Goal: Transaction & Acquisition: Purchase product/service

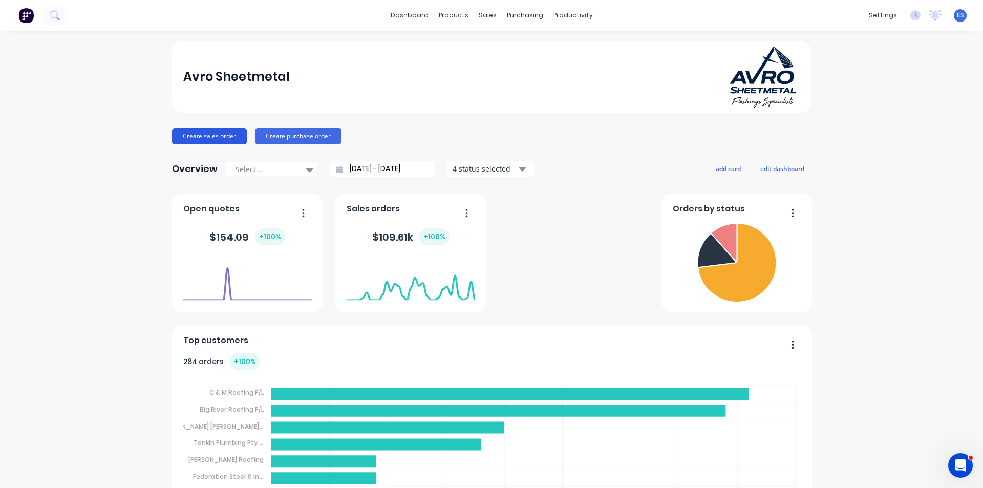
click at [184, 137] on button "Create sales order" at bounding box center [209, 136] width 75 height 16
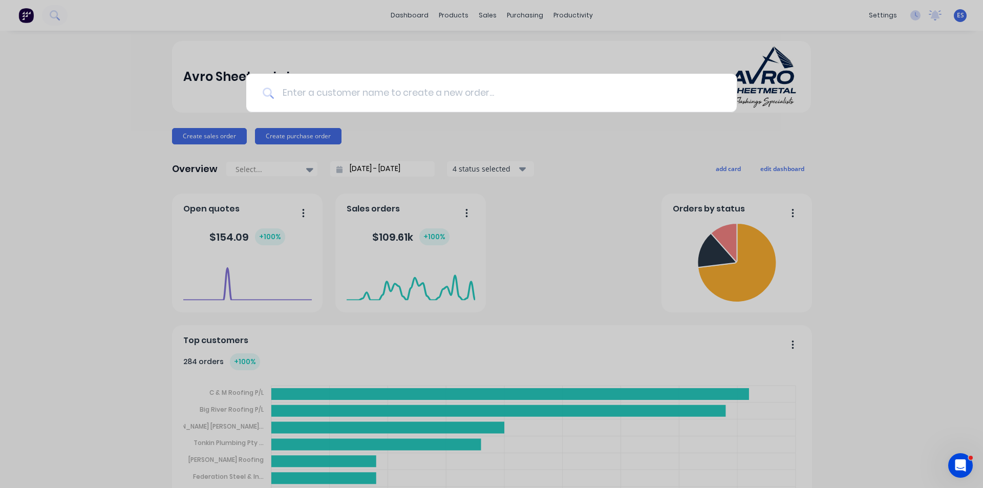
click at [375, 94] on input at bounding box center [497, 93] width 446 height 38
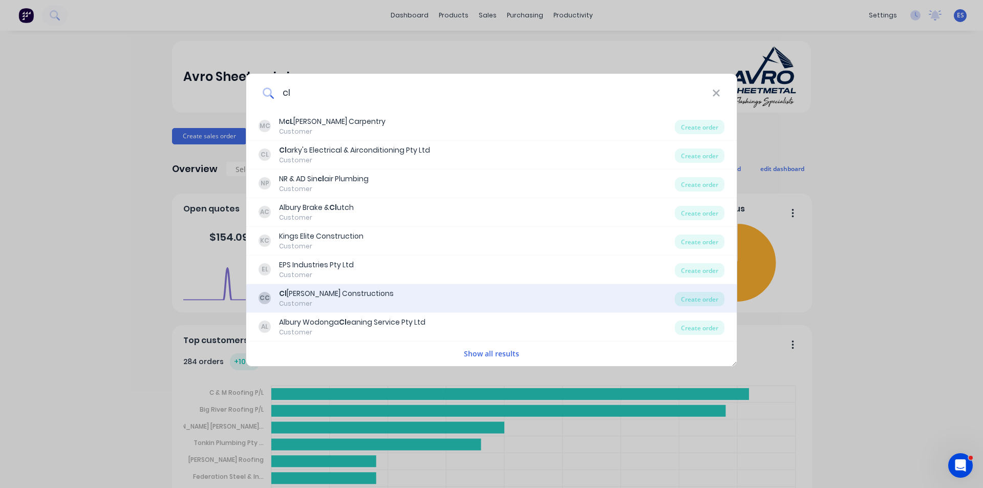
type input "cl"
click at [351, 296] on div "[PERSON_NAME] Constructions" at bounding box center [336, 293] width 115 height 11
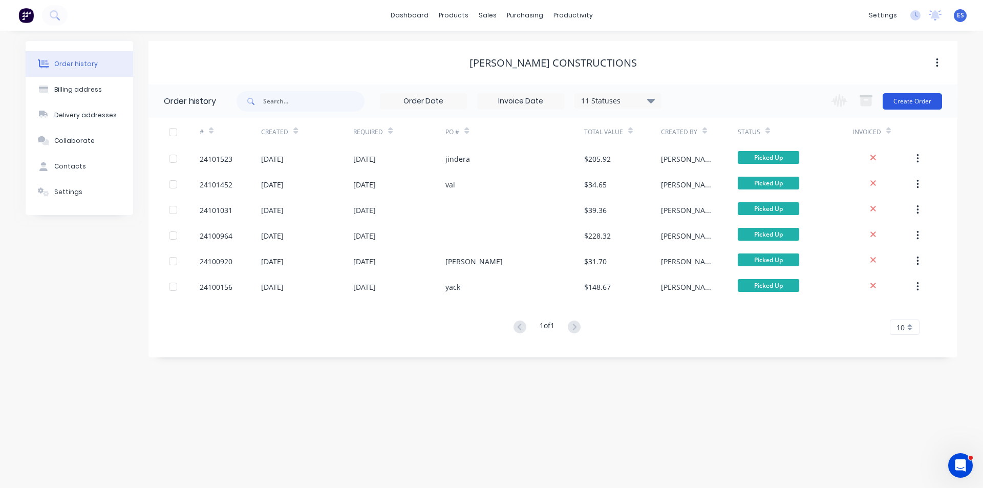
click at [909, 103] on button "Create Order" at bounding box center [911, 101] width 59 height 16
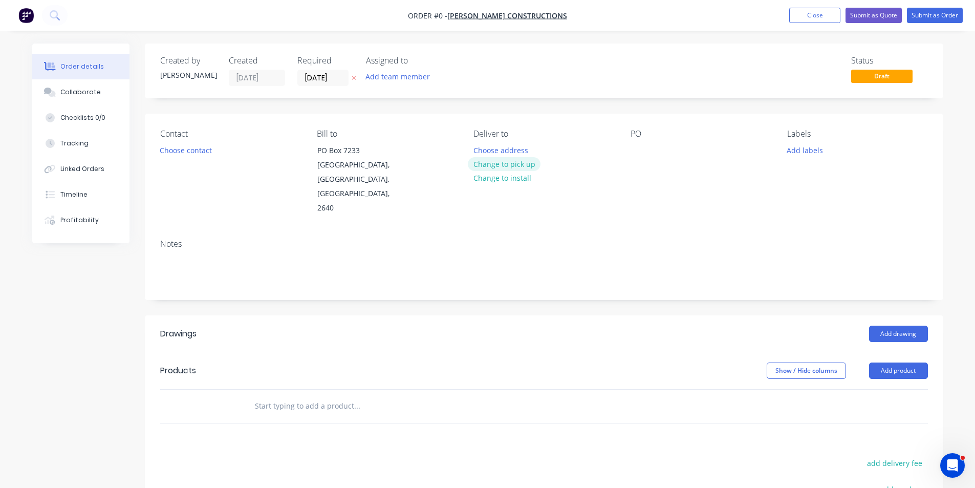
click at [501, 162] on button "Change to pick up" at bounding box center [504, 164] width 73 height 14
click at [199, 154] on button "Choose contact" at bounding box center [185, 150] width 63 height 14
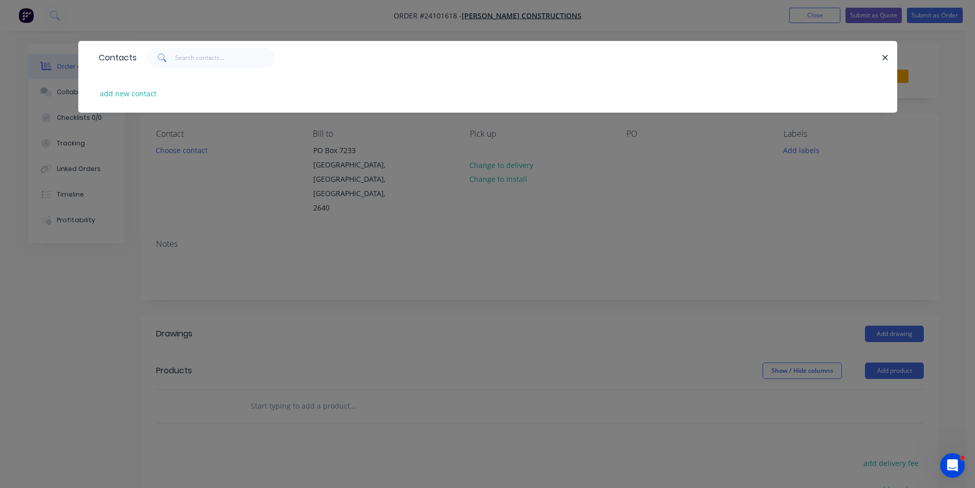
click at [285, 235] on div "Contacts add new contact" at bounding box center [487, 244] width 975 height 488
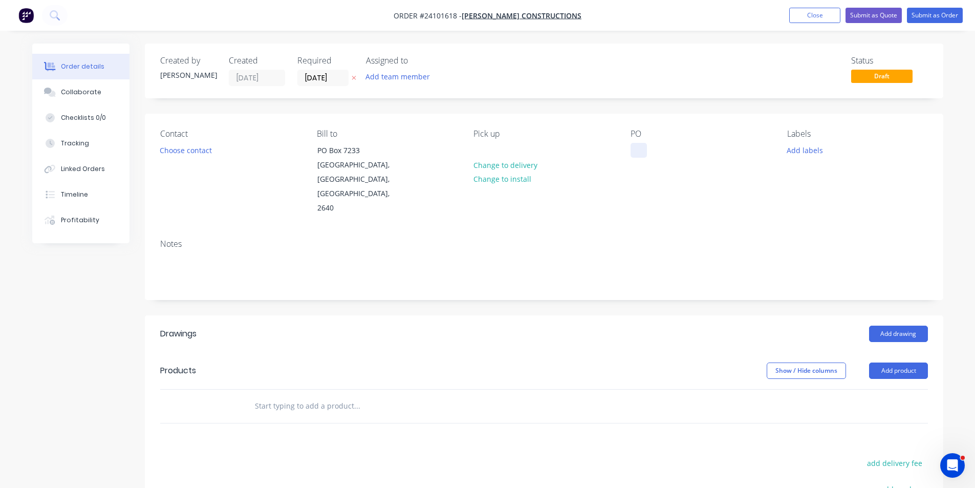
click at [638, 155] on div at bounding box center [639, 150] width 16 height 15
click at [895, 326] on button "Add drawing" at bounding box center [898, 334] width 59 height 16
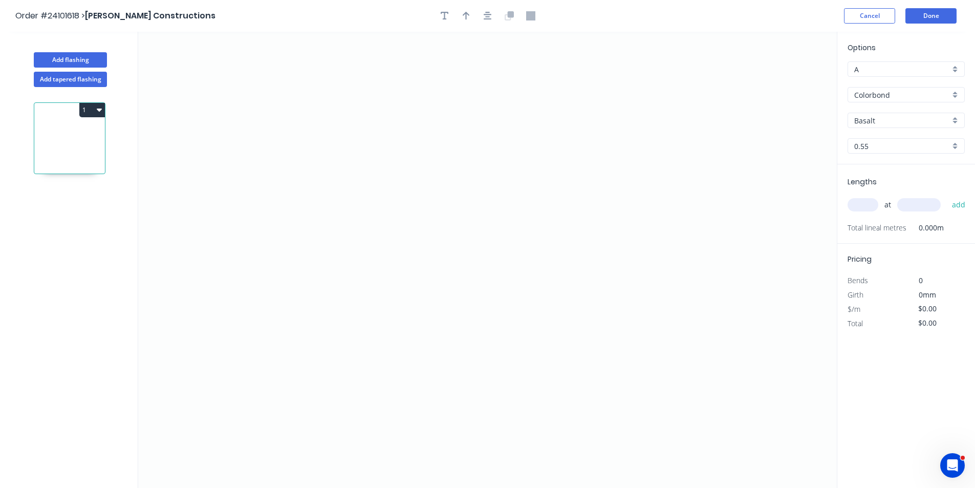
click at [877, 123] on input "Basalt" at bounding box center [902, 120] width 96 height 11
click at [902, 177] on div "Classic Cream" at bounding box center [906, 176] width 116 height 18
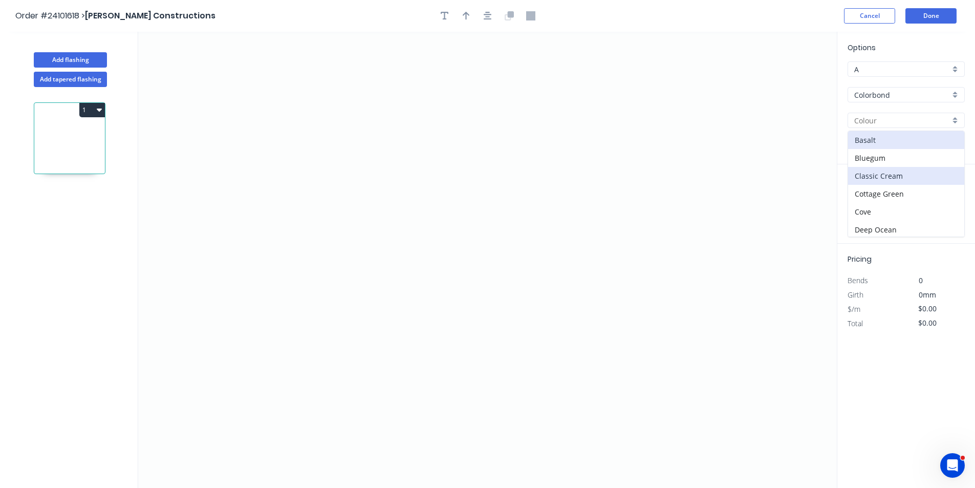
type input "Classic Cream"
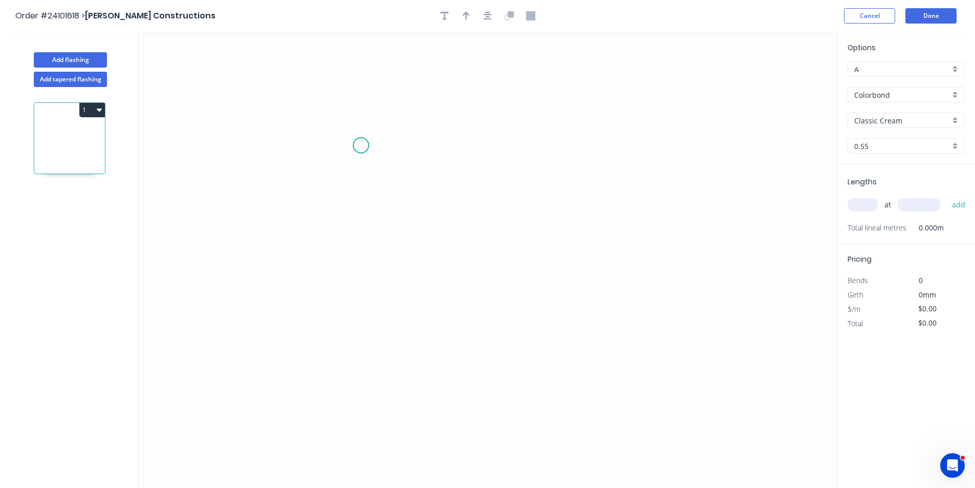
click at [360, 145] on icon "0" at bounding box center [487, 260] width 699 height 456
click at [364, 276] on icon "0" at bounding box center [487, 260] width 699 height 456
click at [526, 282] on icon "0 ?" at bounding box center [487, 260] width 699 height 456
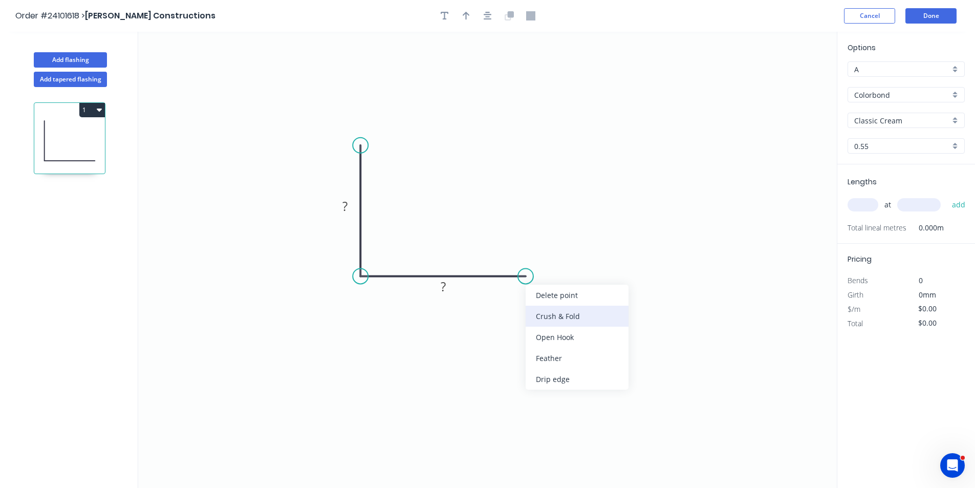
click at [547, 319] on div "Crush & Fold" at bounding box center [577, 316] width 103 height 21
click at [553, 315] on div "Flip bend" at bounding box center [578, 311] width 103 height 21
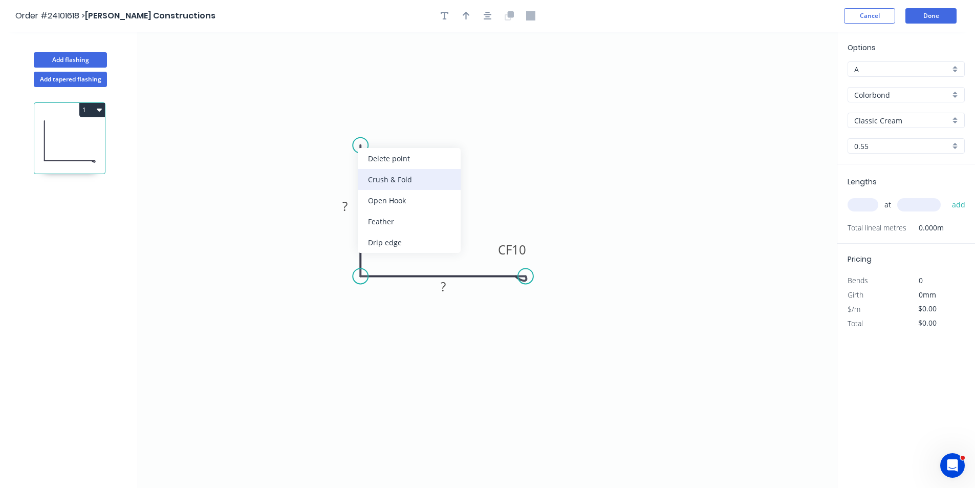
click at [393, 183] on div "Crush & Fold" at bounding box center [409, 179] width 103 height 21
click at [348, 209] on tspan "?" at bounding box center [344, 206] width 5 height 17
click at [450, 285] on rect at bounding box center [443, 287] width 20 height 14
click at [854, 207] on input "text" at bounding box center [863, 204] width 31 height 13
type input "$21.22"
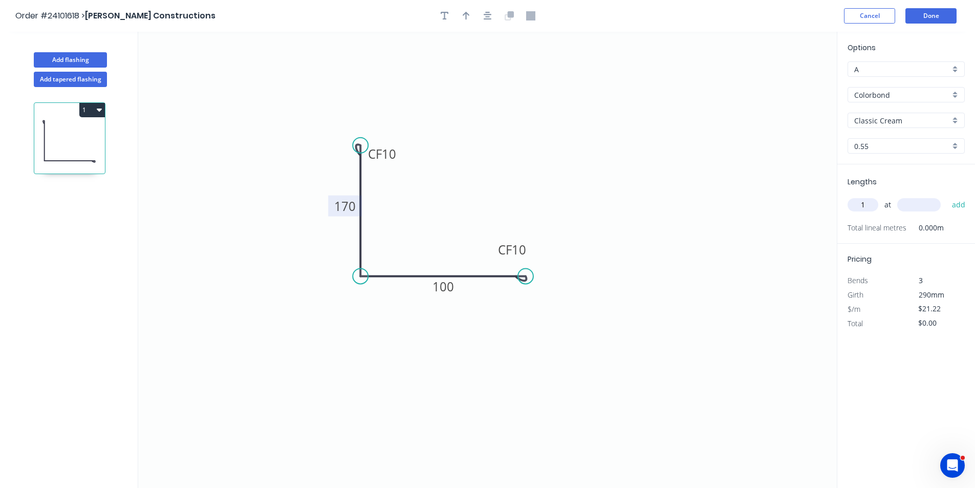
type input "1"
click at [903, 209] on input "text" at bounding box center [919, 204] width 44 height 13
type input "1740"
click at [947, 196] on button "add" at bounding box center [959, 204] width 24 height 17
type input "$36.92"
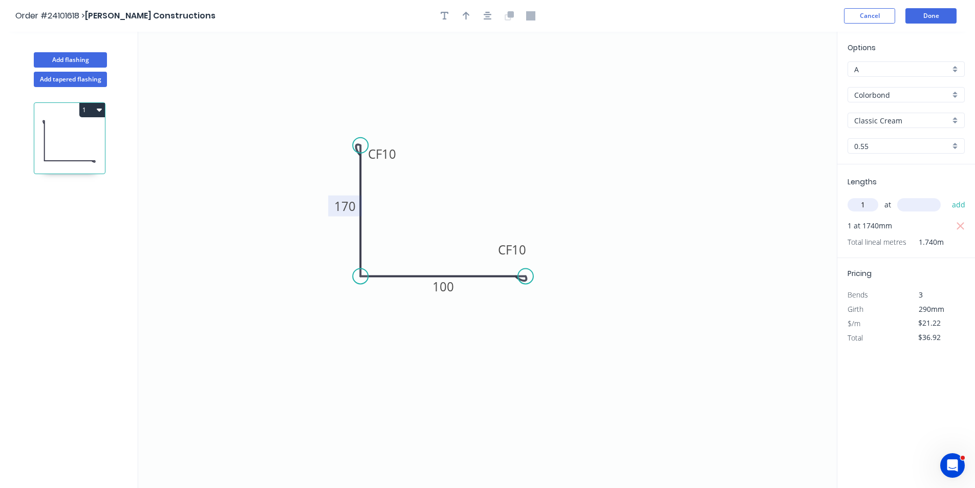
type input "1"
click at [903, 209] on input "text" at bounding box center [919, 204] width 44 height 13
type input "3305"
click at [947, 196] on button "add" at bounding box center [959, 204] width 24 height 17
type input "$107.05"
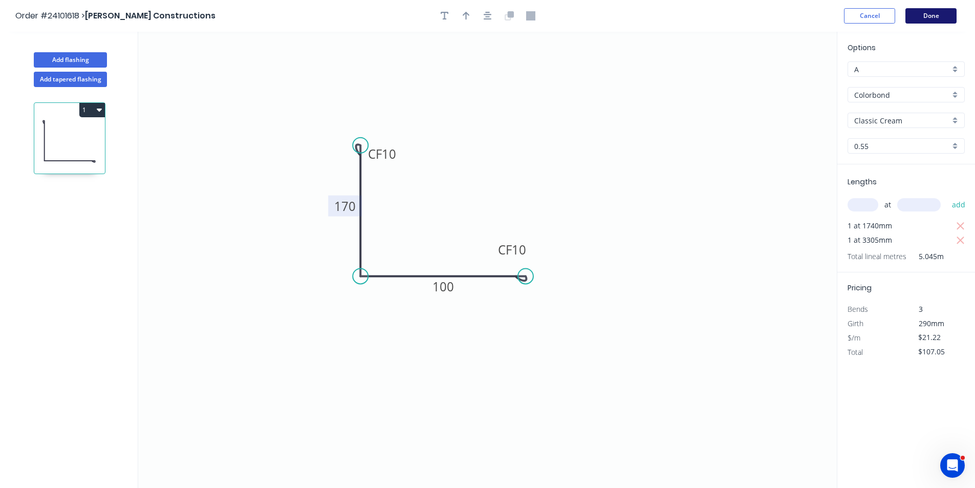
click at [925, 18] on button "Done" at bounding box center [930, 15] width 51 height 15
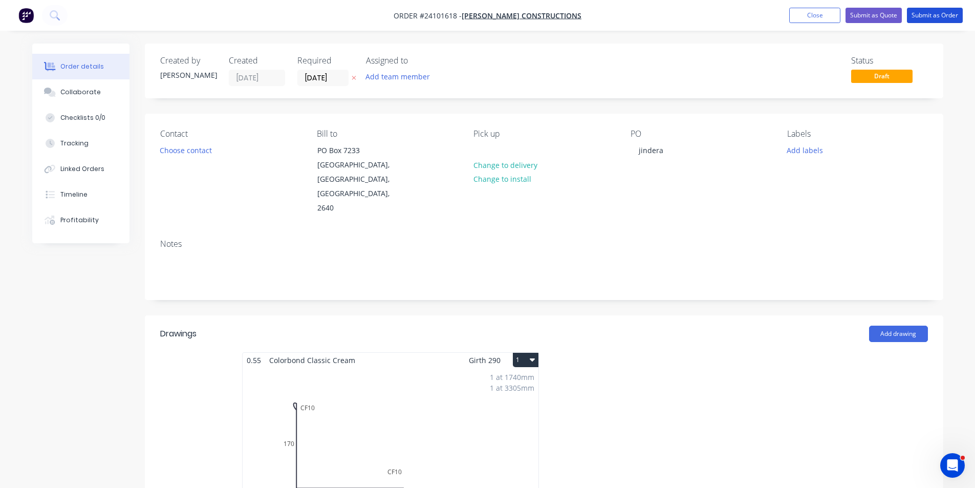
click at [925, 18] on button "Submit as Order" at bounding box center [935, 15] width 56 height 15
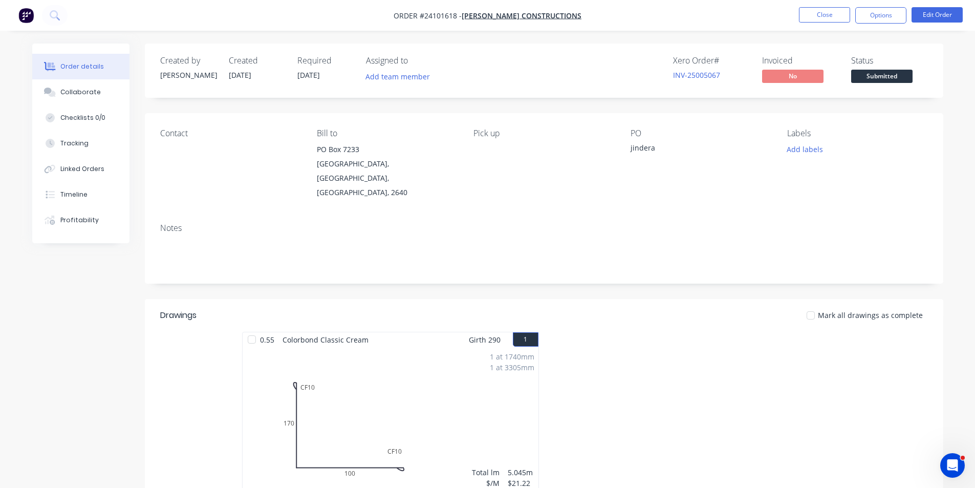
click at [31, 16] on img "button" at bounding box center [25, 15] width 15 height 15
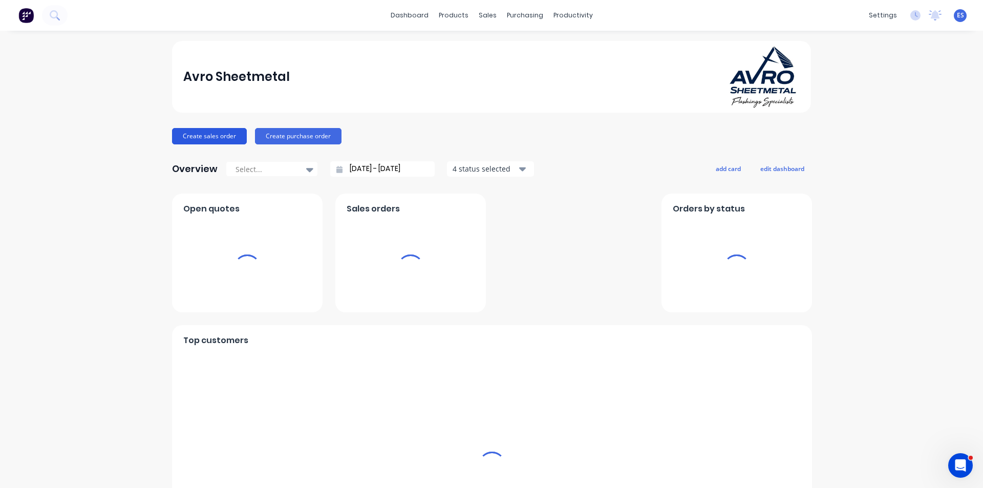
click at [210, 135] on button "Create sales order" at bounding box center [209, 136] width 75 height 16
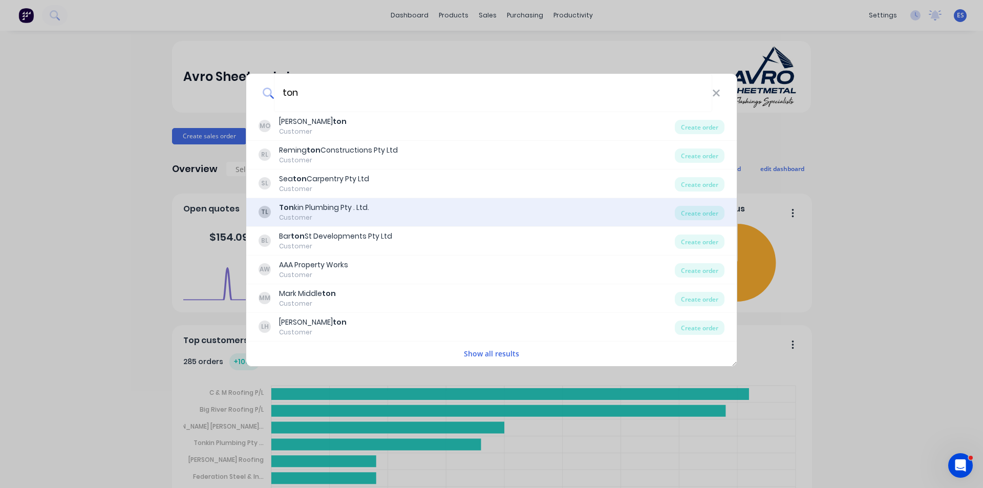
type input "ton"
click at [314, 205] on div "Ton kin Plumbing Pty . Ltd." at bounding box center [324, 207] width 90 height 11
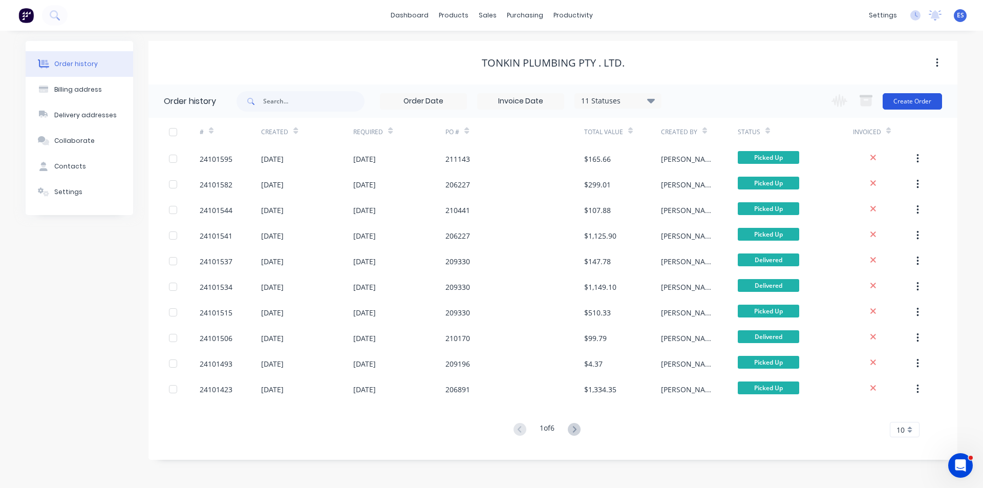
click at [928, 102] on button "Create Order" at bounding box center [911, 101] width 59 height 16
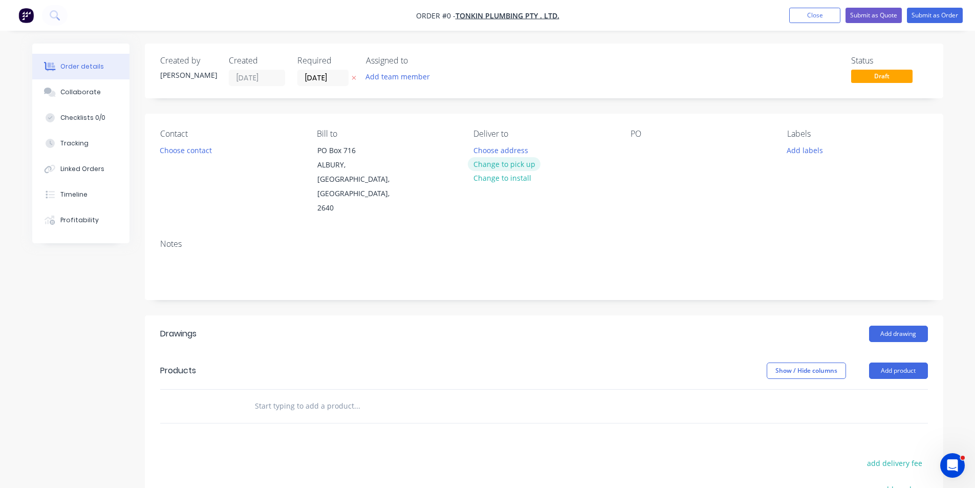
click at [484, 162] on button "Change to pick up" at bounding box center [504, 164] width 73 height 14
click at [636, 148] on div at bounding box center [639, 150] width 16 height 15
click at [885, 326] on button "Add drawing" at bounding box center [898, 334] width 59 height 16
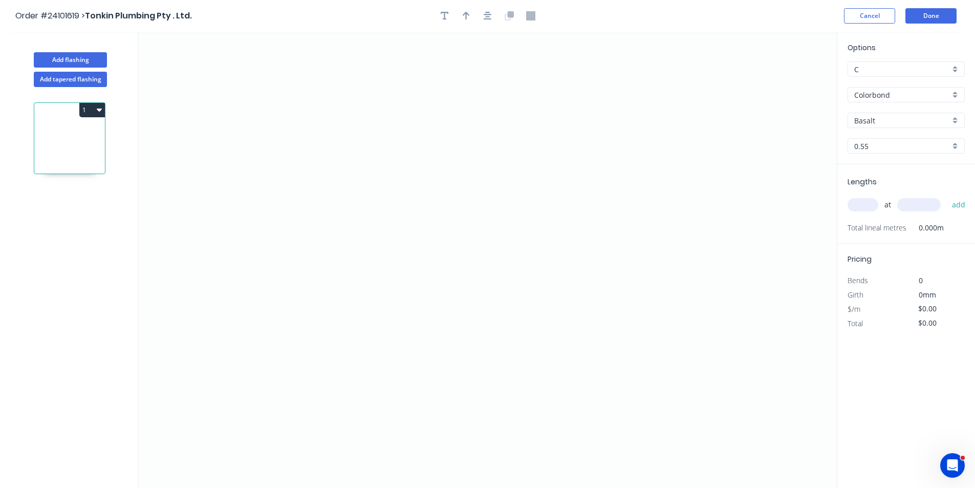
click at [877, 125] on input "Basalt" at bounding box center [902, 120] width 96 height 11
click at [887, 142] on div "Woodland Grey" at bounding box center [906, 140] width 116 height 18
type input "Woodland Grey"
click at [302, 238] on icon "0" at bounding box center [487, 260] width 699 height 456
click at [332, 195] on icon at bounding box center [316, 216] width 30 height 43
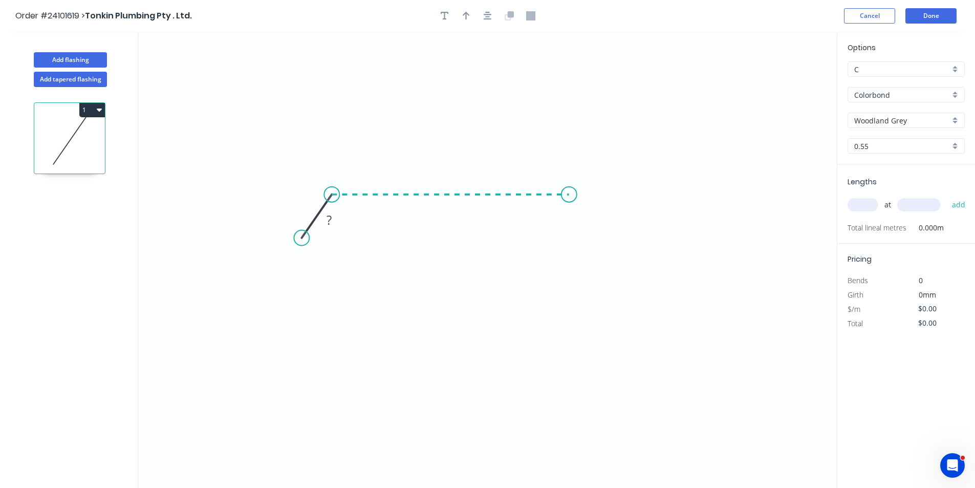
click at [569, 204] on icon "0 ?" at bounding box center [487, 260] width 699 height 456
click at [592, 237] on icon "0 ? ? ? º" at bounding box center [487, 260] width 699 height 456
click at [596, 209] on tspan "?" at bounding box center [594, 203] width 5 height 17
click at [297, 202] on rect at bounding box center [304, 203] width 20 height 14
click at [441, 175] on rect at bounding box center [450, 175] width 20 height 14
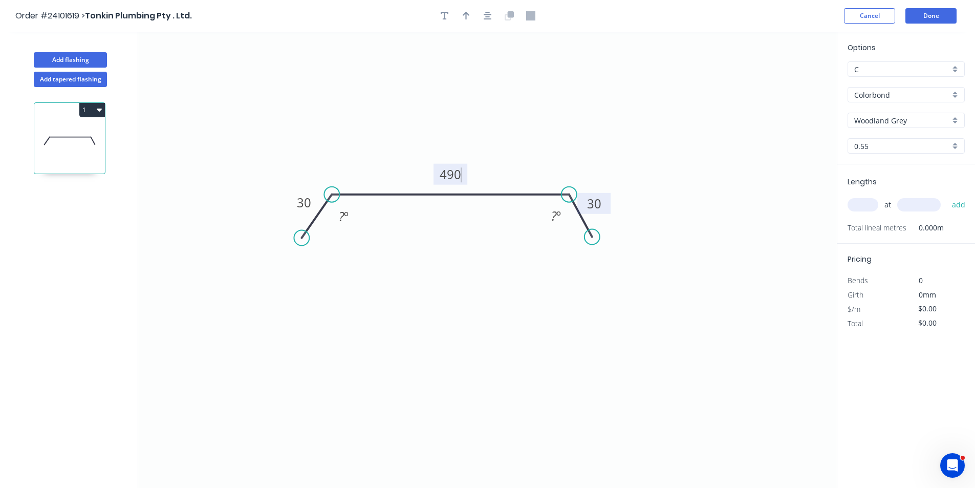
click at [866, 214] on div "at add" at bounding box center [907, 205] width 119 height 28
type input "$21.73"
click at [870, 208] on input "text" at bounding box center [863, 204] width 31 height 13
type input "1"
click at [924, 198] on div "1 at add" at bounding box center [907, 204] width 119 height 17
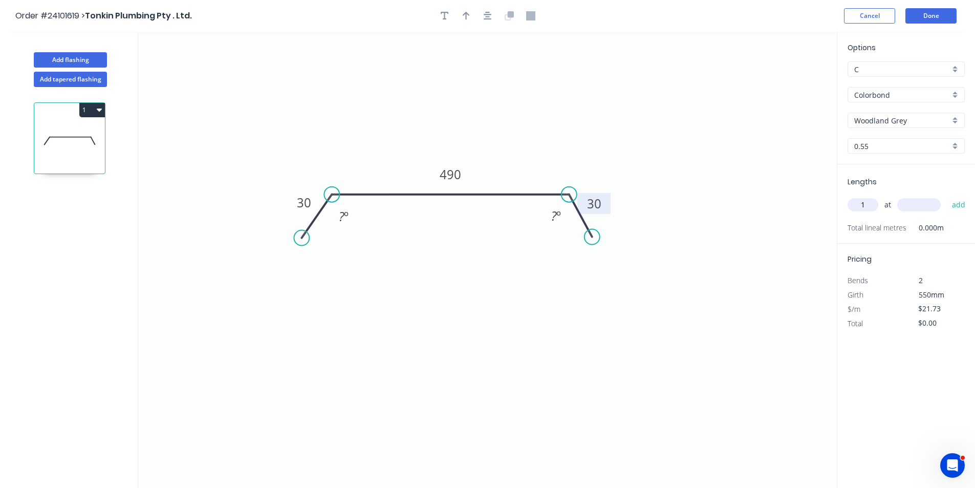
click at [922, 203] on input "text" at bounding box center [919, 204] width 44 height 13
type input "4200"
click at [947, 196] on button "add" at bounding box center [959, 204] width 24 height 17
type input "$91.27"
click at [91, 57] on button "Add flashing" at bounding box center [70, 59] width 73 height 15
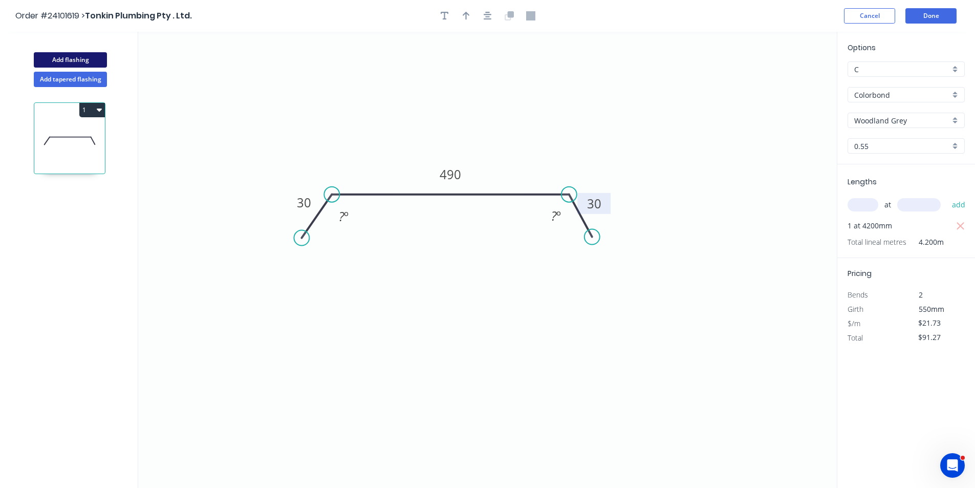
type input "$0.00"
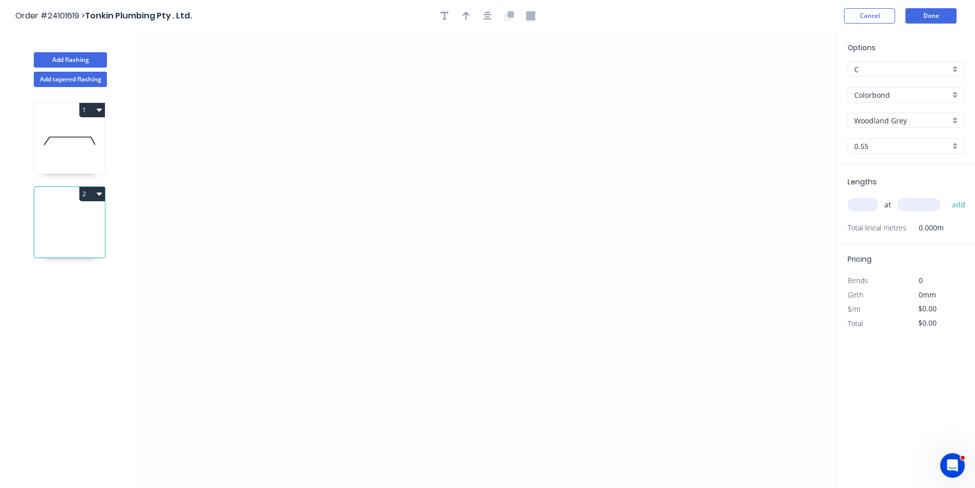
click at [874, 120] on input "Woodland Grey" at bounding box center [902, 120] width 96 height 11
click at [906, 136] on div "Surfmist" at bounding box center [906, 140] width 116 height 18
type input "Surfmist"
click at [375, 124] on icon "0" at bounding box center [487, 260] width 699 height 456
click at [366, 264] on icon "0" at bounding box center [487, 260] width 699 height 456
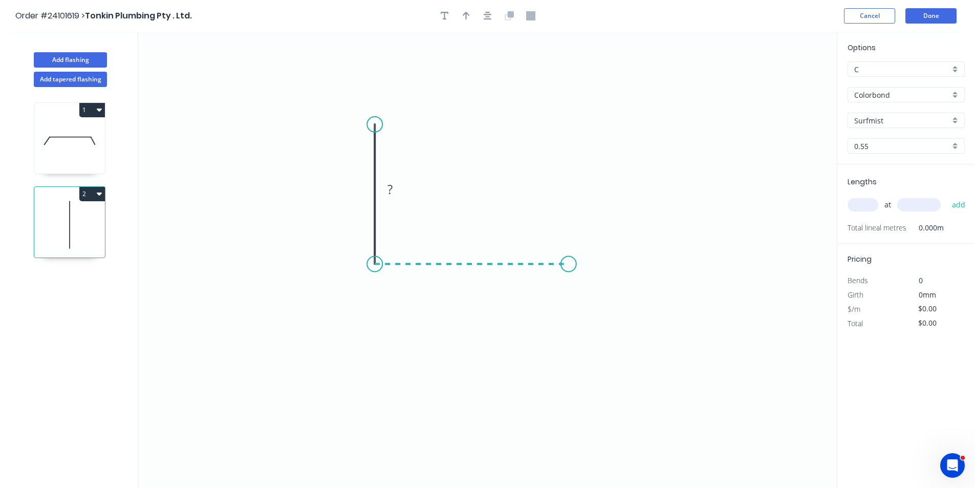
click at [569, 260] on icon "0 ?" at bounding box center [487, 260] width 699 height 456
click at [599, 286] on icon "0 ? ?" at bounding box center [487, 260] width 699 height 456
click at [599, 286] on circle at bounding box center [598, 285] width 15 height 15
click at [600, 263] on rect at bounding box center [592, 258] width 20 height 14
click at [474, 267] on tspan "?" at bounding box center [471, 274] width 5 height 17
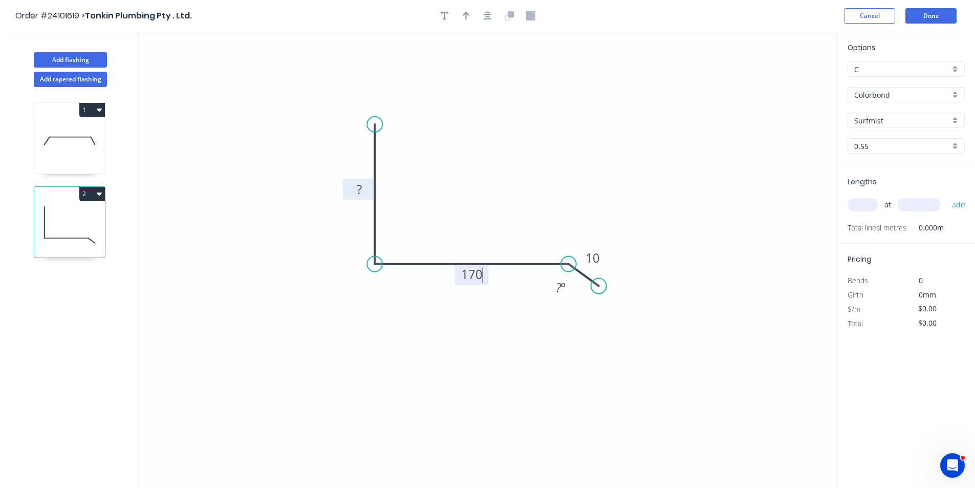
click at [357, 187] on tspan "?" at bounding box center [359, 189] width 5 height 17
click at [864, 207] on input "text" at bounding box center [863, 204] width 31 height 13
type input "$12.96"
type input "1"
click at [915, 206] on input "text" at bounding box center [919, 204] width 44 height 13
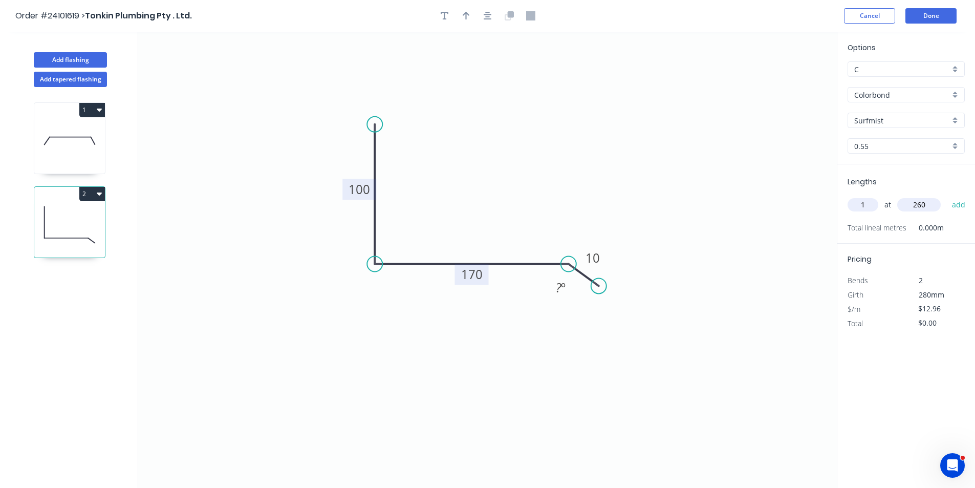
type input "260"
click at [947, 196] on button "add" at bounding box center [959, 204] width 24 height 17
type input "$3.89"
click at [82, 66] on button "Add flashing" at bounding box center [70, 59] width 73 height 15
type input "$0.00"
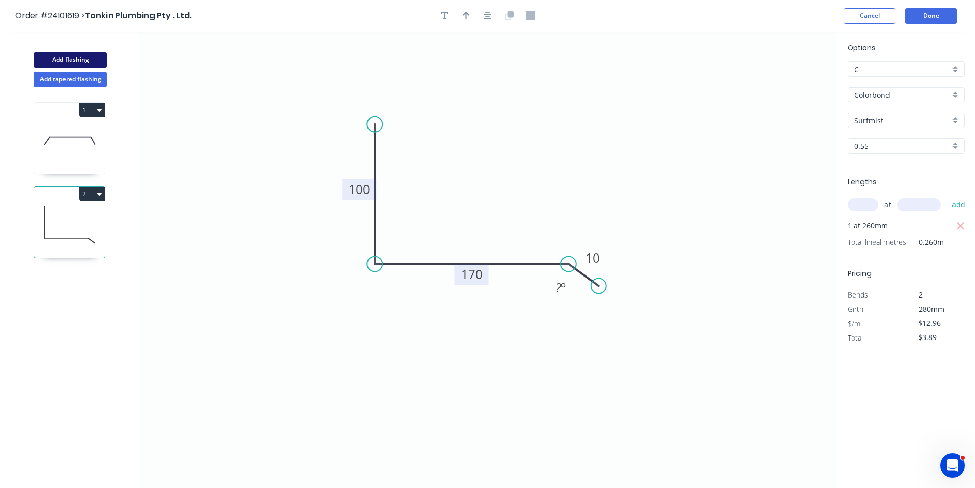
type input "$0.00"
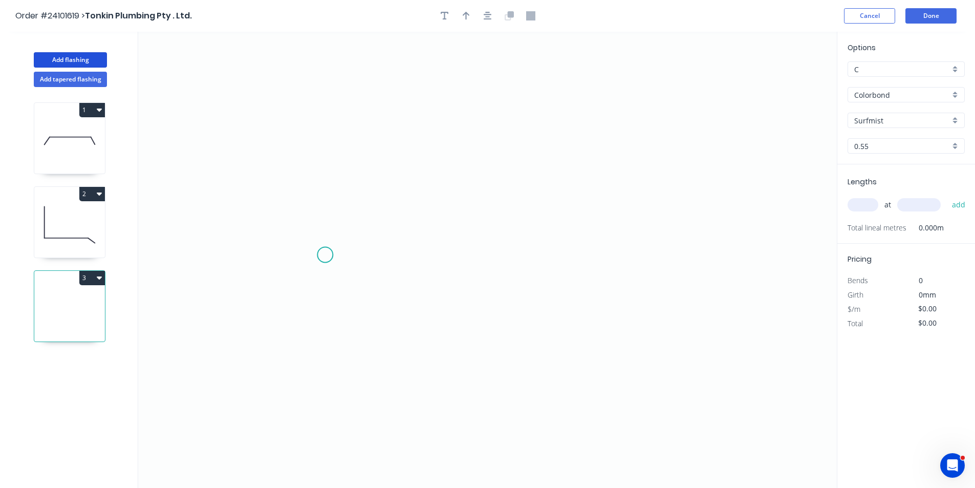
click at [316, 239] on icon "0" at bounding box center [487, 260] width 699 height 456
click at [578, 235] on icon "0" at bounding box center [487, 260] width 699 height 456
click at [445, 250] on tspan "?" at bounding box center [447, 249] width 5 height 17
click at [848, 199] on div "at add" at bounding box center [907, 204] width 119 height 17
type input "$16.72"
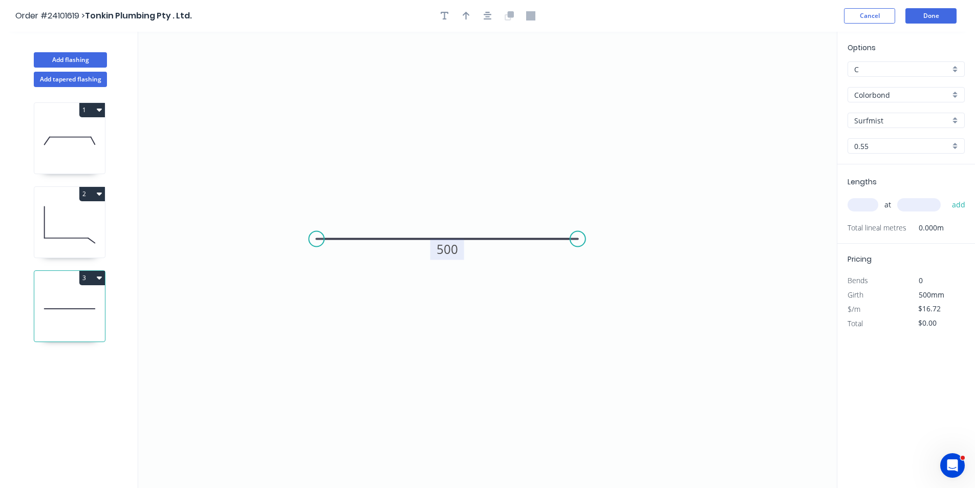
click at [856, 201] on input "text" at bounding box center [863, 204] width 31 height 13
type input "1"
click at [904, 205] on input "text" at bounding box center [919, 204] width 44 height 13
type input "500"
click at [947, 196] on button "add" at bounding box center [959, 204] width 24 height 17
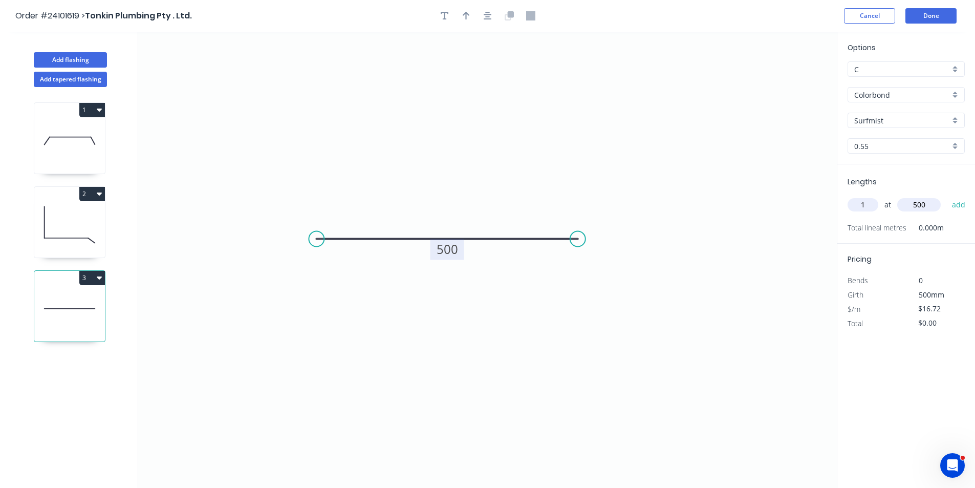
type input "$8.36"
click at [921, 12] on button "Done" at bounding box center [930, 15] width 51 height 15
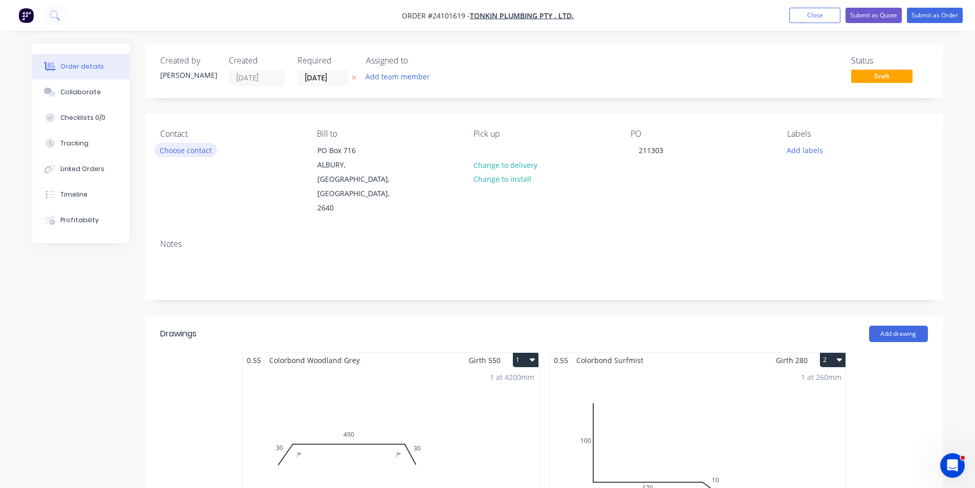
click at [201, 152] on button "Choose contact" at bounding box center [185, 150] width 63 height 14
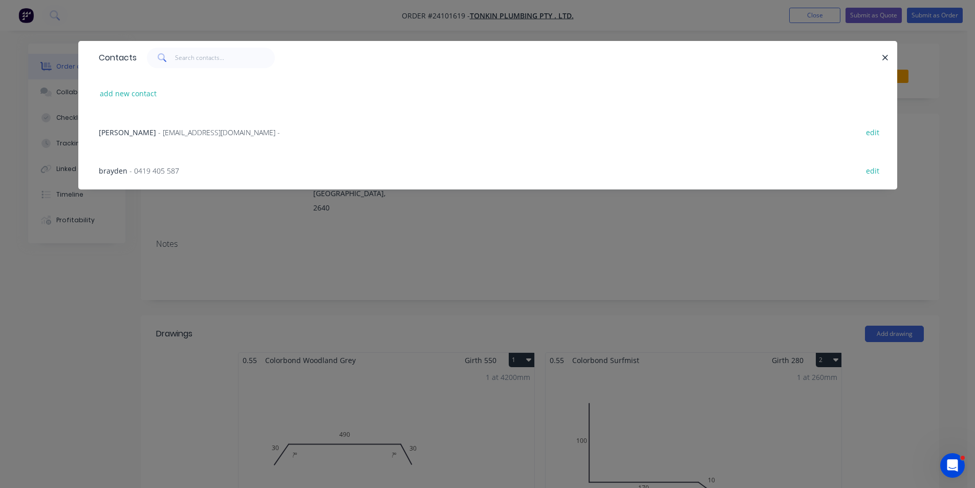
click at [160, 168] on span "- 0419 405 587" at bounding box center [154, 171] width 50 height 10
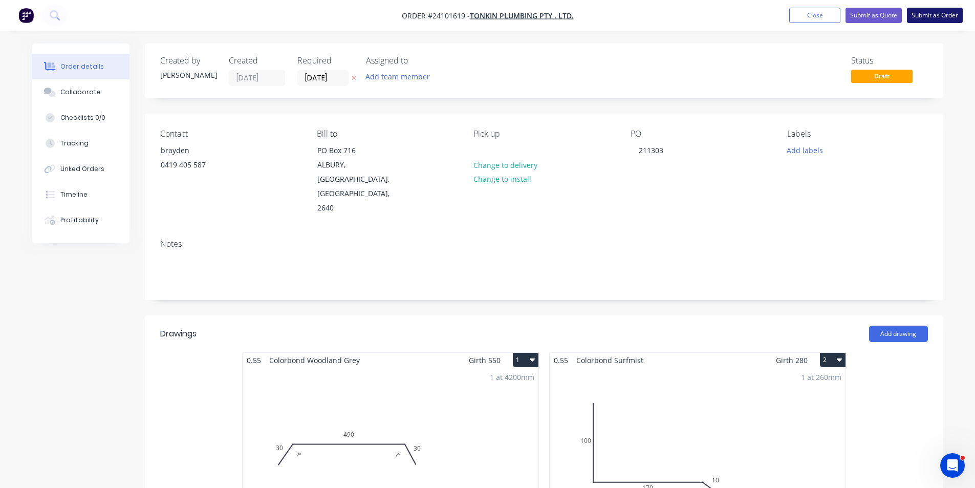
click at [938, 19] on button "Submit as Order" at bounding box center [935, 15] width 56 height 15
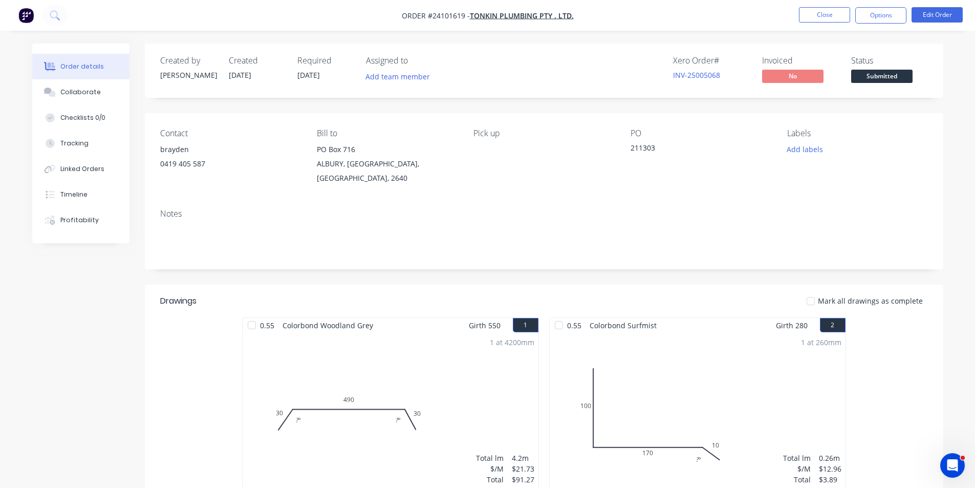
click at [23, 19] on img "button" at bounding box center [25, 15] width 15 height 15
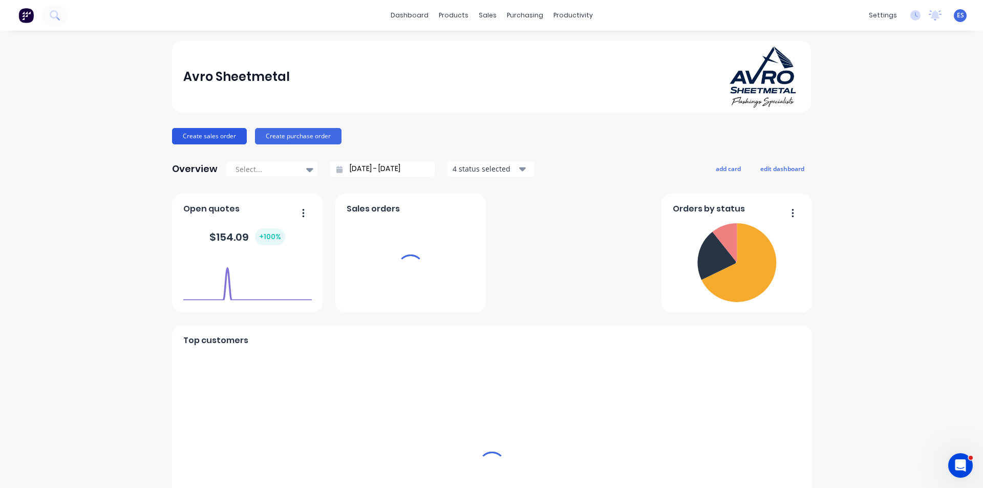
click at [183, 134] on button "Create sales order" at bounding box center [209, 136] width 75 height 16
click at [217, 132] on button "Create sales order" at bounding box center [209, 136] width 75 height 16
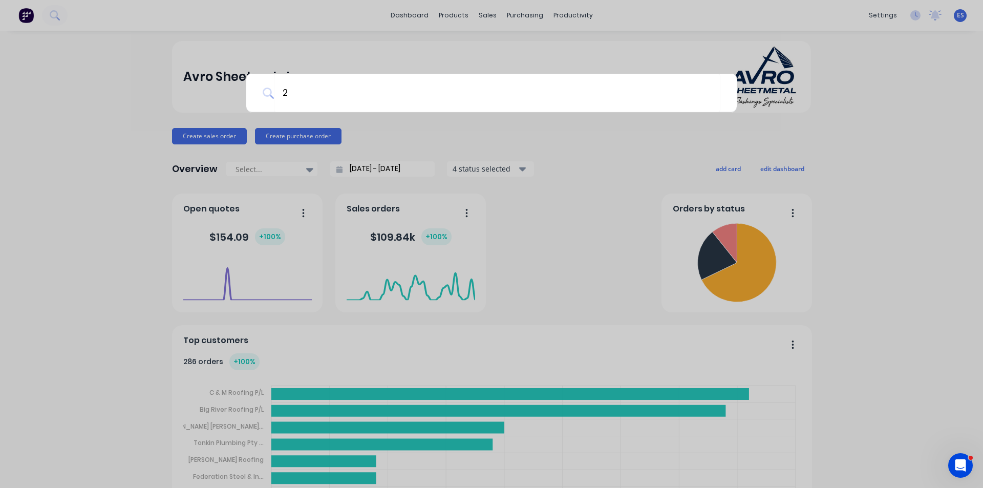
type input "23"
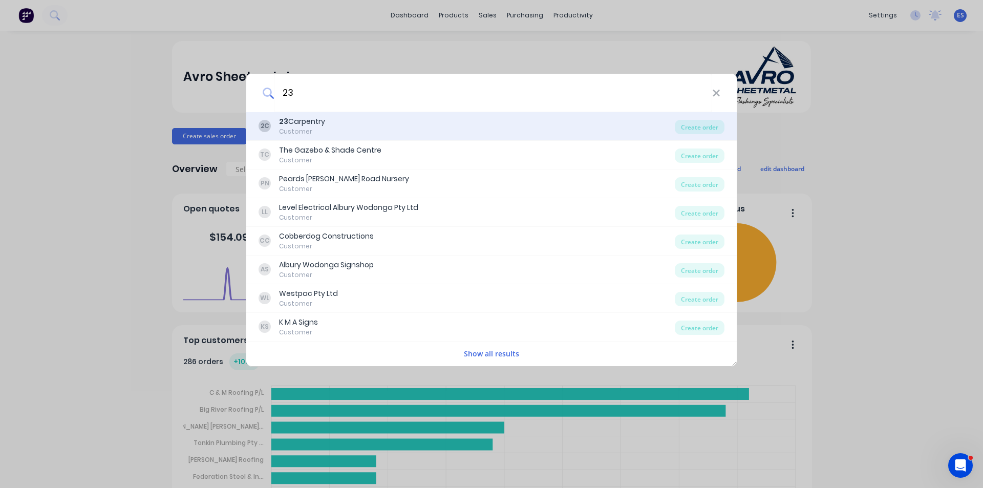
click at [329, 122] on div "2C 23 Carpentry Customer" at bounding box center [466, 126] width 416 height 20
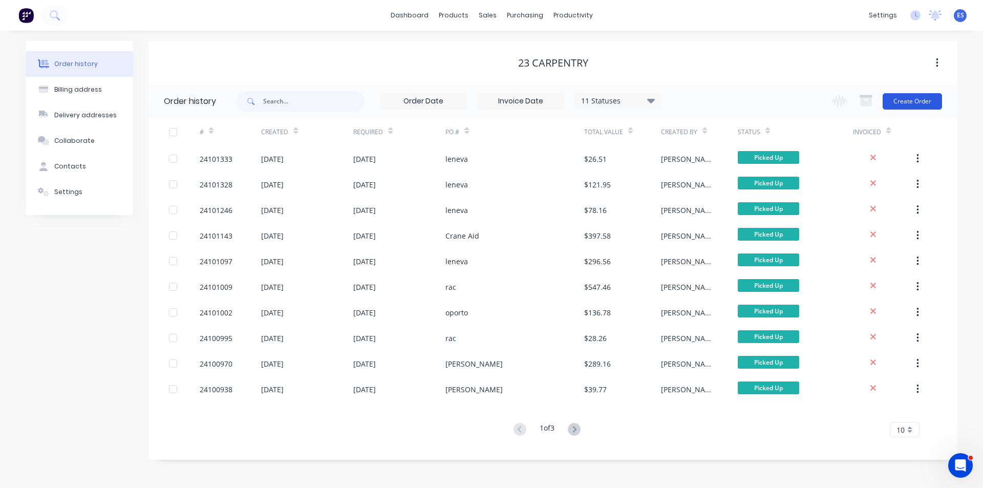
click at [919, 98] on button "Create Order" at bounding box center [911, 101] width 59 height 16
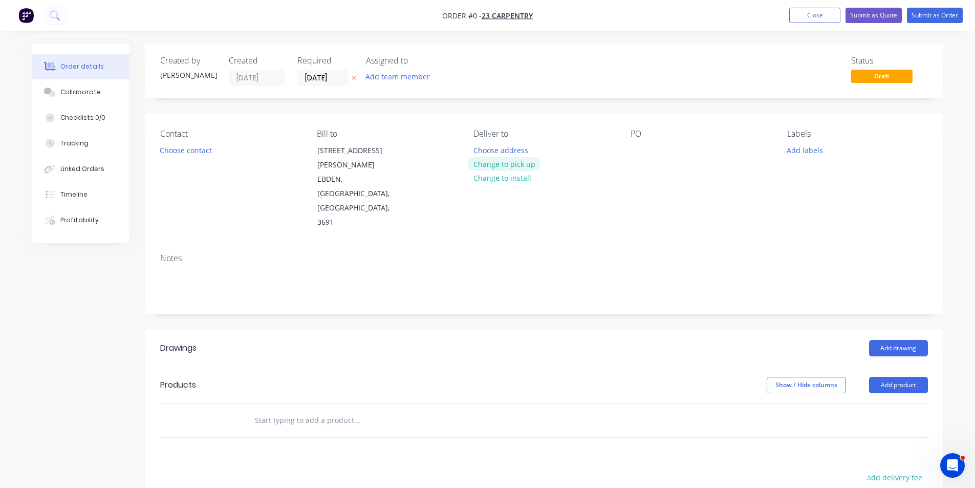
click at [521, 165] on button "Change to pick up" at bounding box center [504, 164] width 73 height 14
click at [643, 154] on div at bounding box center [639, 150] width 16 height 15
click at [909, 340] on button "Add drawing" at bounding box center [898, 348] width 59 height 16
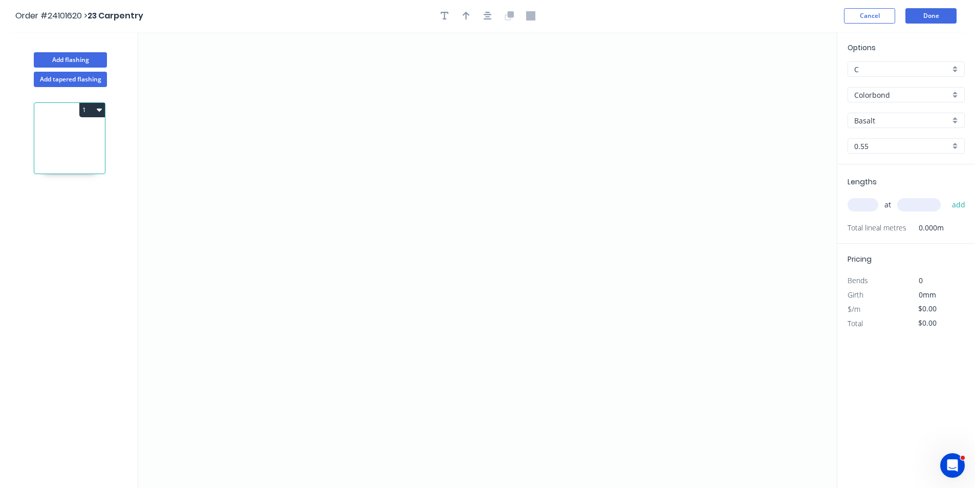
click at [873, 127] on div "Basalt" at bounding box center [906, 120] width 117 height 15
click at [878, 125] on input "text" at bounding box center [902, 120] width 96 height 11
click at [876, 161] on div "Night Sky" at bounding box center [906, 158] width 116 height 18
type input "Night Sky"
click at [355, 315] on icon "0" at bounding box center [487, 260] width 699 height 456
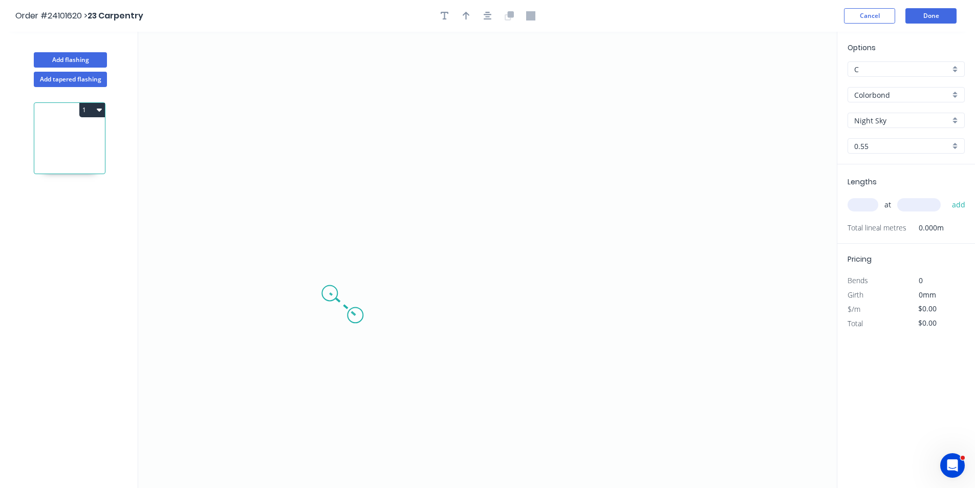
click at [330, 293] on icon at bounding box center [343, 304] width 26 height 22
click at [332, 121] on icon "0 ?" at bounding box center [487, 260] width 699 height 456
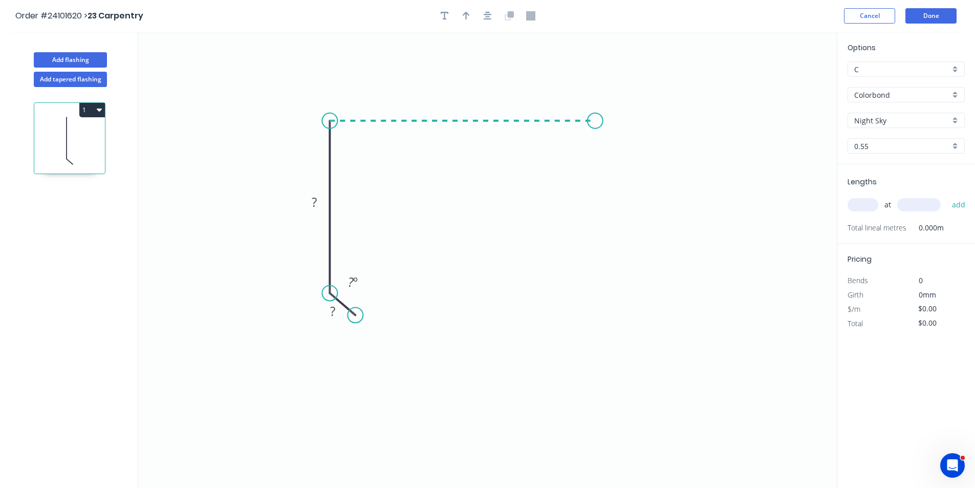
click at [595, 123] on icon "0 ? ? ? º" at bounding box center [487, 260] width 699 height 456
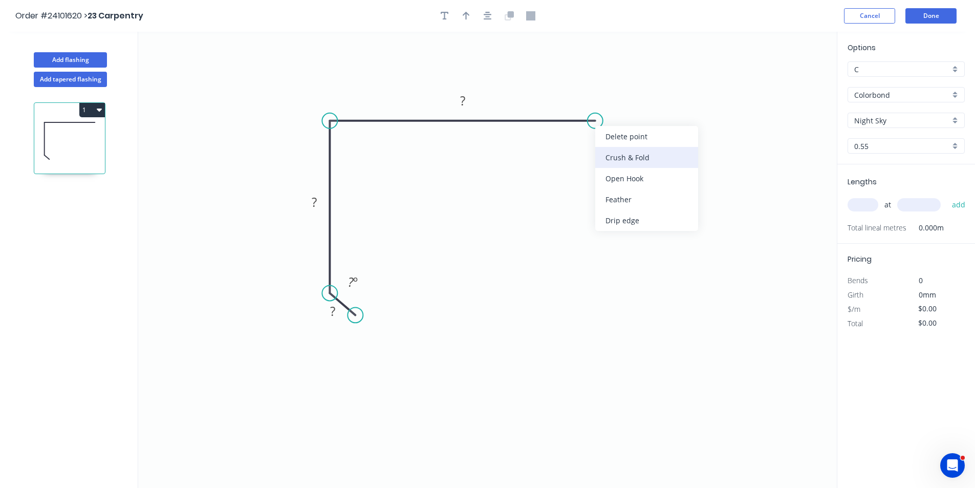
click at [609, 161] on div "Crush & Fold" at bounding box center [646, 157] width 103 height 21
click at [610, 155] on div "Flip bend" at bounding box center [644, 158] width 103 height 21
click at [468, 101] on rect at bounding box center [462, 101] width 20 height 14
click at [314, 203] on tspan "?" at bounding box center [314, 201] width 5 height 17
click at [337, 316] on rect at bounding box center [332, 312] width 20 height 14
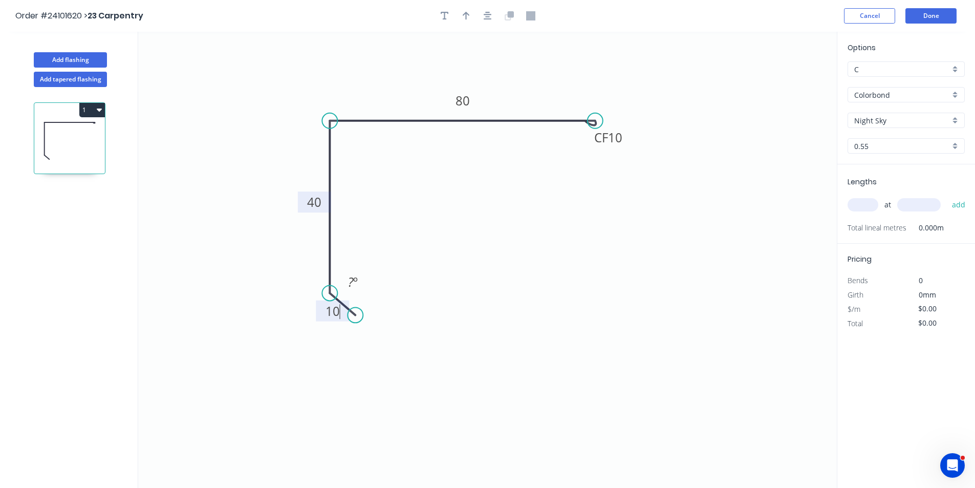
click at [872, 205] on input "text" at bounding box center [863, 204] width 31 height 13
type input "$9.62"
type input "1"
click at [911, 205] on input "text" at bounding box center [919, 204] width 44 height 13
type input "1000"
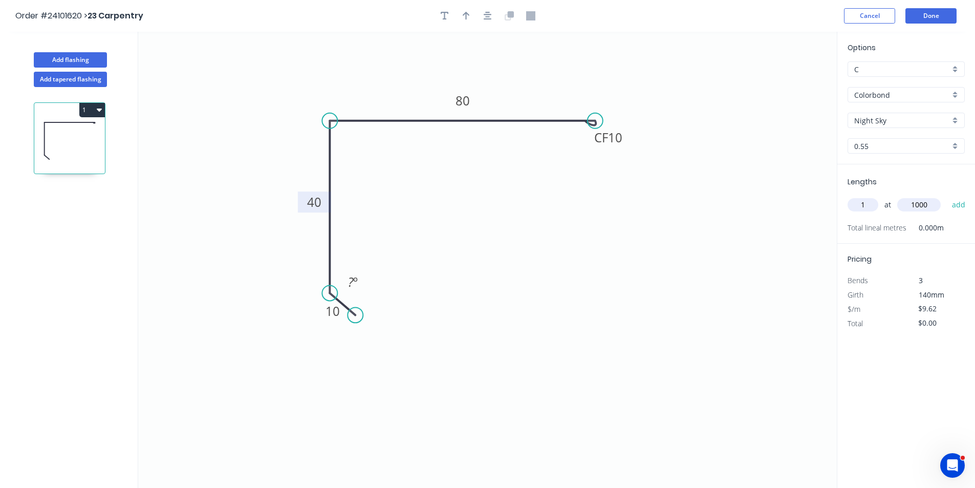
click at [947, 196] on button "add" at bounding box center [959, 204] width 24 height 17
type input "$9.62"
click at [932, 19] on button "Done" at bounding box center [930, 15] width 51 height 15
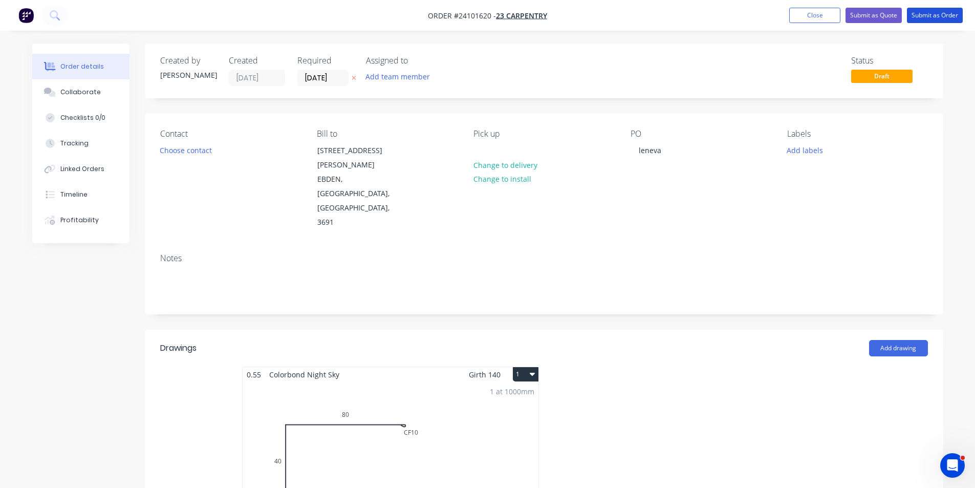
click at [932, 19] on button "Submit as Order" at bounding box center [935, 15] width 56 height 15
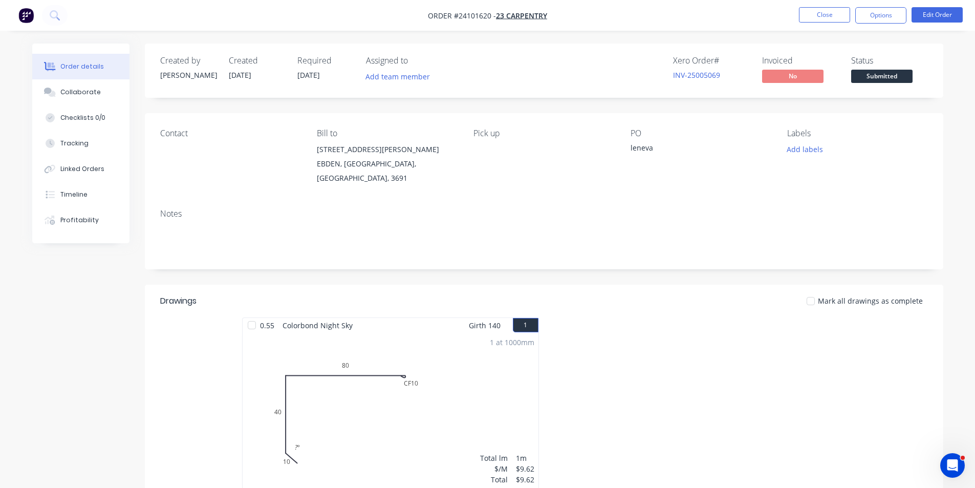
click at [24, 15] on img "button" at bounding box center [25, 15] width 15 height 15
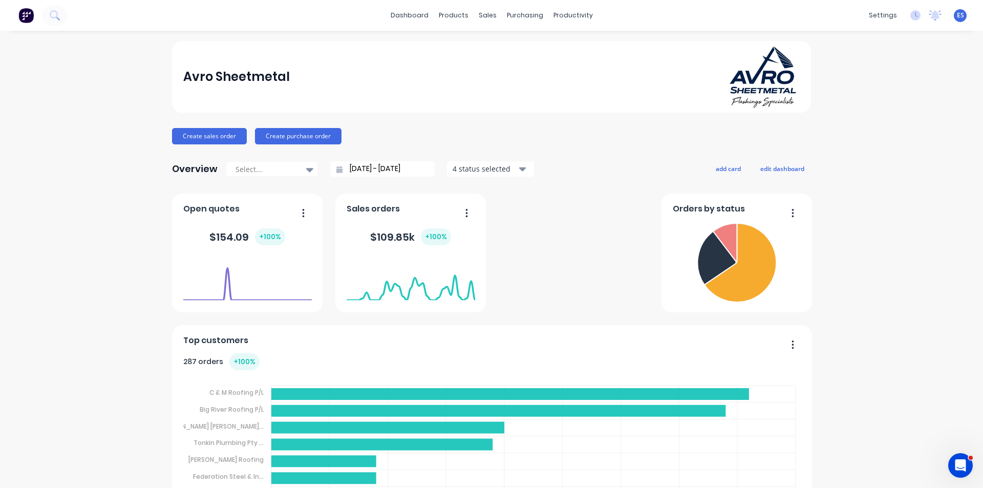
click at [571, 51] on link "Workflow" at bounding box center [609, 48] width 136 height 20
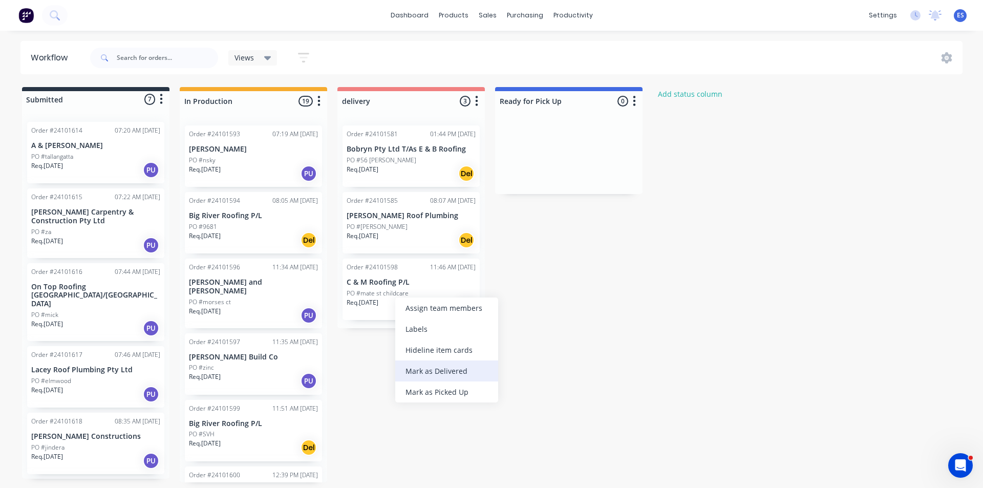
click at [439, 379] on div "Mark as Delivered" at bounding box center [446, 370] width 103 height 21
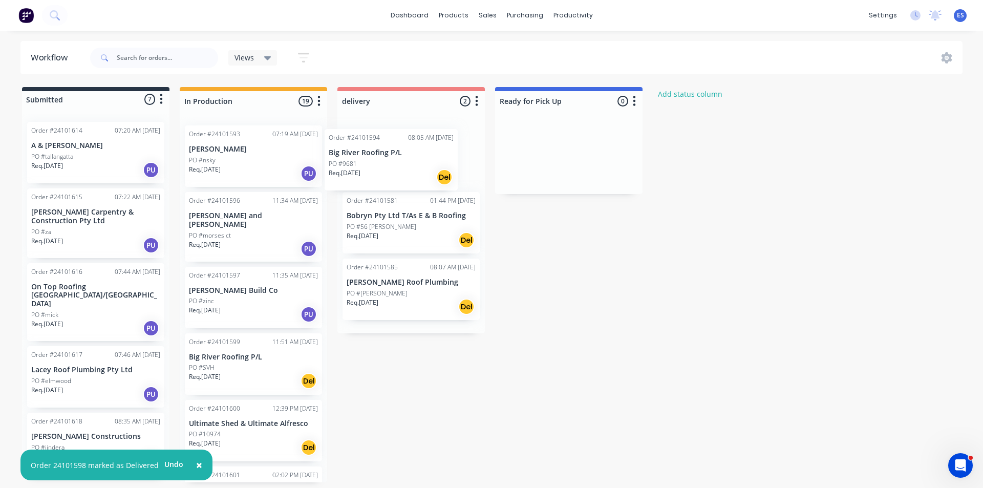
drag, startPoint x: 248, startPoint y: 236, endPoint x: 392, endPoint y: 172, distance: 157.7
click at [392, 172] on div "Submitted 7 Status colour #273444 hex #273444 Save Cancel Summaries Total order…" at bounding box center [474, 284] width 965 height 395
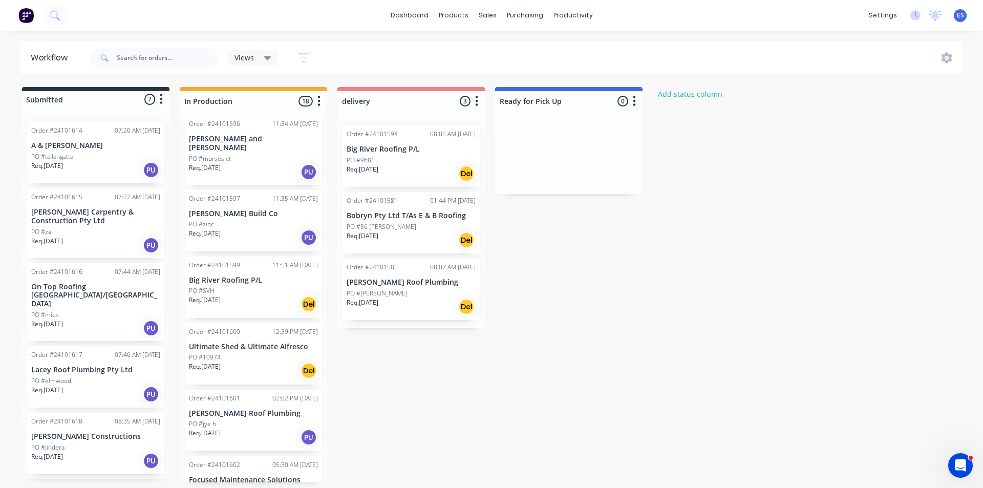
scroll to position [102, 0]
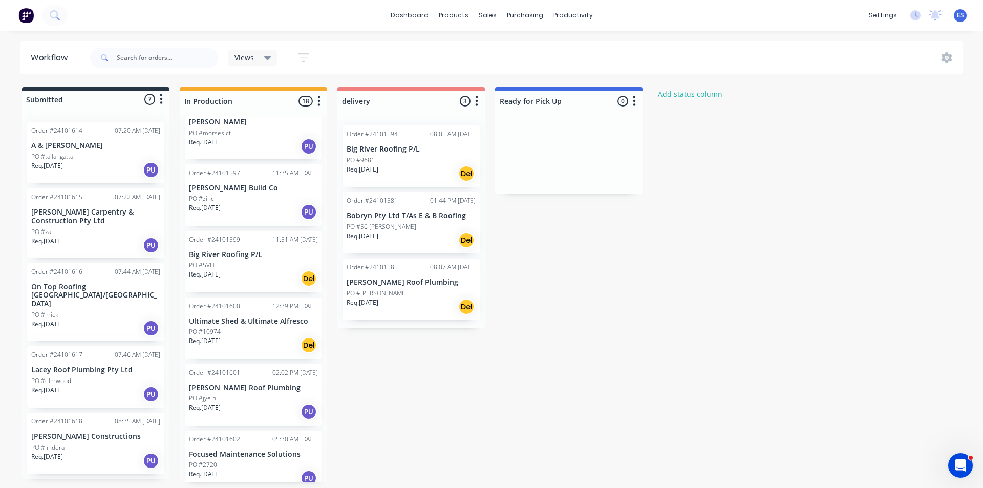
click at [221, 270] on p "Req. [DATE]" at bounding box center [205, 274] width 32 height 9
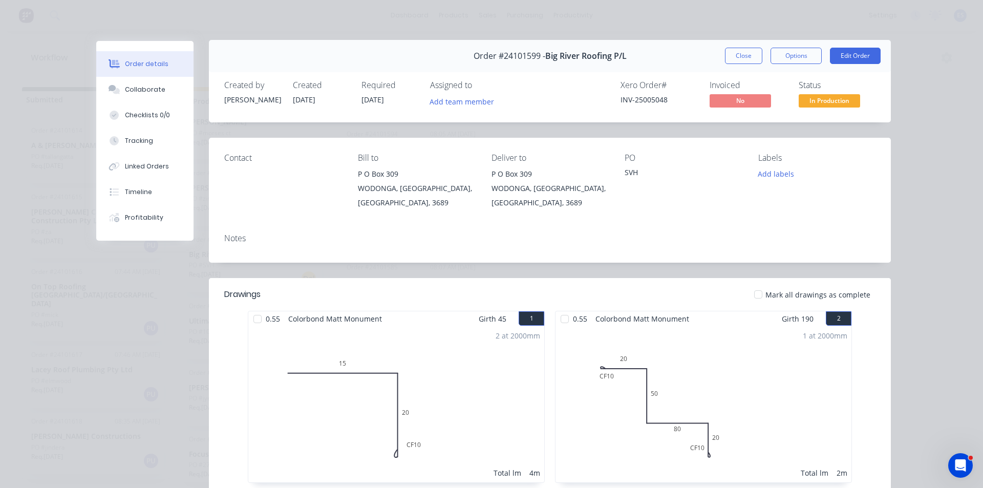
scroll to position [0, 0]
click at [743, 61] on button "Close" at bounding box center [743, 57] width 37 height 16
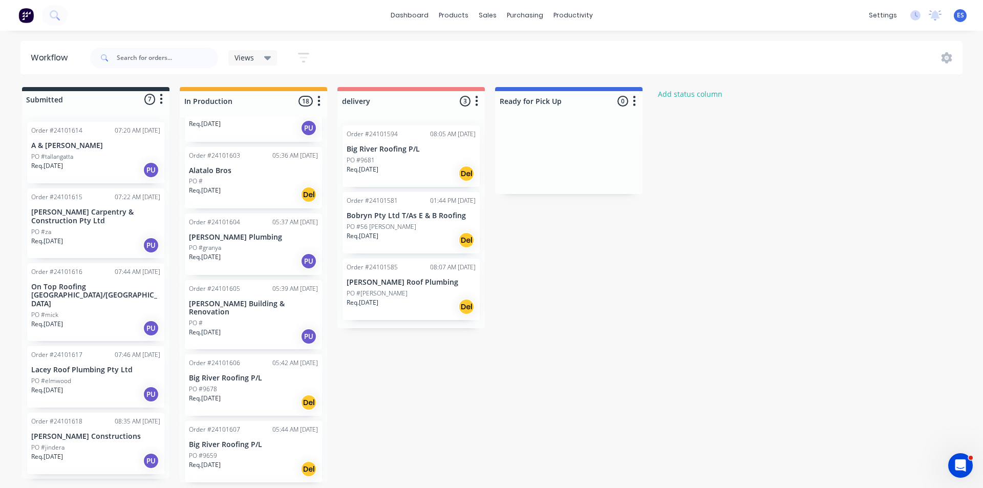
scroll to position [461, 0]
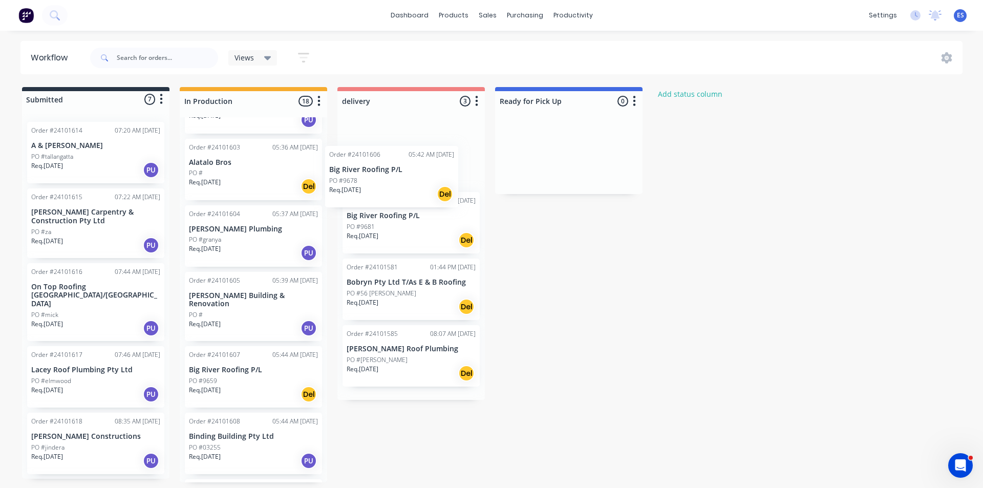
drag, startPoint x: 261, startPoint y: 373, endPoint x: 409, endPoint y: 182, distance: 241.8
click at [409, 182] on div "Submitted 7 Status colour #273444 hex #273444 Save Cancel Summaries Total order…" at bounding box center [474, 284] width 965 height 395
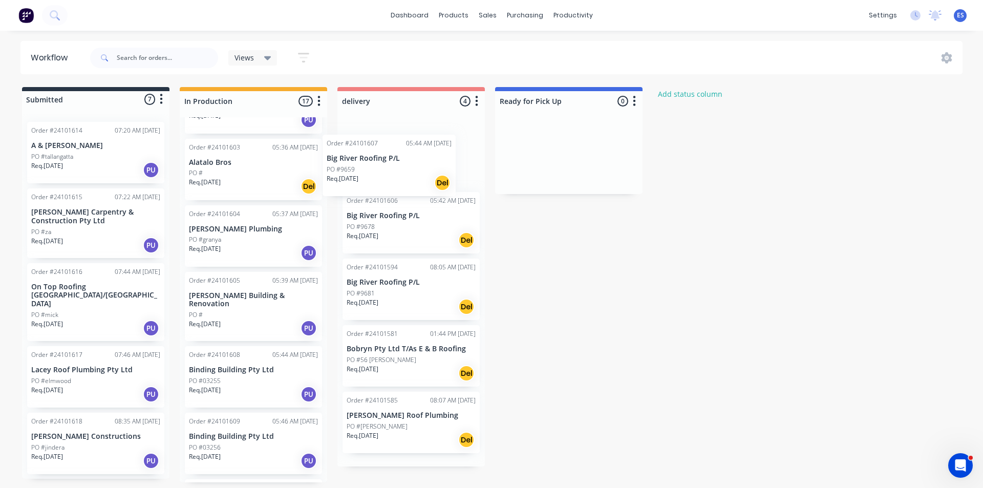
drag, startPoint x: 278, startPoint y: 374, endPoint x: 398, endPoint y: 184, distance: 224.9
click at [398, 184] on div "Submitted 7 Status colour #273444 hex #273444 Save Cancel Summaries Total order…" at bounding box center [474, 284] width 965 height 395
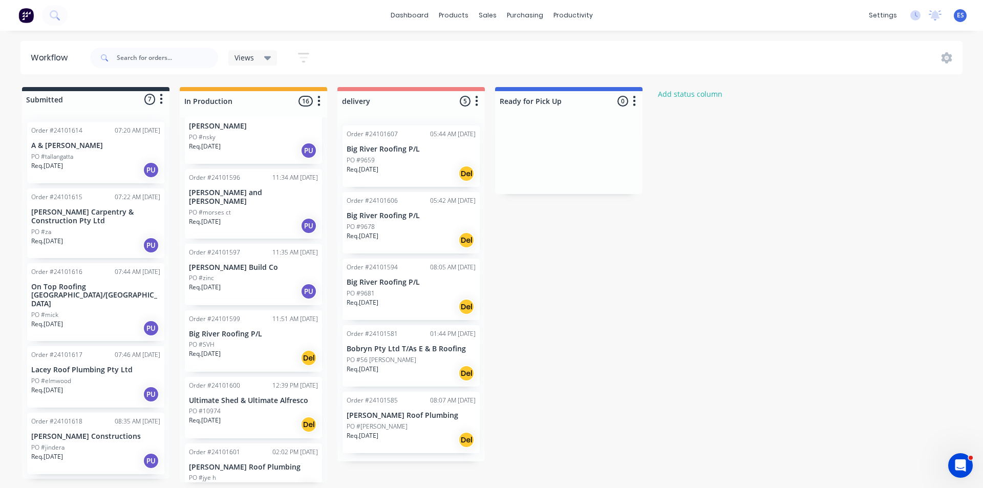
scroll to position [0, 0]
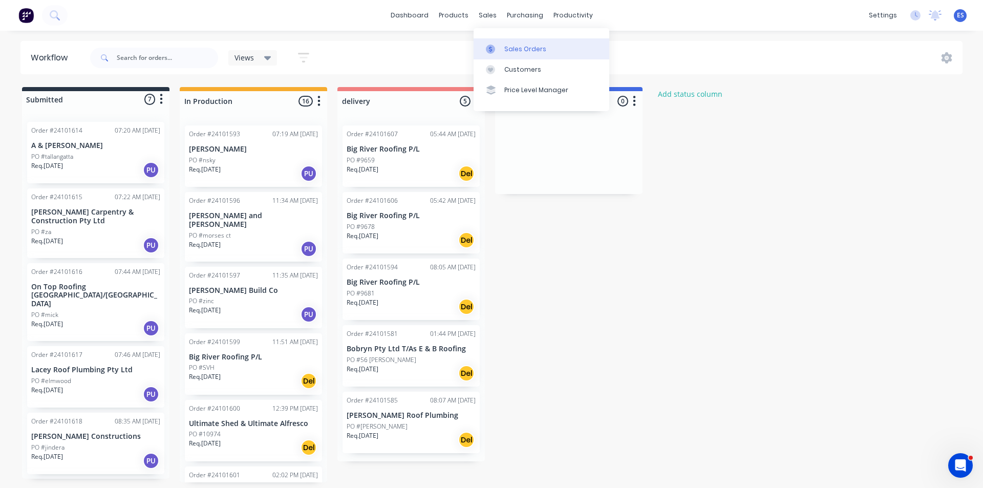
click at [515, 46] on div "Sales Orders" at bounding box center [525, 49] width 42 height 9
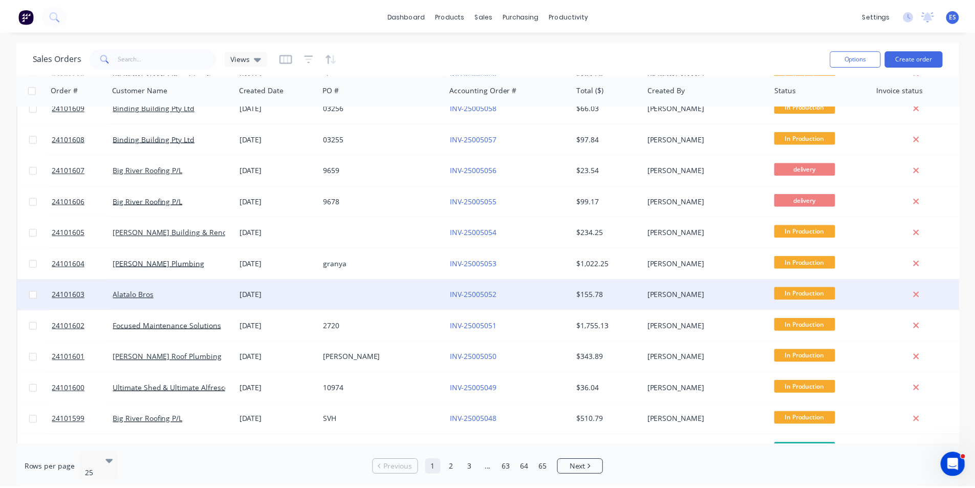
scroll to position [358, 0]
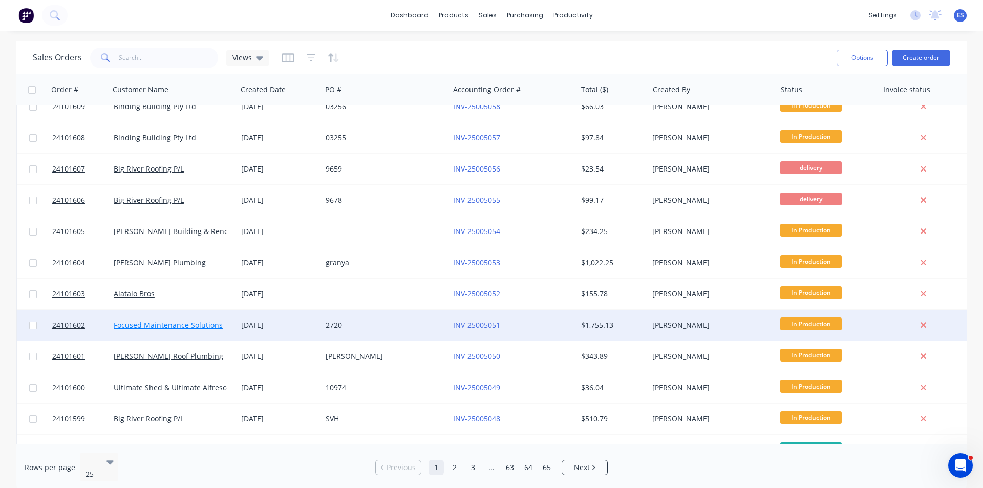
click at [161, 329] on link "Focused Maintenance Solutions" at bounding box center [168, 325] width 109 height 10
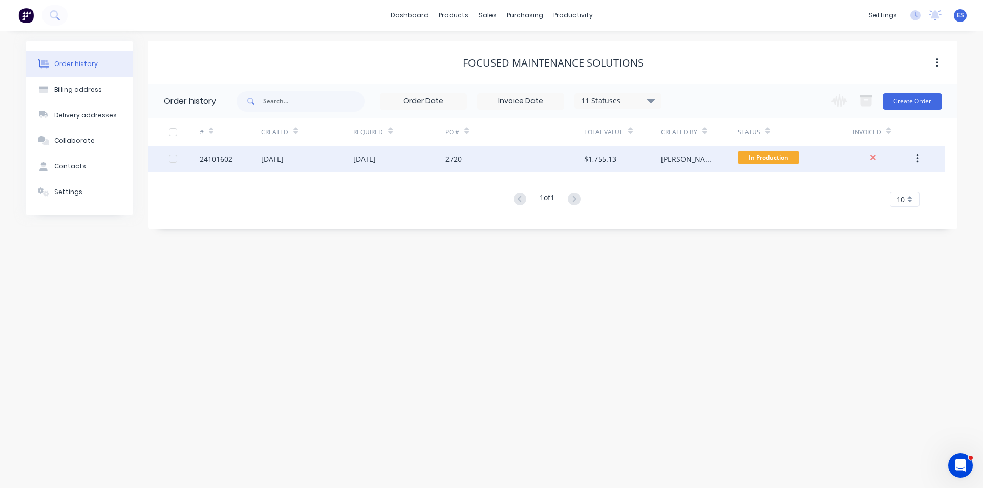
click at [469, 156] on div "2720" at bounding box center [514, 159] width 138 height 26
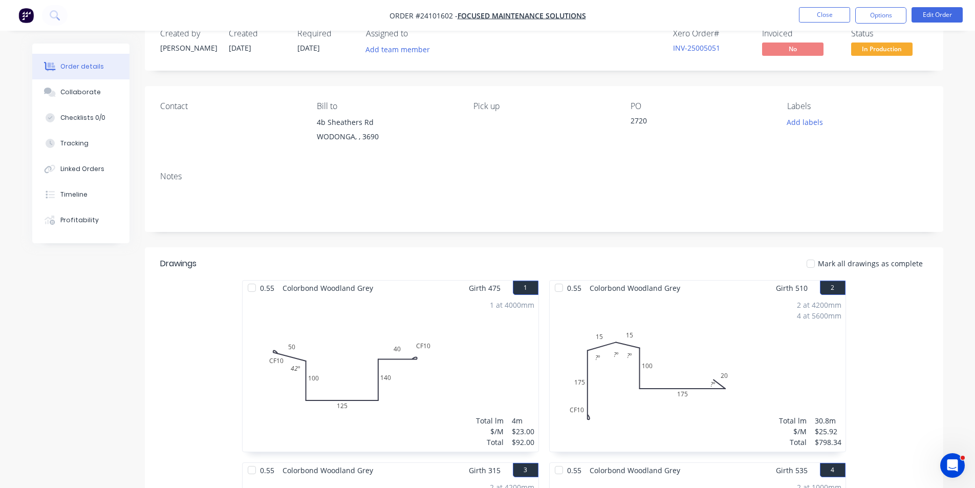
scroll to position [51, 0]
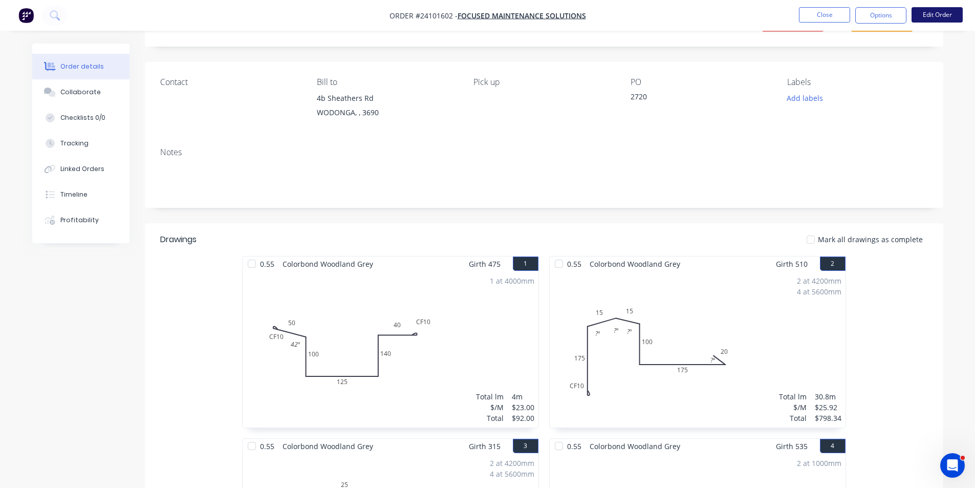
click at [942, 15] on button "Edit Order" at bounding box center [937, 14] width 51 height 15
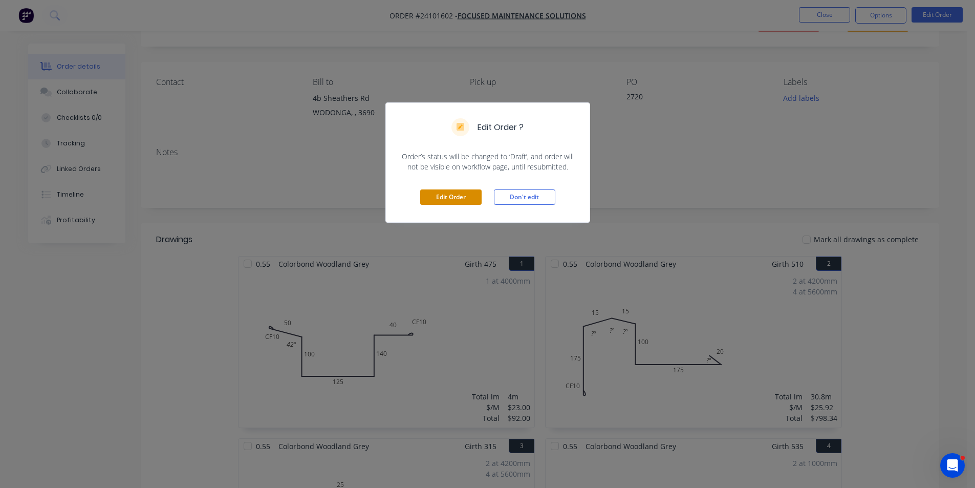
click at [455, 201] on button "Edit Order" at bounding box center [450, 196] width 61 height 15
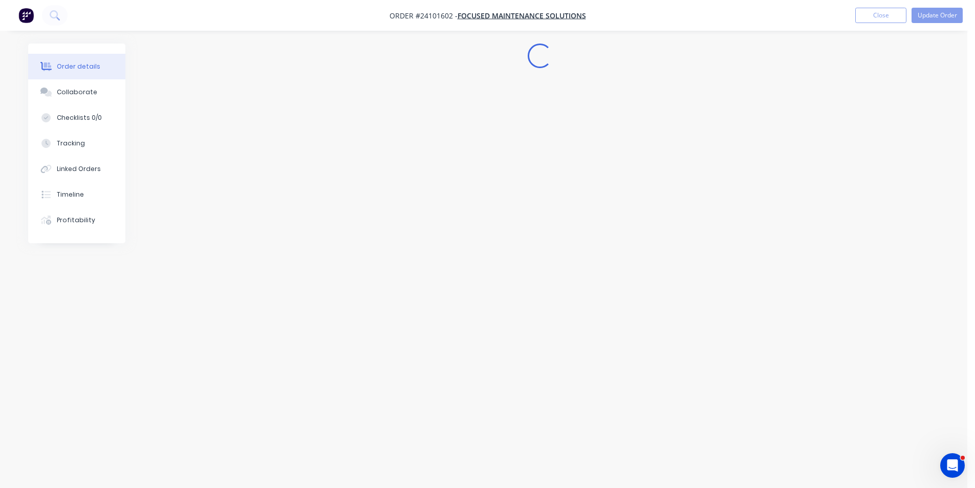
scroll to position [0, 0]
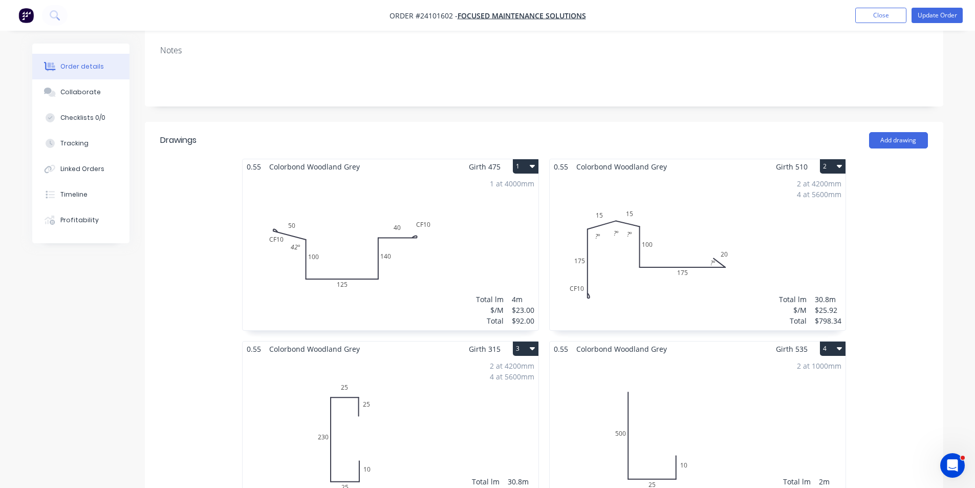
click at [632, 211] on div "2 at 4200mm 4 at 5600mm Total lm $/M Total 30.8m $25.92 $798.34" at bounding box center [698, 252] width 296 height 156
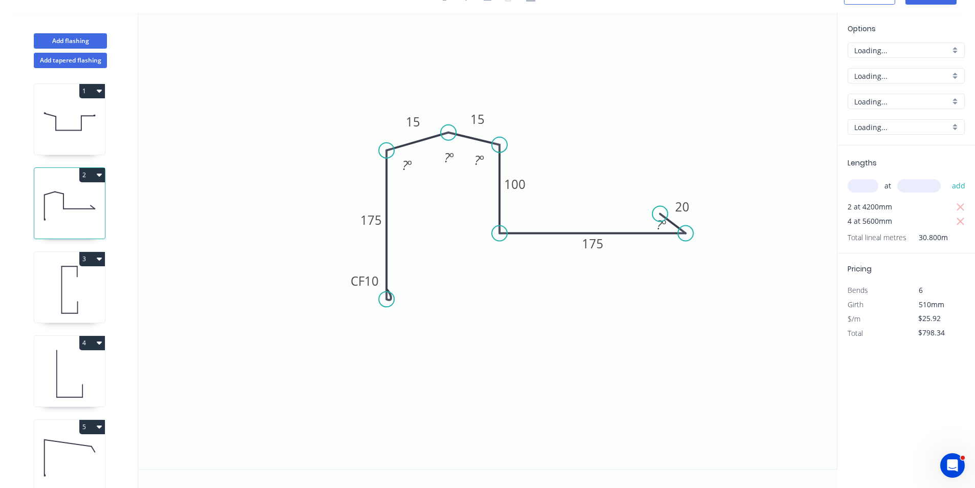
scroll to position [19, 0]
click at [477, 118] on tspan "15" at bounding box center [477, 119] width 14 height 17
click at [416, 125] on tspan "15" at bounding box center [413, 121] width 14 height 17
click at [698, 139] on icon "0 CF 10 175 17 17 100 175 20 ? º ? º ? º ? º" at bounding box center [487, 241] width 699 height 456
click at [79, 282] on icon at bounding box center [69, 290] width 71 height 66
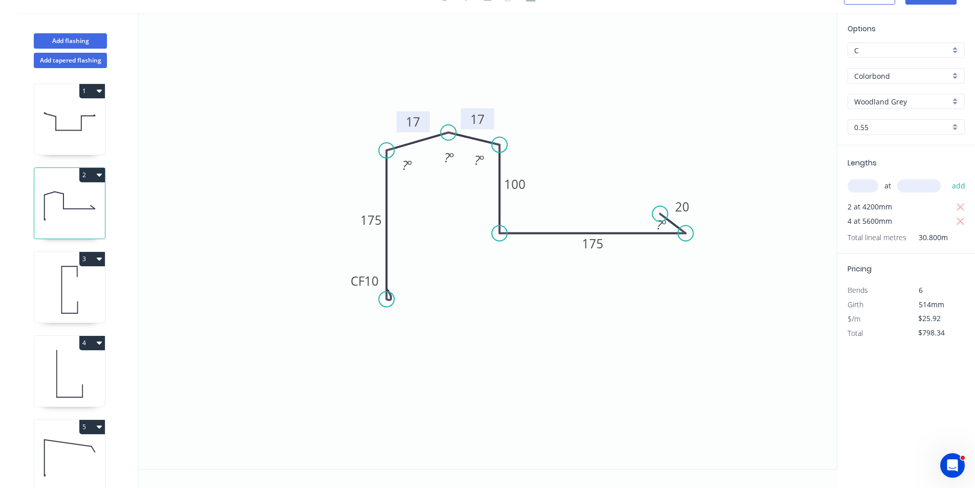
type input "$16.52"
type input "$508.82"
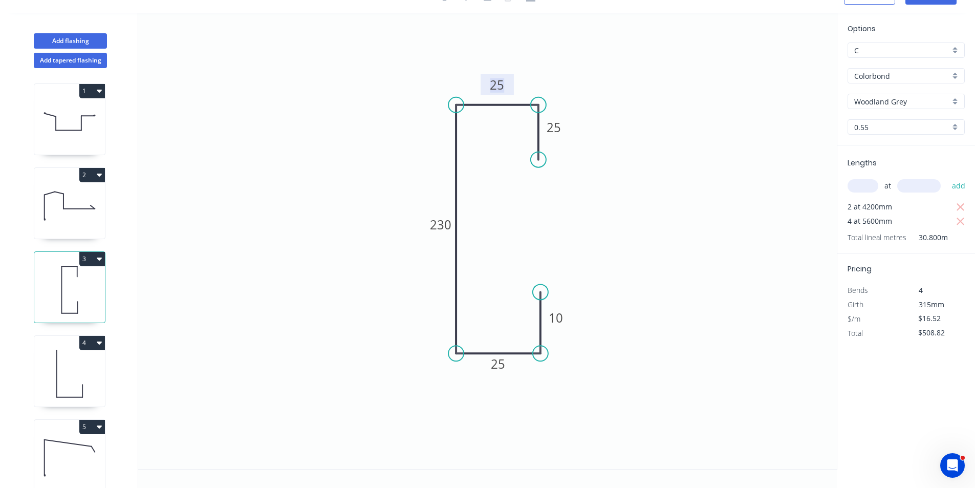
click at [491, 88] on tspan "25" at bounding box center [497, 84] width 14 height 17
click at [499, 364] on tspan "25" at bounding box center [498, 363] width 14 height 17
click at [656, 218] on icon "0 25 30 230 35 10" at bounding box center [487, 241] width 699 height 456
click at [53, 372] on icon at bounding box center [69, 374] width 71 height 66
type input "$21.73"
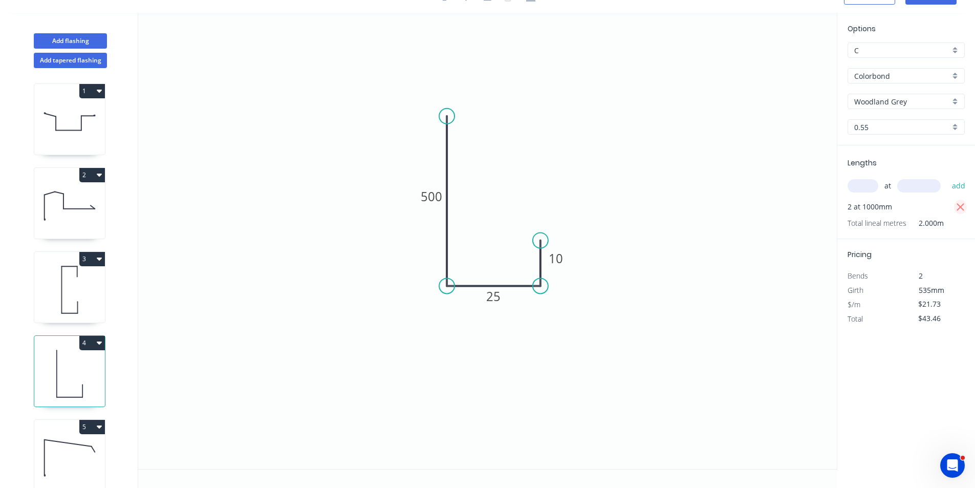
click at [963, 208] on icon "button" at bounding box center [960, 207] width 9 height 12
type input "$0.00"
click at [99, 345] on icon "button" at bounding box center [99, 342] width 5 height 8
click at [69, 386] on div "Delete" at bounding box center [56, 388] width 79 height 15
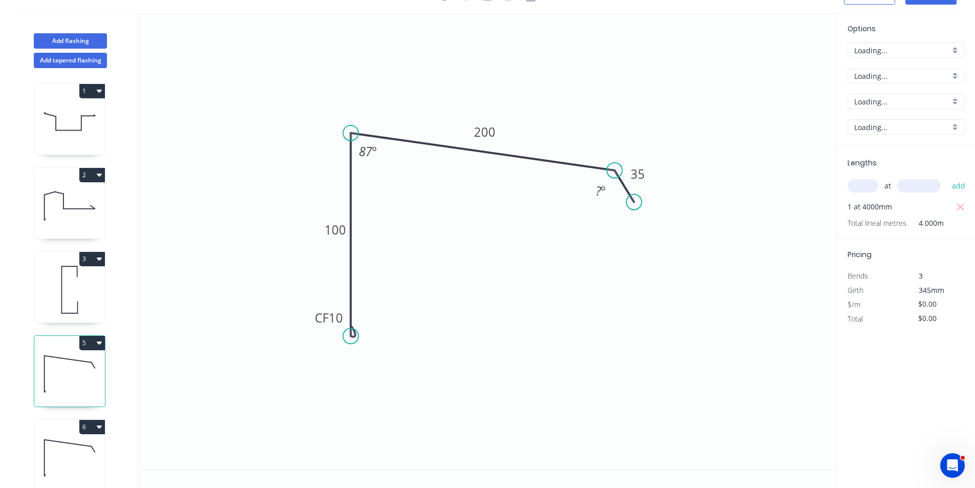
type input "$15.47"
type input "$61.88"
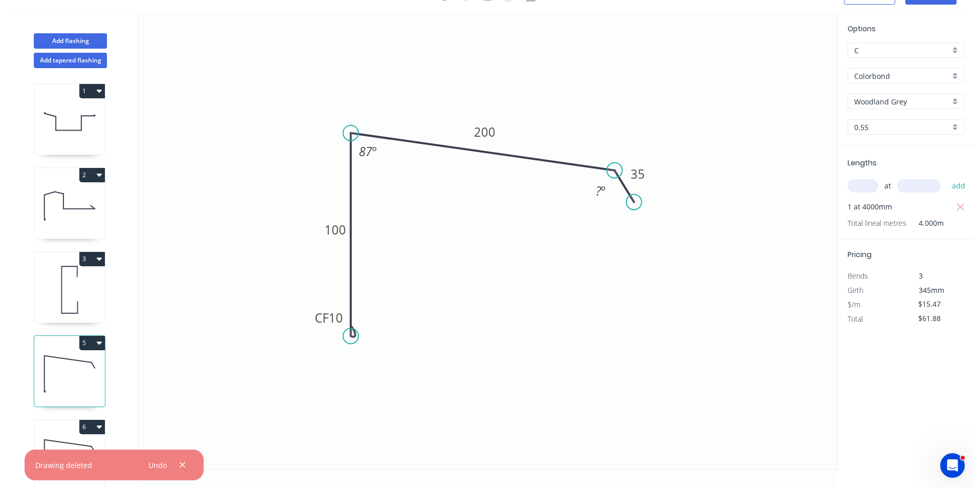
scroll to position [0, 0]
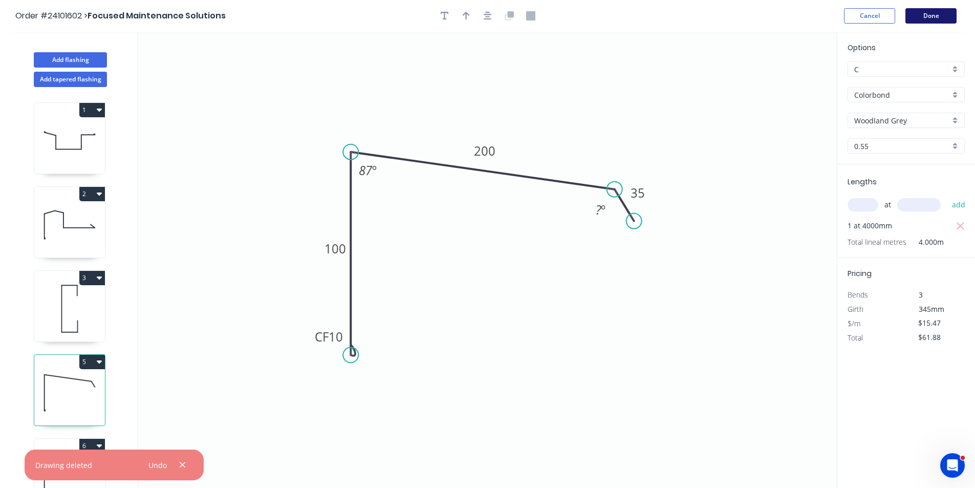
click at [924, 16] on button "Done" at bounding box center [930, 15] width 51 height 15
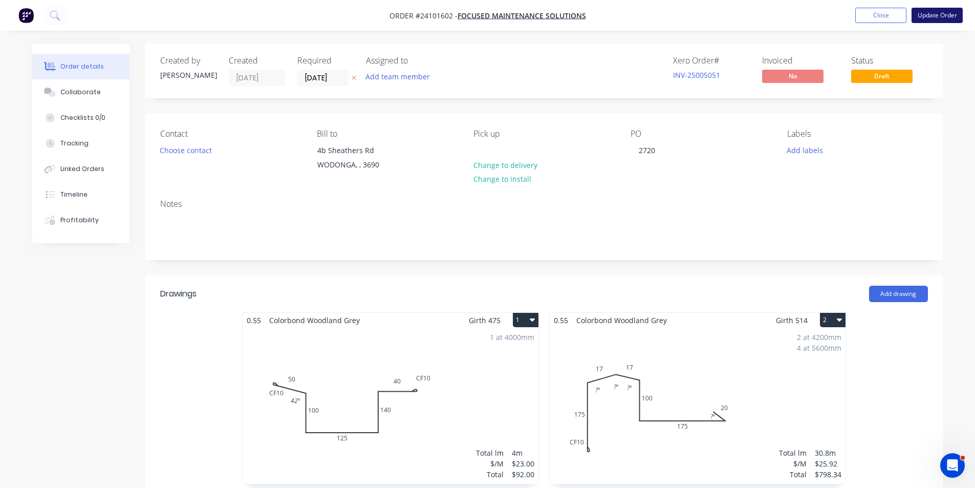
click at [944, 13] on button "Update Order" at bounding box center [937, 15] width 51 height 15
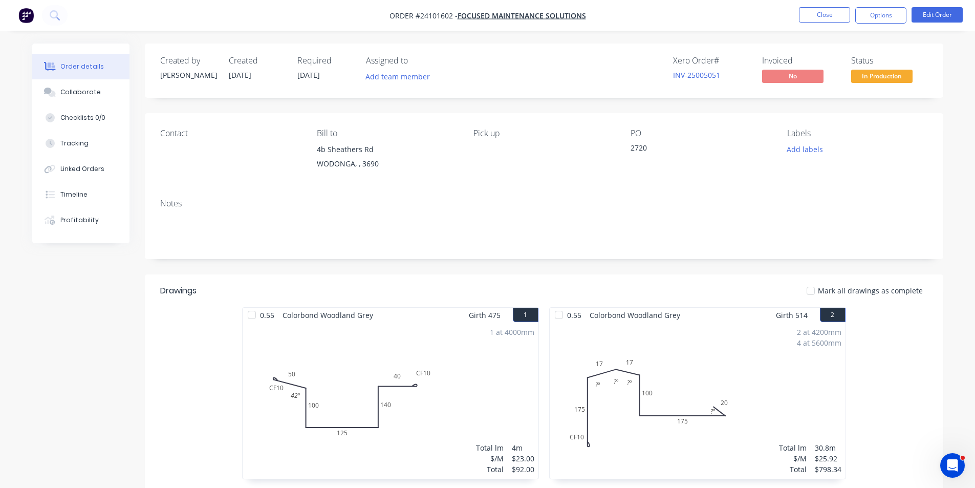
click at [32, 19] on img "button" at bounding box center [25, 15] width 15 height 15
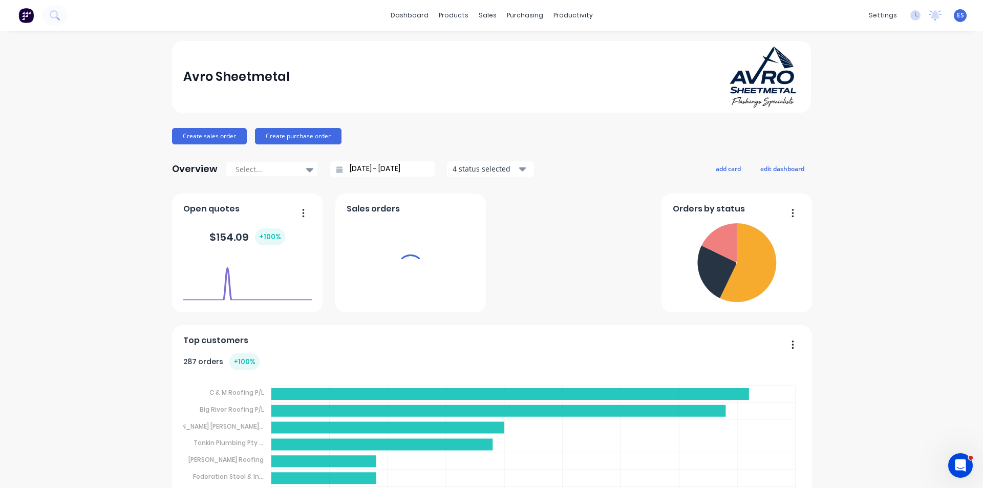
click at [576, 18] on div "productivity" at bounding box center [573, 15] width 50 height 15
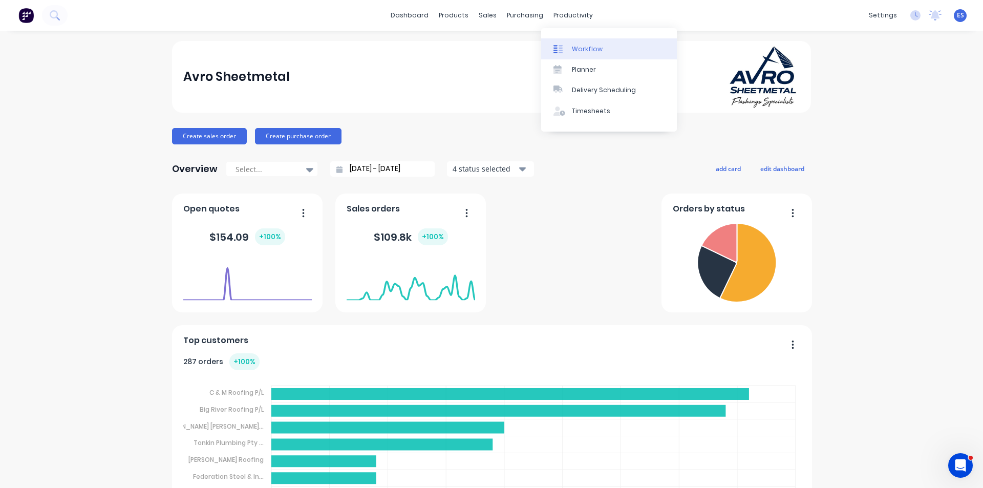
click at [582, 50] on div "Workflow" at bounding box center [587, 49] width 31 height 9
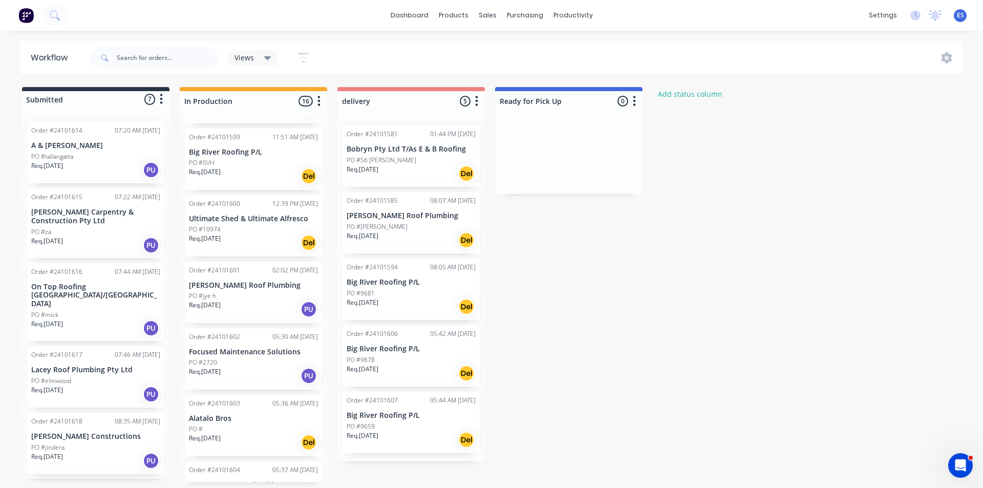
scroll to position [256, 0]
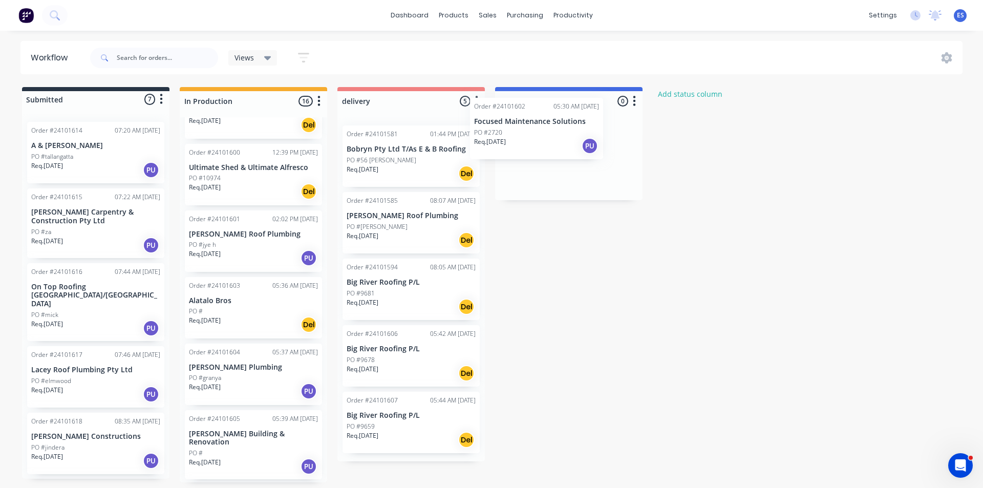
drag, startPoint x: 250, startPoint y: 313, endPoint x: 539, endPoint y: 141, distance: 336.6
click at [539, 141] on div "Submitted 7 Status colour #273444 hex #273444 Save Cancel Summaries Total order…" at bounding box center [474, 284] width 965 height 395
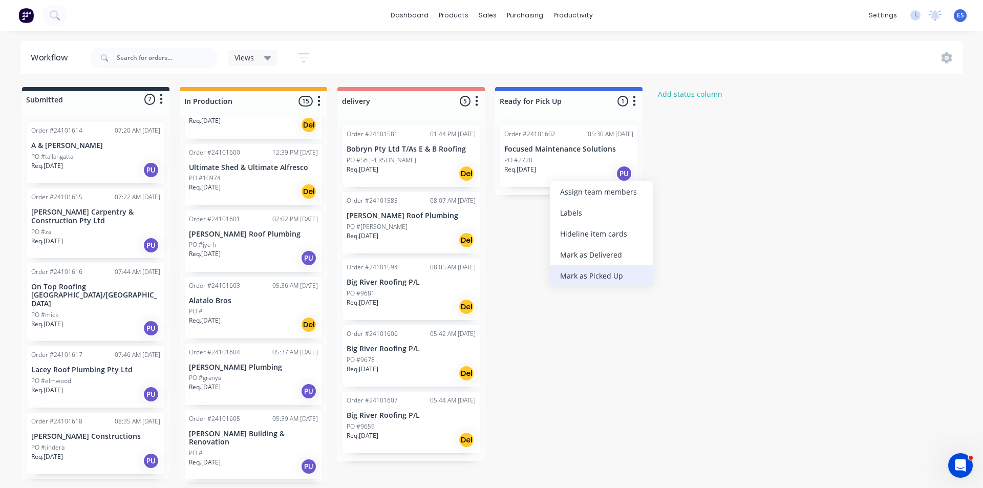
click at [618, 276] on div "Mark as Picked Up" at bounding box center [601, 275] width 103 height 21
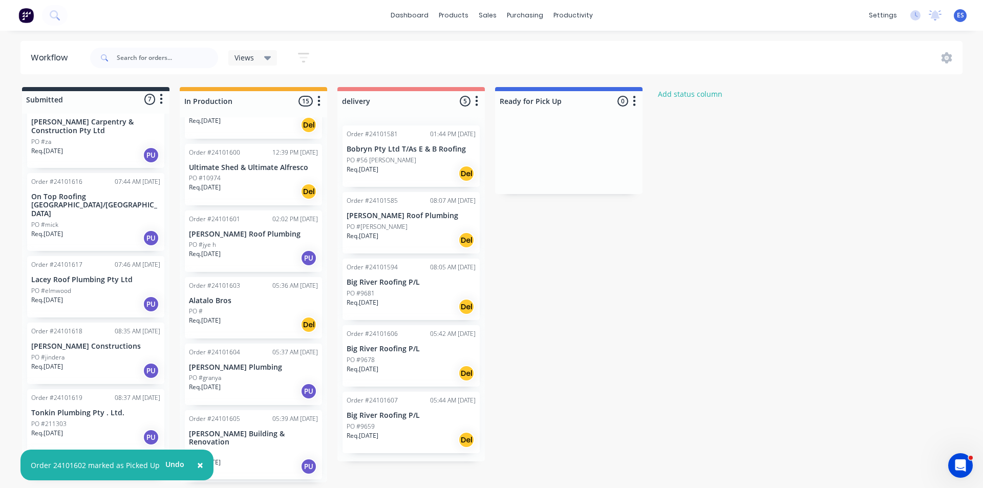
scroll to position [120, 0]
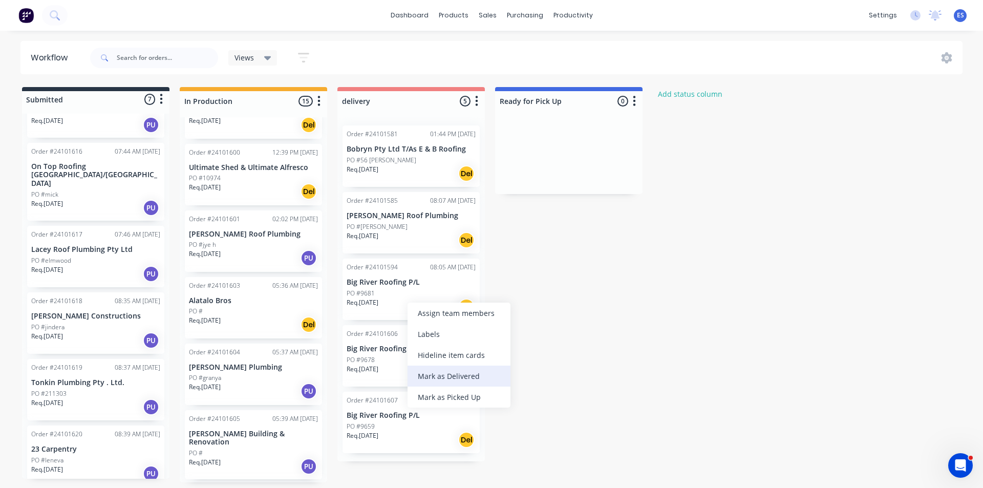
click at [459, 376] on div "Mark as Delivered" at bounding box center [458, 375] width 103 height 21
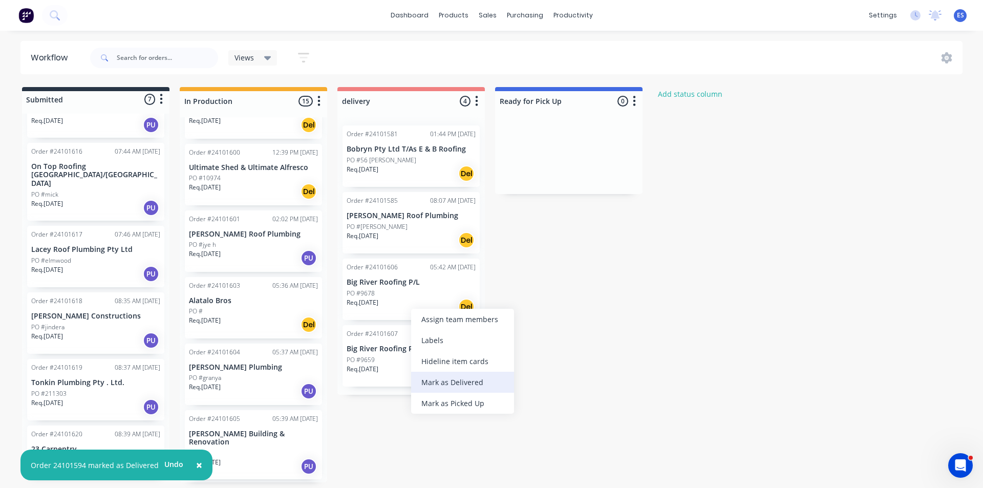
click at [439, 392] on div "Mark as Delivered" at bounding box center [462, 382] width 103 height 21
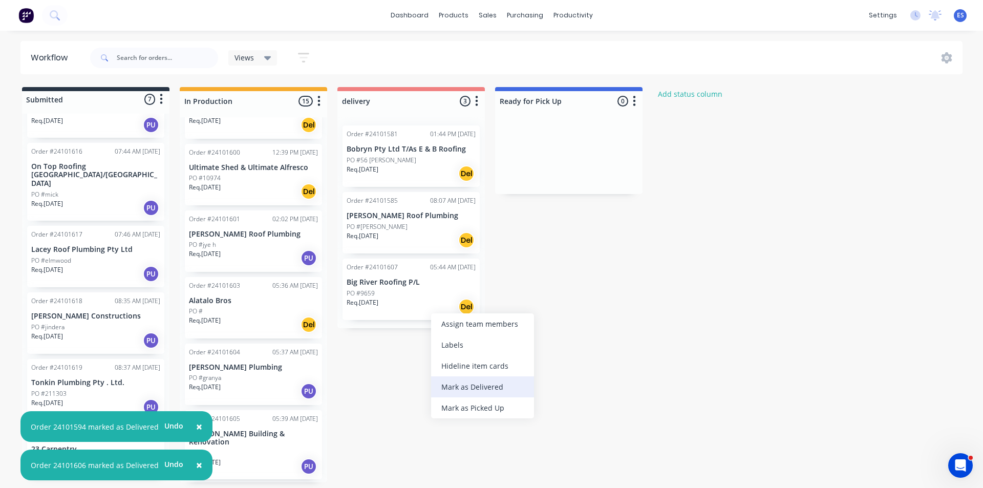
click at [449, 386] on div "Mark as Delivered" at bounding box center [482, 386] width 103 height 21
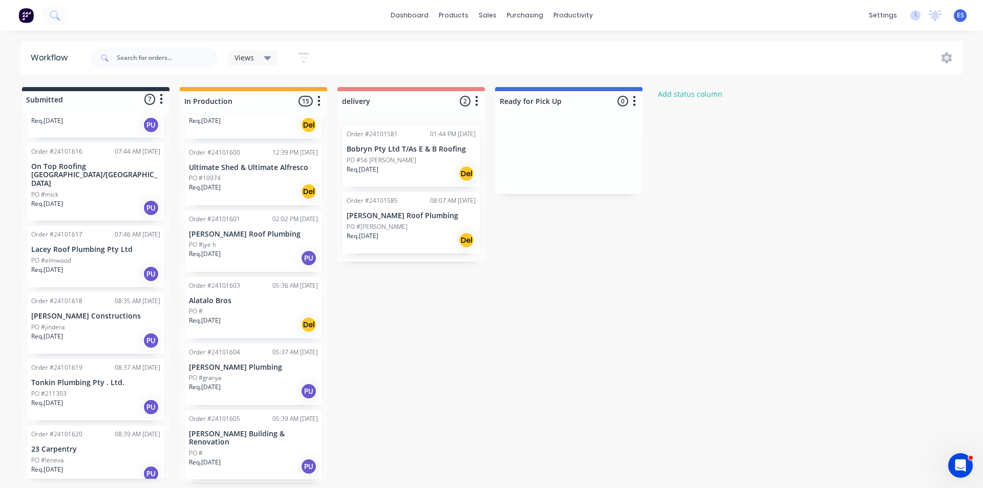
click at [26, 17] on img at bounding box center [25, 15] width 15 height 15
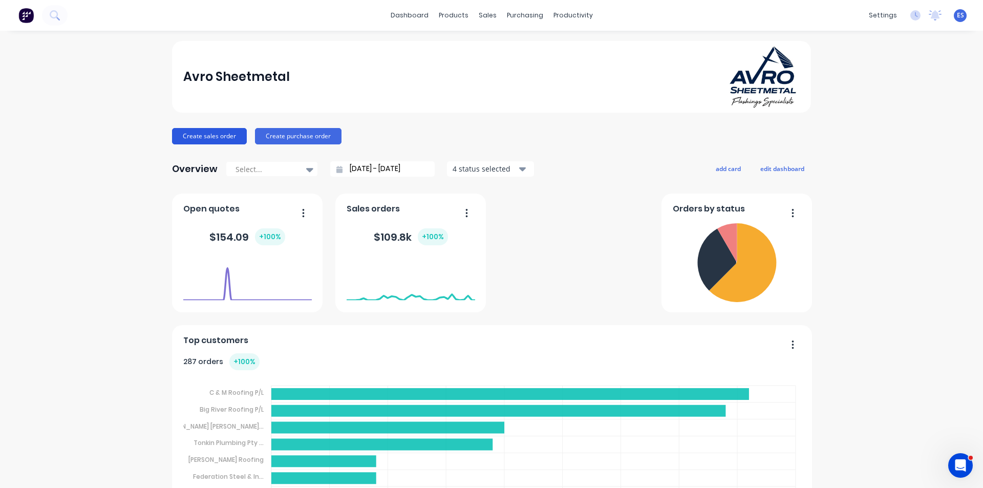
click at [217, 139] on button "Create sales order" at bounding box center [209, 136] width 75 height 16
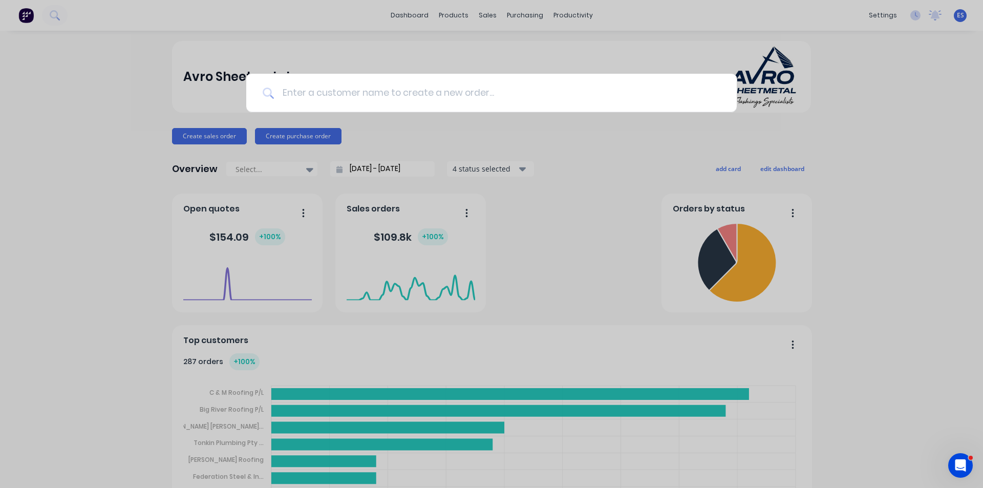
click at [350, 99] on input at bounding box center [497, 93] width 446 height 38
type input "evol"
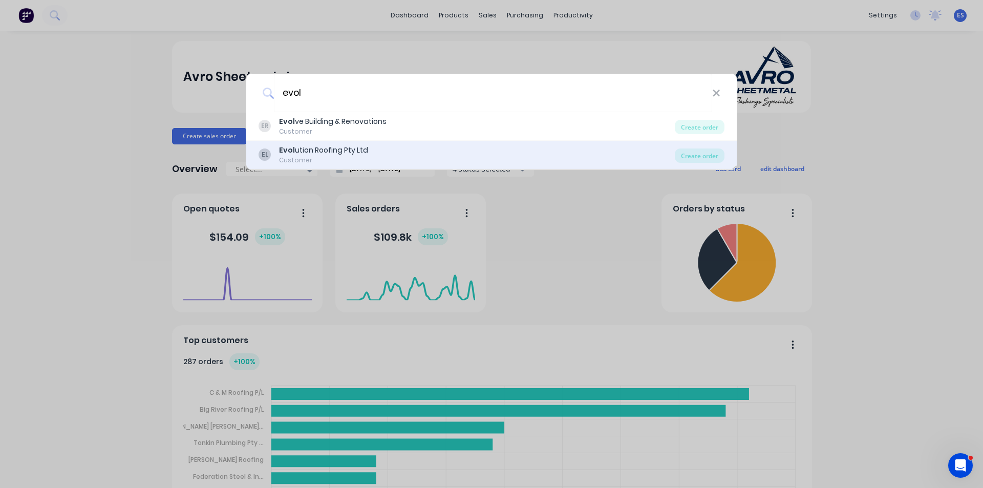
click at [339, 156] on div "Customer" at bounding box center [323, 160] width 89 height 9
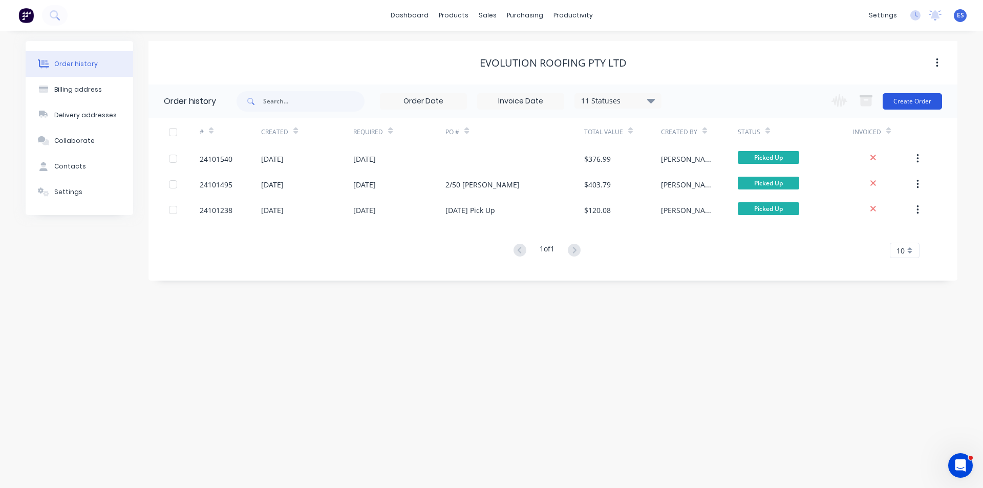
click at [916, 99] on button "Create Order" at bounding box center [911, 101] width 59 height 16
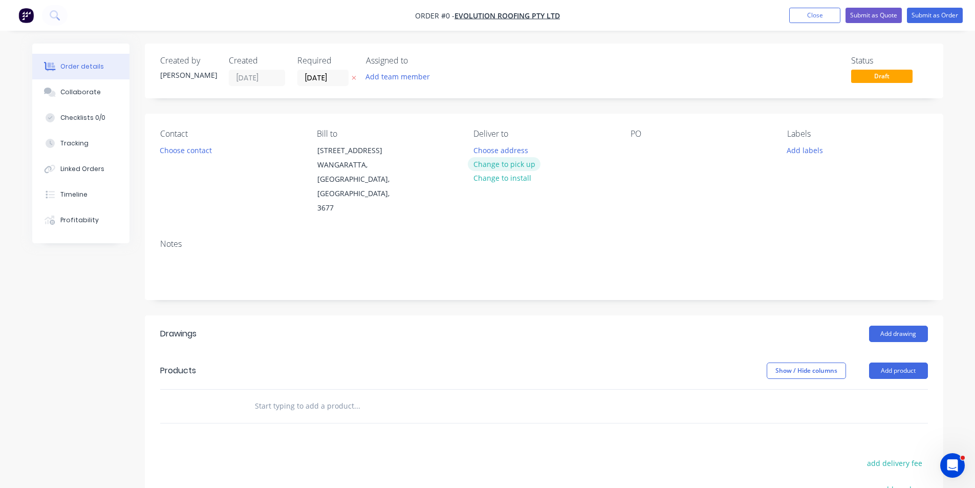
click at [494, 163] on button "Change to pick up" at bounding box center [504, 164] width 73 height 14
click at [637, 153] on div at bounding box center [639, 150] width 16 height 15
click at [184, 153] on button "Choose contact" at bounding box center [185, 150] width 63 height 14
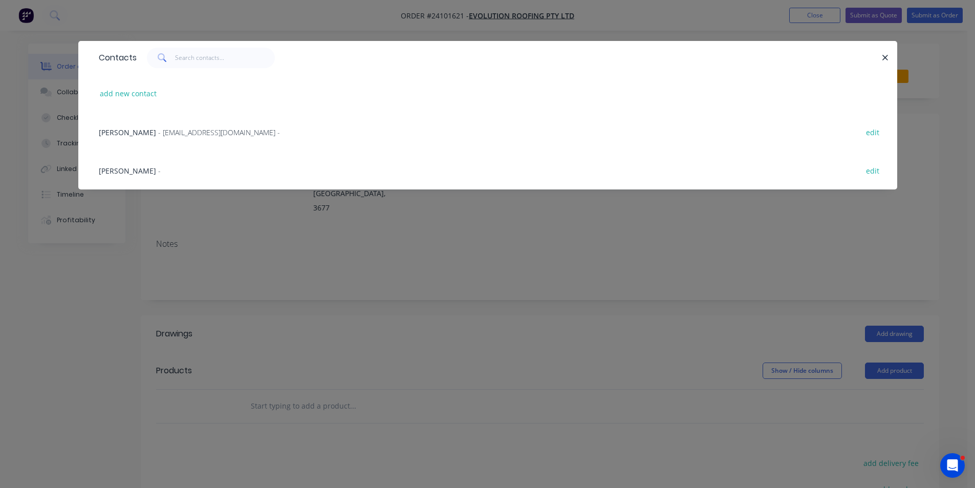
click at [185, 131] on span "- [EMAIL_ADDRESS][DOMAIN_NAME] -" at bounding box center [219, 132] width 122 height 10
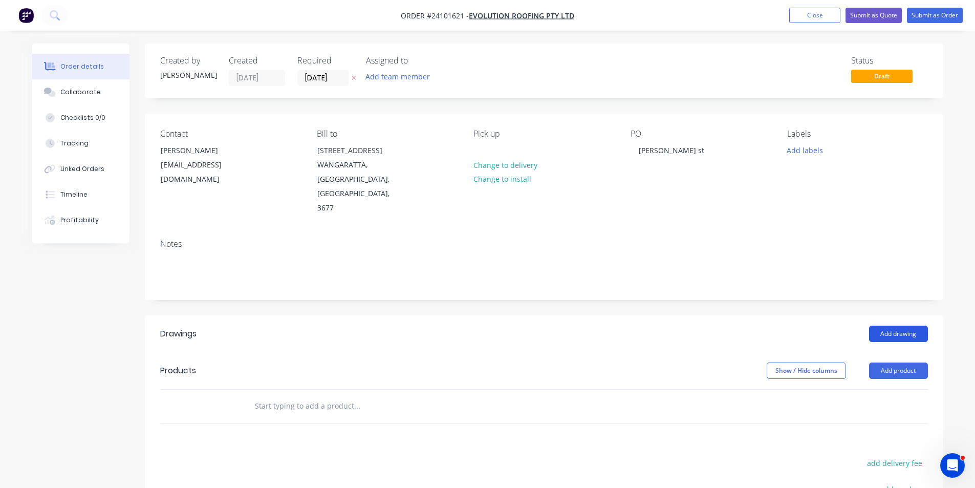
click at [887, 326] on button "Add drawing" at bounding box center [898, 334] width 59 height 16
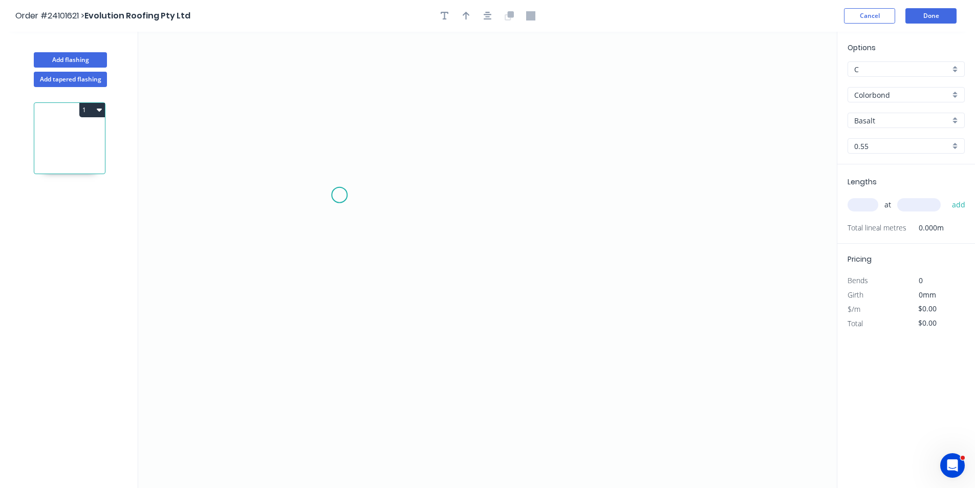
click at [333, 196] on icon "0" at bounding box center [487, 260] width 699 height 456
click at [365, 154] on icon at bounding box center [349, 175] width 32 height 42
click at [622, 150] on icon "0 ?" at bounding box center [487, 260] width 699 height 456
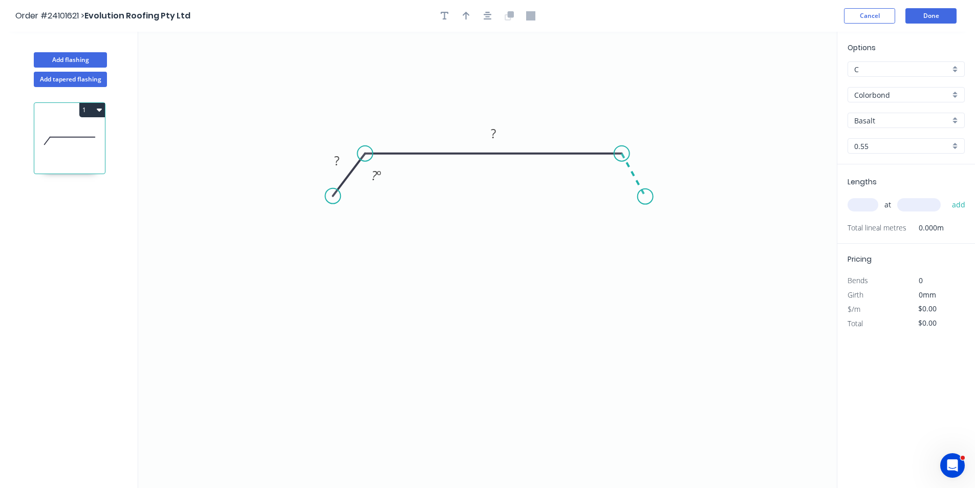
click at [645, 197] on icon "0 ? ? ? º" at bounding box center [487, 260] width 699 height 456
click at [648, 156] on tspan "?" at bounding box center [646, 162] width 5 height 17
click at [341, 156] on rect at bounding box center [337, 161] width 20 height 14
click at [494, 130] on tspan "?" at bounding box center [493, 133] width 5 height 17
click at [863, 207] on input "text" at bounding box center [863, 204] width 31 height 13
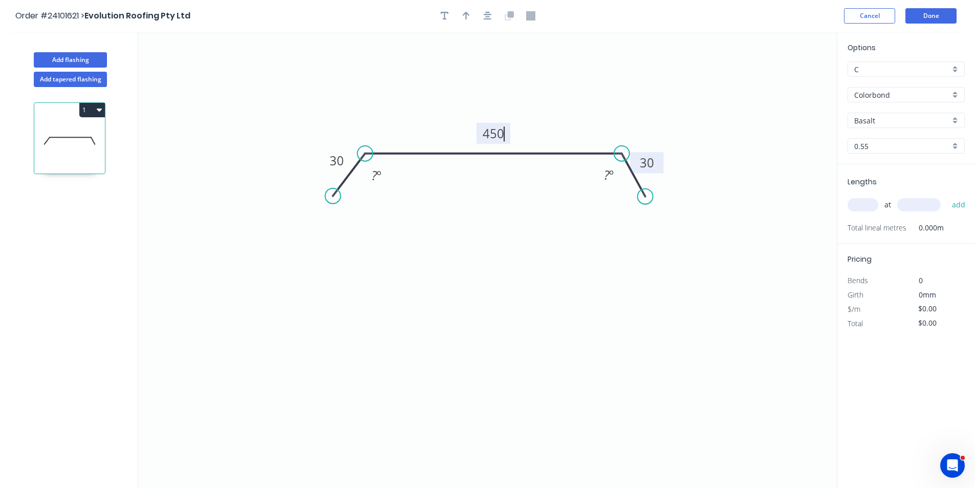
type input "$21.73"
type input "2"
click at [927, 208] on input "text" at bounding box center [919, 204] width 44 height 13
type input "5000"
click at [947, 196] on button "add" at bounding box center [959, 204] width 24 height 17
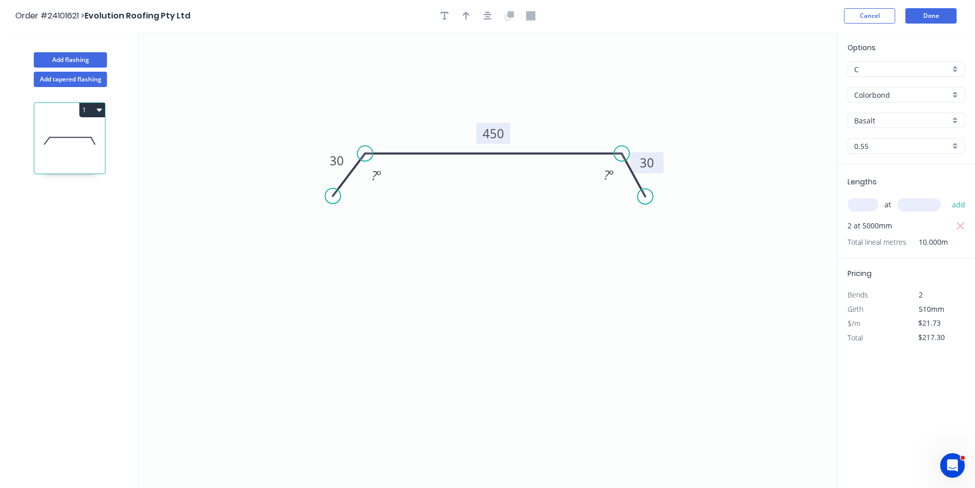
click at [88, 110] on button "1" at bounding box center [92, 110] width 26 height 14
click at [76, 134] on div "Duplicate" at bounding box center [56, 135] width 79 height 15
type input "$0.00"
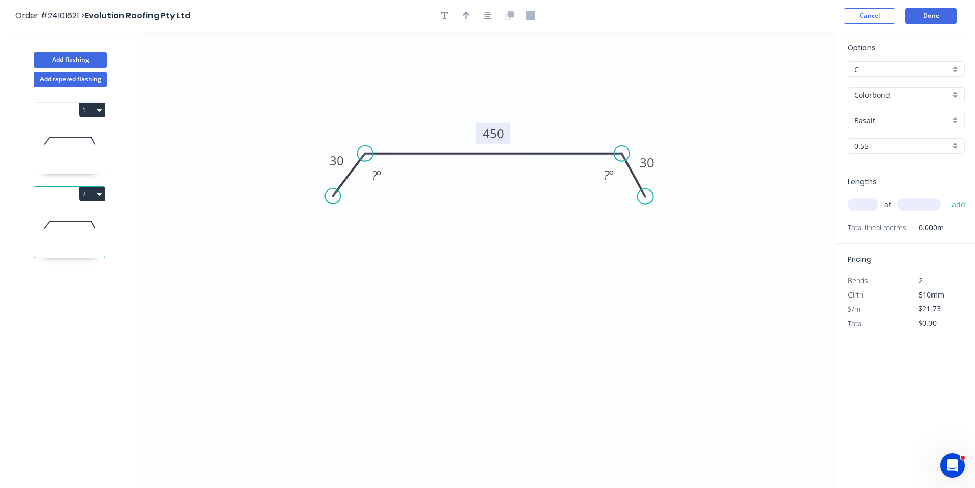
click at [506, 137] on rect at bounding box center [494, 133] width 34 height 21
click at [501, 137] on tspan "450" at bounding box center [493, 133] width 21 height 17
click at [849, 202] on input "text" at bounding box center [863, 204] width 31 height 13
type input "$27.57"
type input "2"
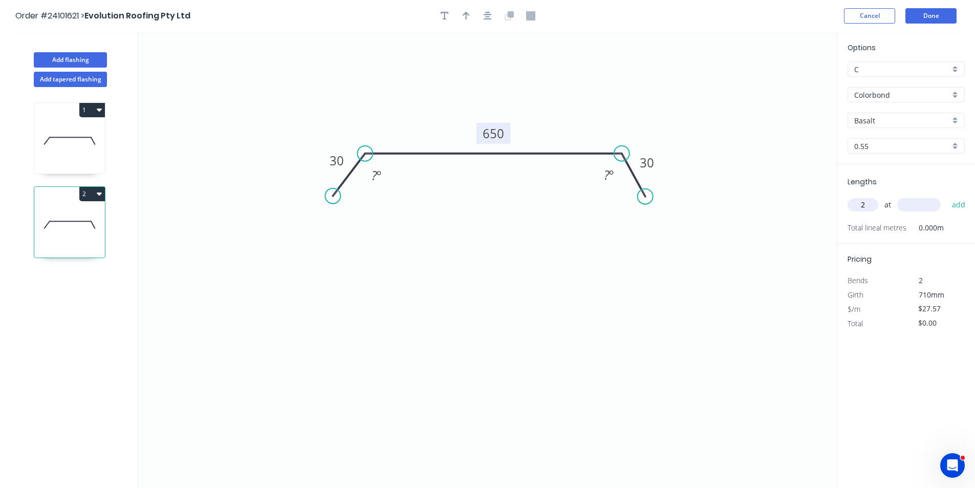
click at [920, 205] on input "text" at bounding box center [919, 204] width 44 height 13
type input "3500"
click at [947, 196] on button "add" at bounding box center [959, 204] width 24 height 17
type input "$192.99"
click at [80, 154] on icon at bounding box center [69, 141] width 71 height 66
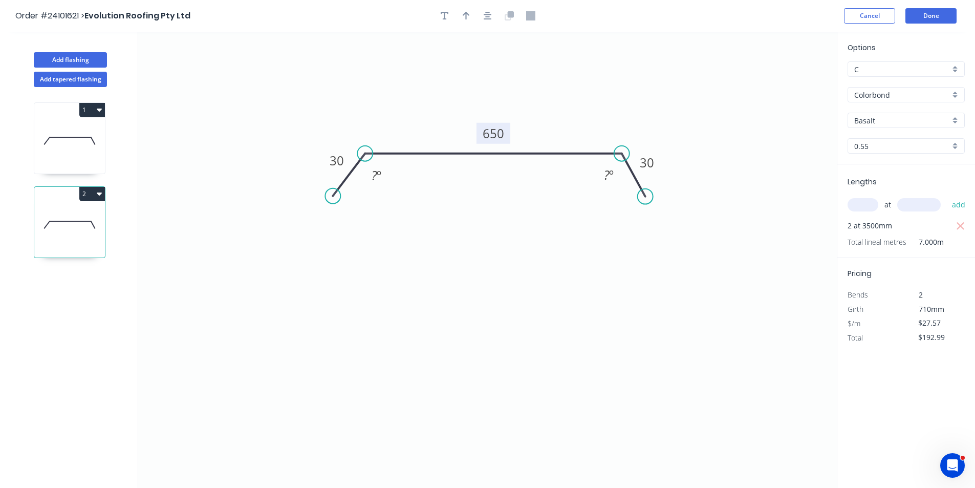
type input "$21.73"
type input "$217.30"
click at [51, 229] on icon at bounding box center [69, 225] width 71 height 66
type input "$27.57"
type input "$192.99"
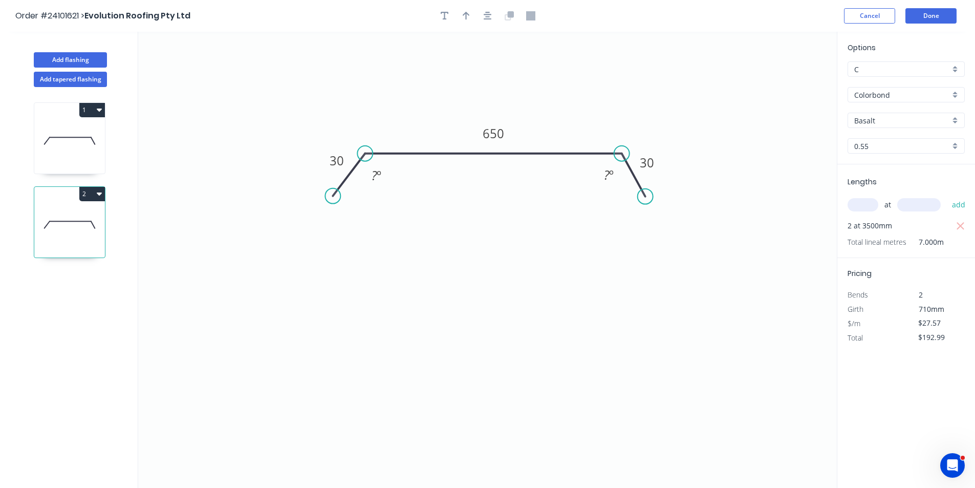
click at [61, 150] on icon at bounding box center [69, 141] width 71 height 66
type input "$21.73"
type input "$217.30"
click at [926, 19] on button "Done" at bounding box center [930, 15] width 51 height 15
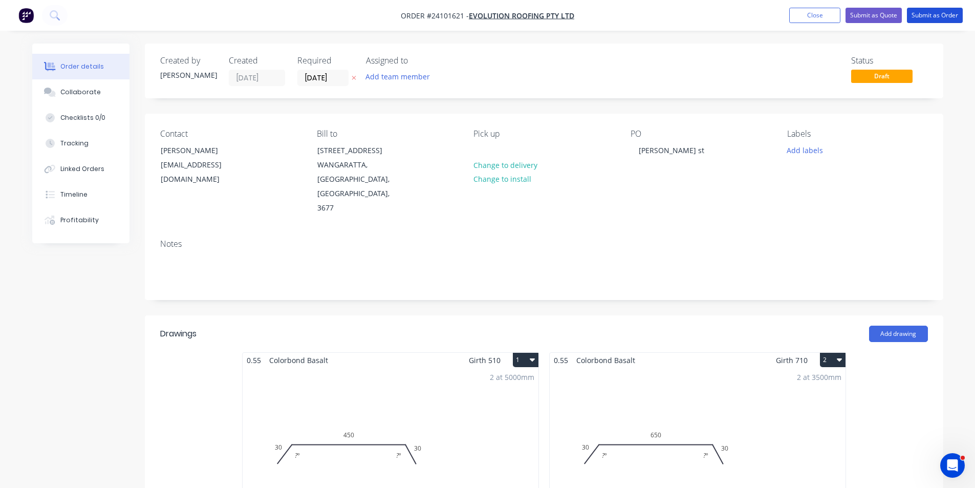
click at [926, 19] on button "Submit as Order" at bounding box center [935, 15] width 56 height 15
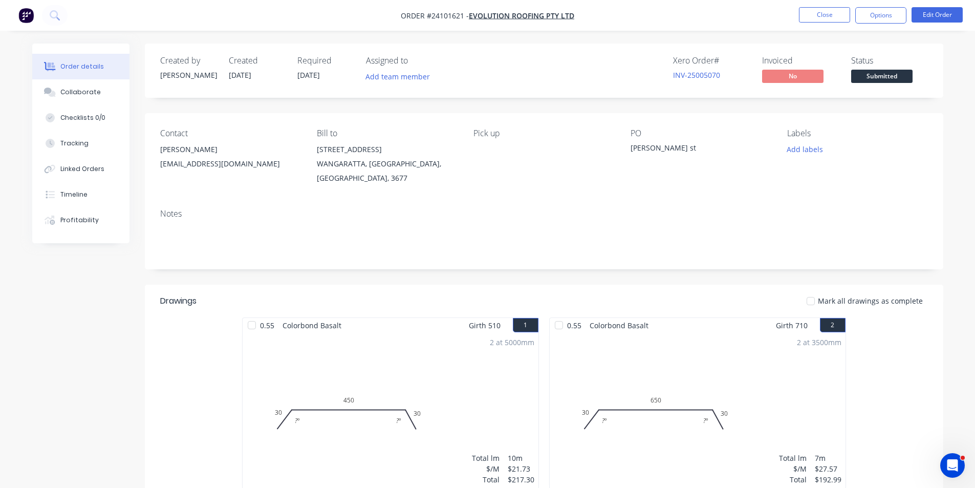
click at [22, 13] on img "button" at bounding box center [25, 15] width 15 height 15
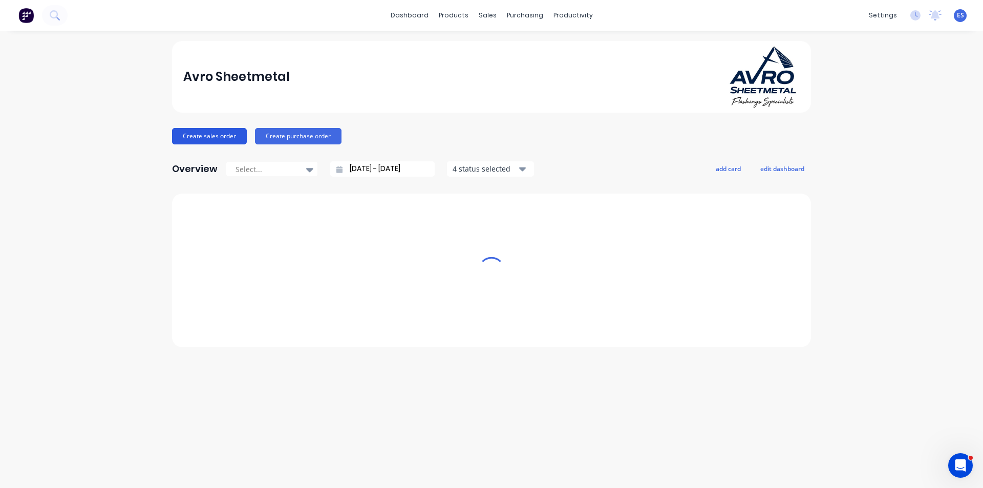
click at [212, 134] on button "Create sales order" at bounding box center [209, 136] width 75 height 16
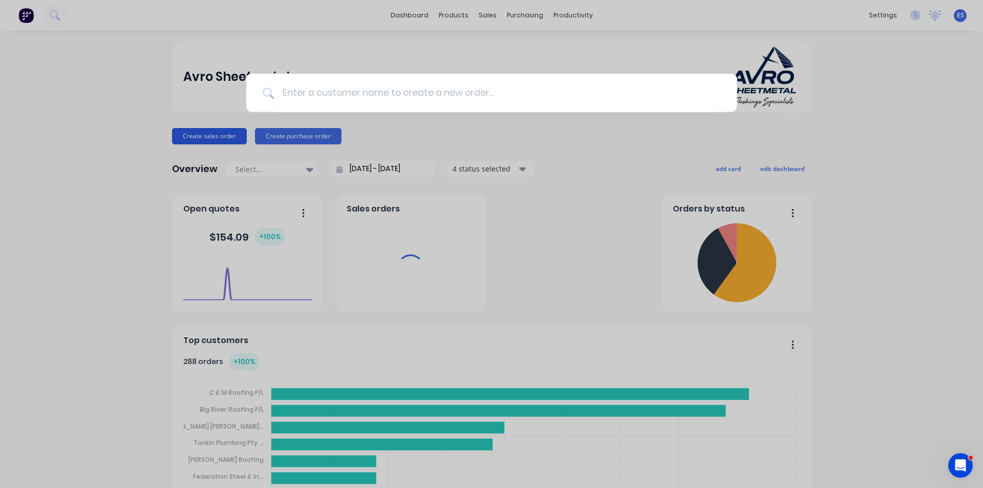
click at [212, 134] on div at bounding box center [491, 244] width 983 height 488
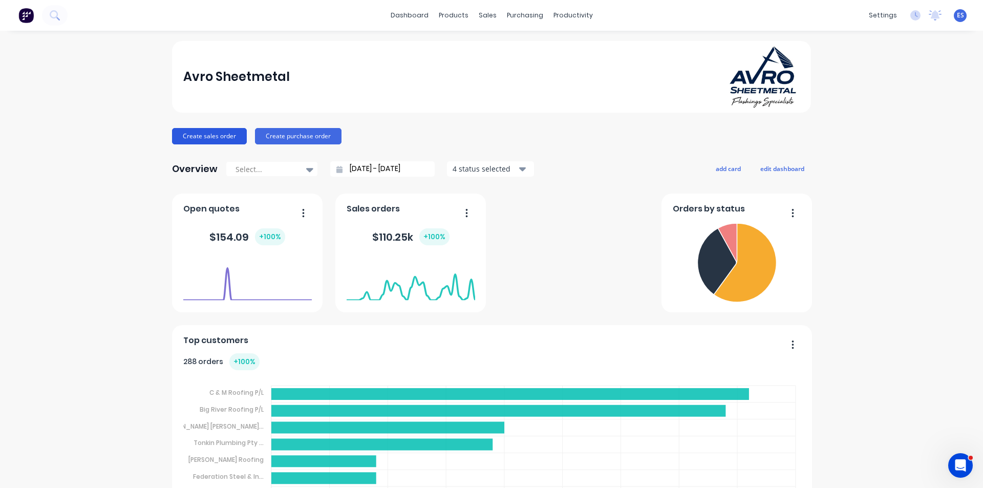
click at [202, 139] on button "Create sales order" at bounding box center [209, 136] width 75 height 16
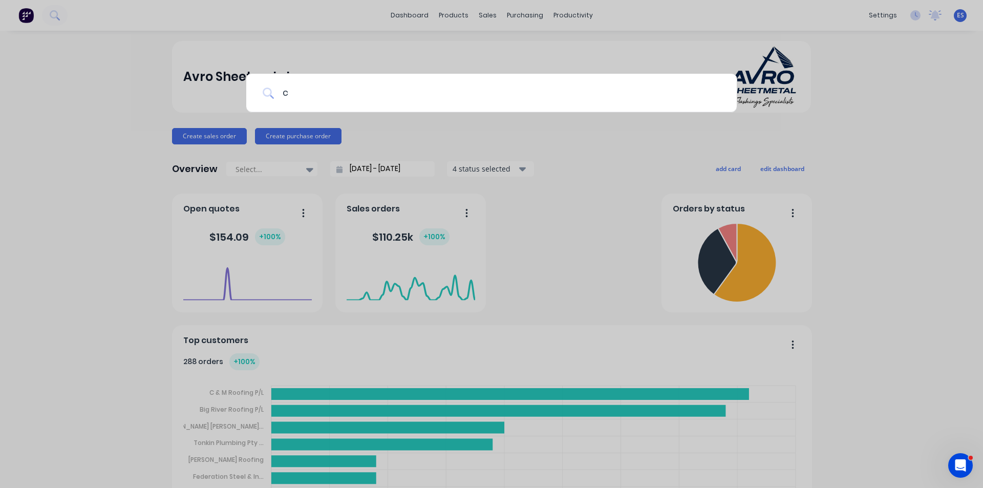
type input "cm"
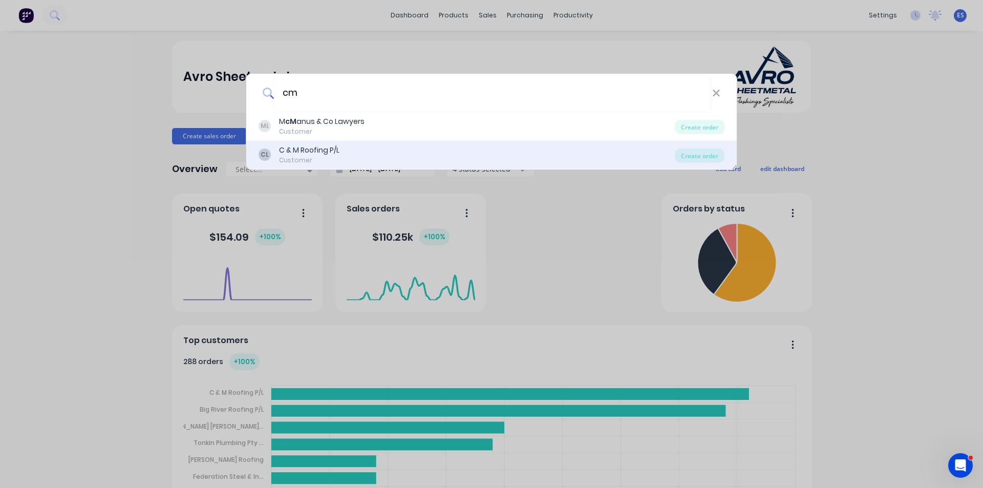
click at [349, 147] on div "CL C & M Roofing P/L Customer" at bounding box center [466, 155] width 416 height 20
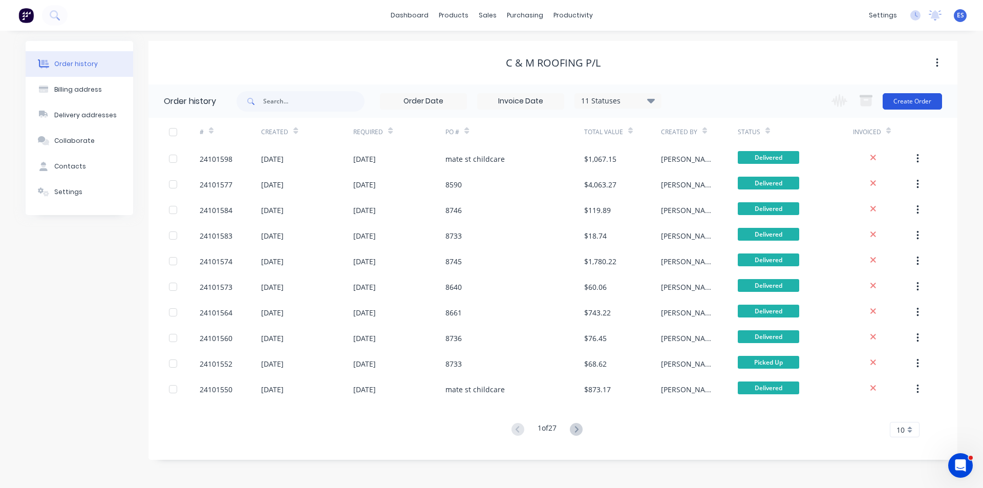
click at [918, 97] on button "Create Order" at bounding box center [911, 101] width 59 height 16
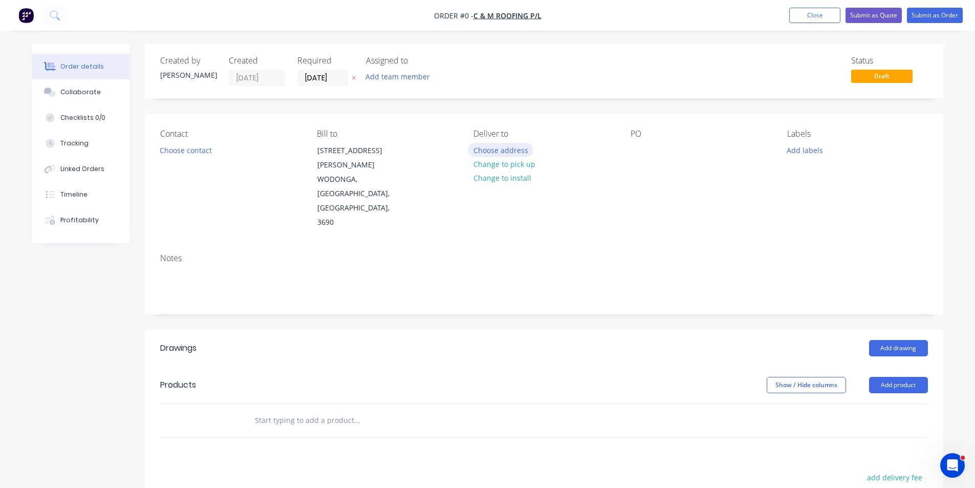
click at [496, 147] on button "Choose address" at bounding box center [501, 150] width 66 height 14
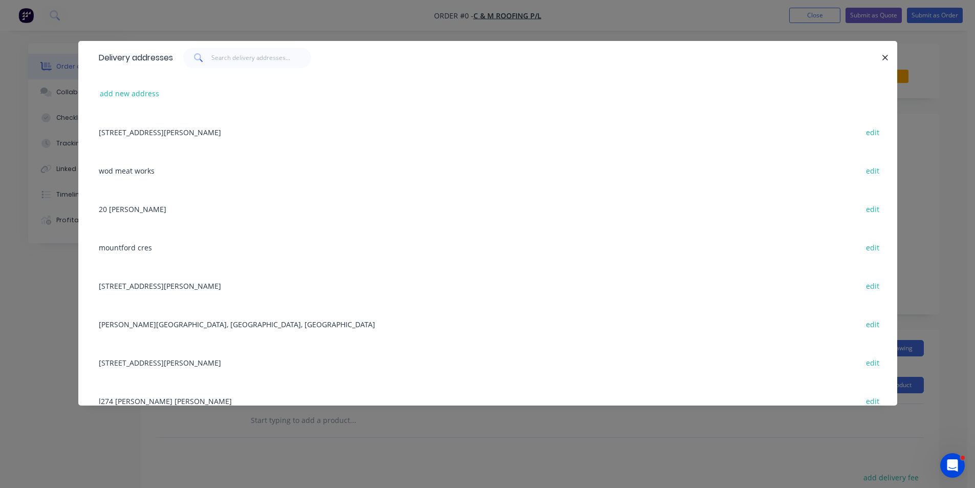
click at [164, 128] on div "[STREET_ADDRESS][PERSON_NAME] edit" at bounding box center [488, 132] width 788 height 38
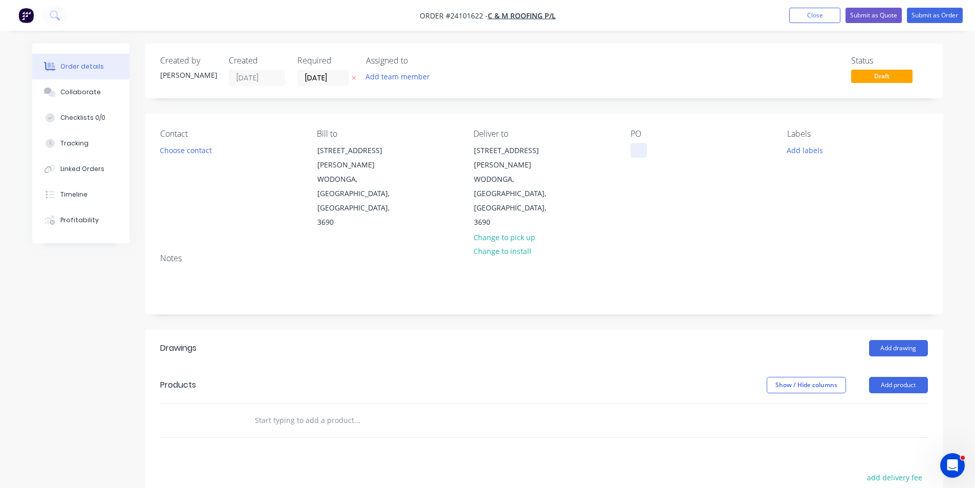
click at [636, 149] on div at bounding box center [639, 150] width 16 height 15
click at [873, 340] on button "Add drawing" at bounding box center [898, 348] width 59 height 16
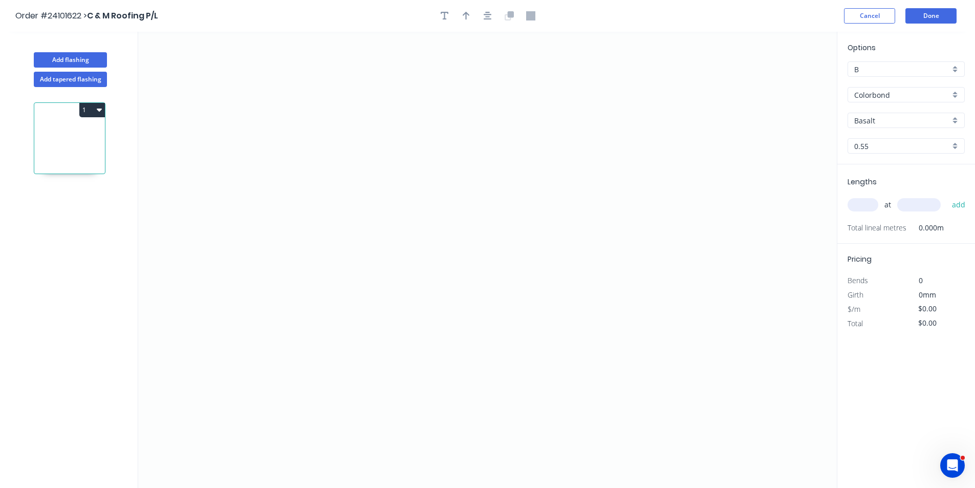
click at [892, 121] on input "Basalt" at bounding box center [902, 120] width 96 height 11
click at [891, 142] on div "Monument" at bounding box center [906, 140] width 116 height 18
type input "Monument"
click at [386, 118] on icon "0" at bounding box center [487, 260] width 699 height 456
click at [380, 226] on icon "0" at bounding box center [487, 260] width 699 height 456
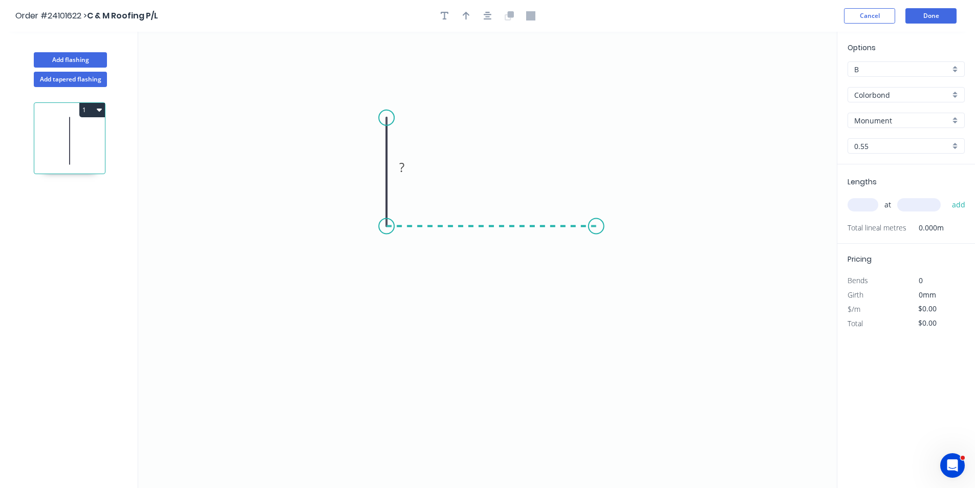
click at [596, 220] on icon "0 ?" at bounding box center [487, 260] width 699 height 456
click at [597, 317] on icon "0 ? ?" at bounding box center [487, 260] width 699 height 456
click at [575, 305] on icon at bounding box center [585, 310] width 21 height 13
click at [573, 324] on rect at bounding box center [578, 319] width 20 height 14
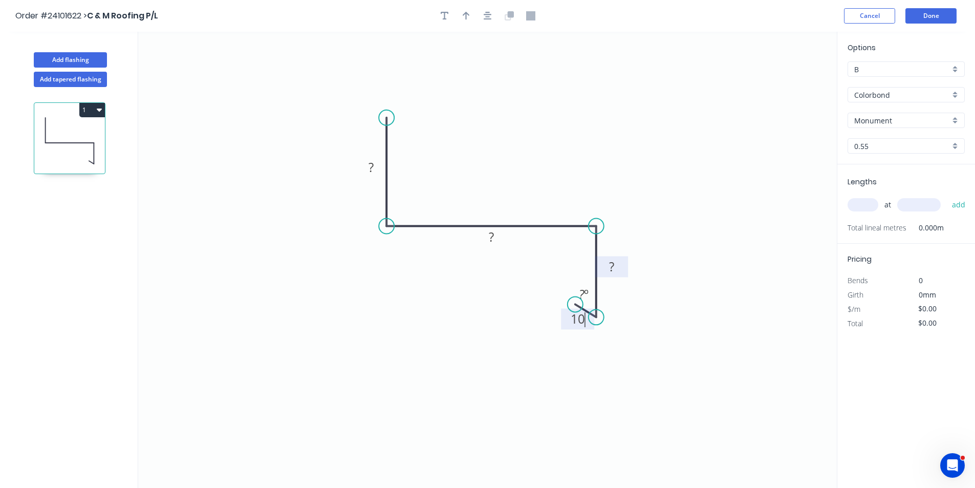
click at [615, 270] on rect at bounding box center [611, 267] width 20 height 14
click at [499, 236] on rect at bounding box center [491, 237] width 20 height 14
click at [371, 168] on tspan "?" at bounding box center [371, 167] width 5 height 17
click at [853, 201] on input "text" at bounding box center [863, 204] width 31 height 13
type input "$12.73"
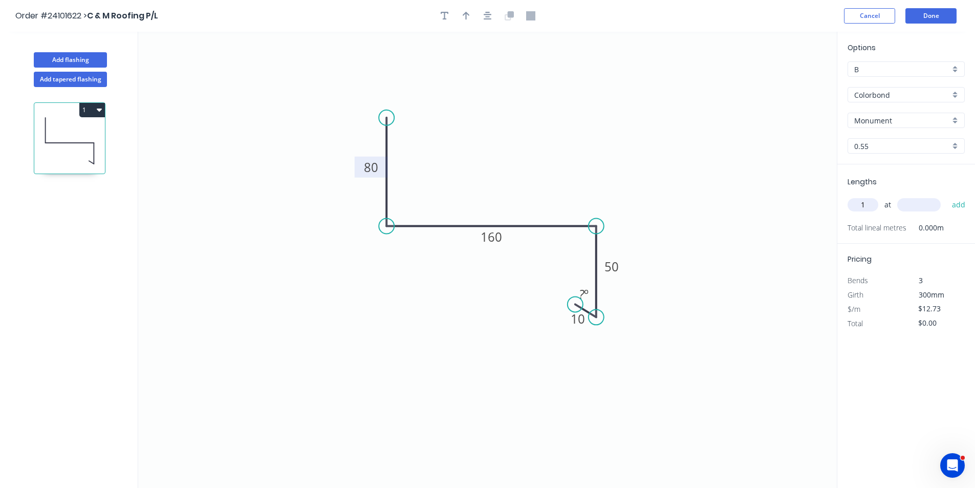
type input "1"
click at [914, 208] on input "text" at bounding box center [919, 204] width 44 height 13
type input "1600"
click at [947, 196] on button "add" at bounding box center [959, 204] width 24 height 17
type input "$20.37"
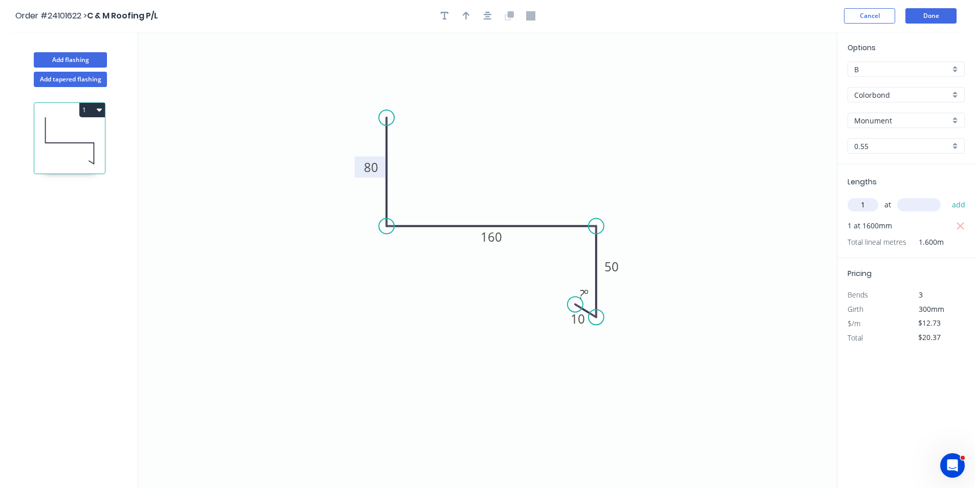
type input "1"
click at [914, 208] on input "text" at bounding box center [919, 204] width 44 height 13
type input "900"
click at [947, 196] on button "add" at bounding box center [959, 204] width 24 height 17
click at [100, 114] on button "1" at bounding box center [92, 110] width 26 height 14
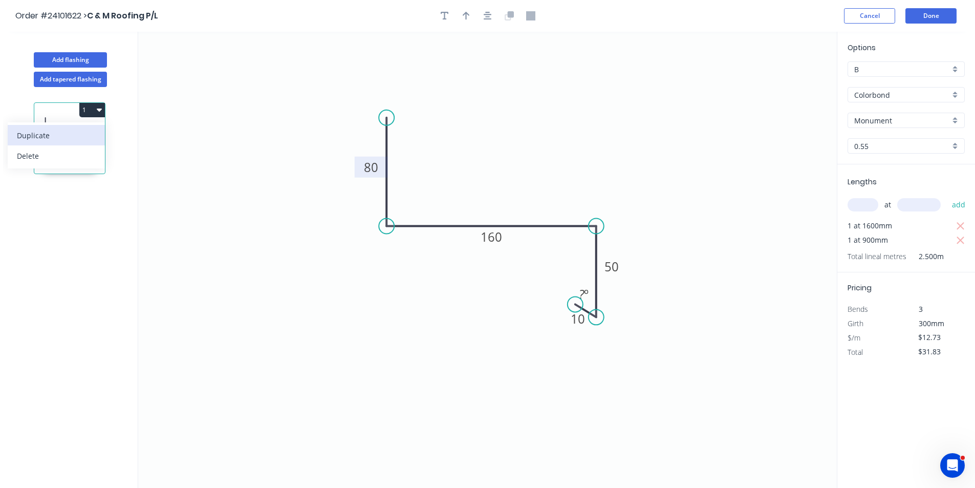
click at [84, 132] on div "Duplicate" at bounding box center [56, 135] width 79 height 15
type input "$0.00"
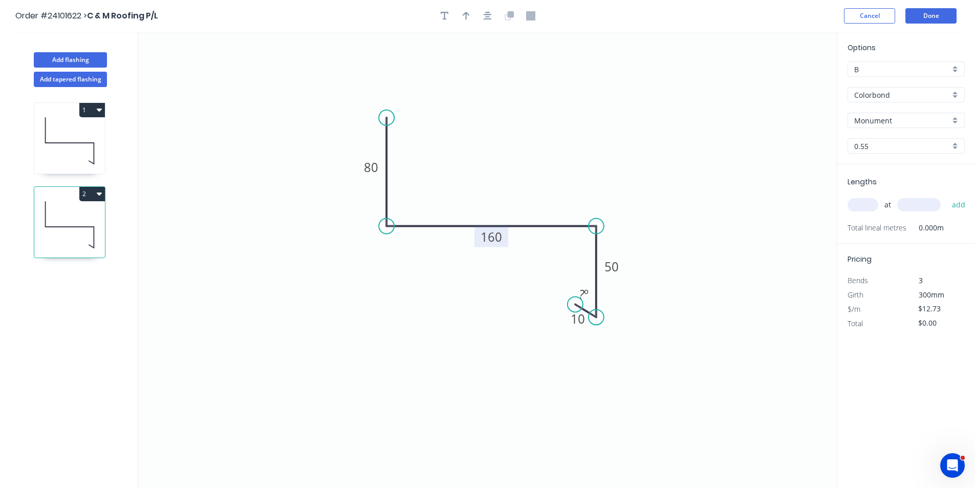
click at [488, 236] on tspan "160" at bounding box center [491, 236] width 21 height 17
click at [869, 204] on input "text" at bounding box center [863, 204] width 31 height 13
type input "2"
click at [915, 202] on input "text" at bounding box center [919, 204] width 44 height 13
type input "700"
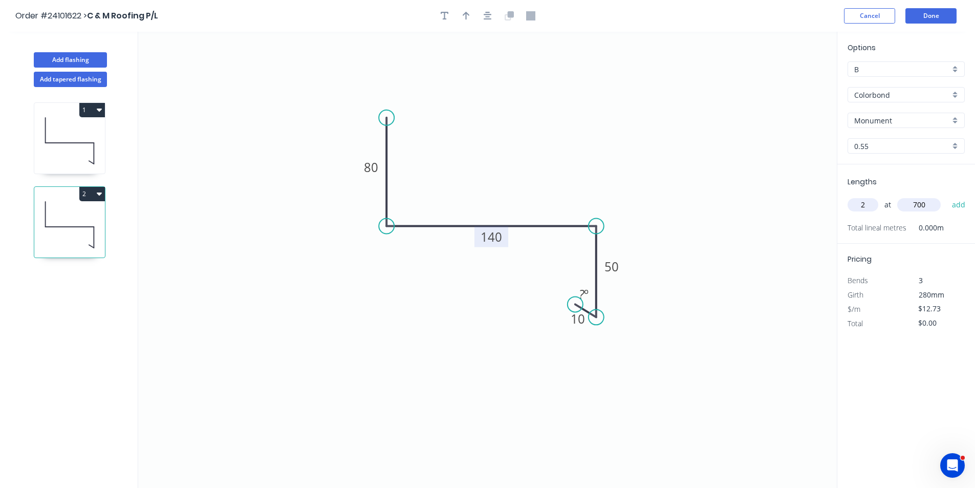
click at [947, 196] on button "add" at bounding box center [959, 204] width 24 height 17
click at [99, 198] on button "2" at bounding box center [92, 194] width 26 height 14
click at [75, 215] on div "Duplicate" at bounding box center [56, 219] width 79 height 15
type input "$0.00"
click at [482, 236] on tspan "140" at bounding box center [491, 236] width 21 height 17
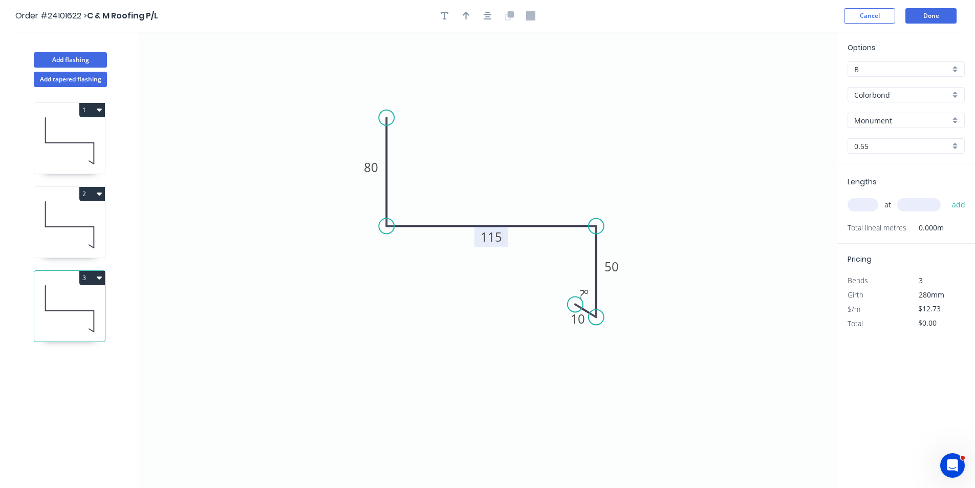
click at [871, 208] on input "text" at bounding box center [863, 204] width 31 height 13
type input "1"
click at [912, 202] on input "text" at bounding box center [919, 204] width 44 height 13
type input "3500"
click at [947, 196] on button "add" at bounding box center [959, 204] width 24 height 17
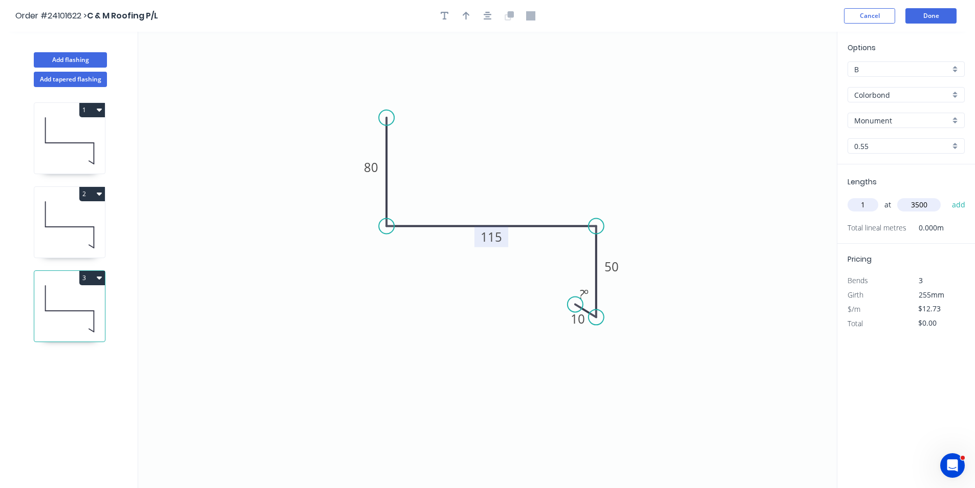
type input "$44.56"
click at [933, 15] on button "Done" at bounding box center [930, 15] width 51 height 15
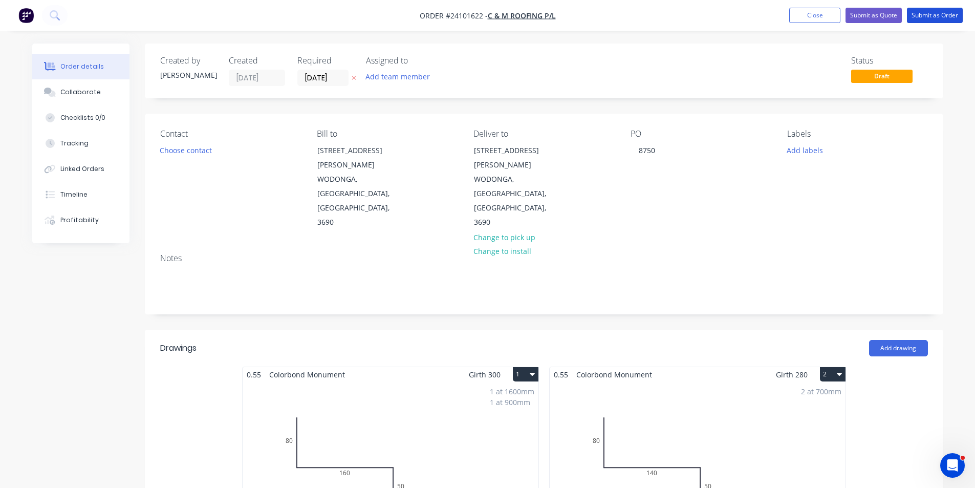
click at [933, 15] on button "Submit as Order" at bounding box center [935, 15] width 56 height 15
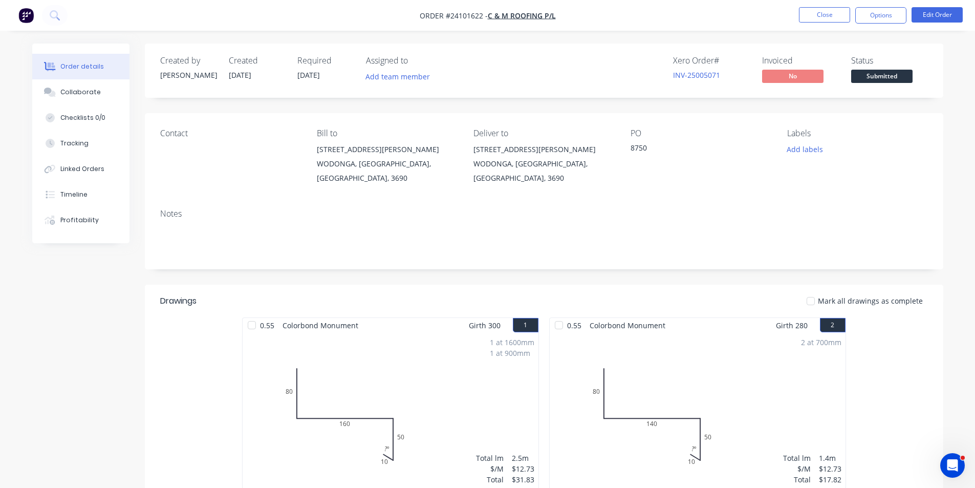
click at [27, 10] on img "button" at bounding box center [25, 15] width 15 height 15
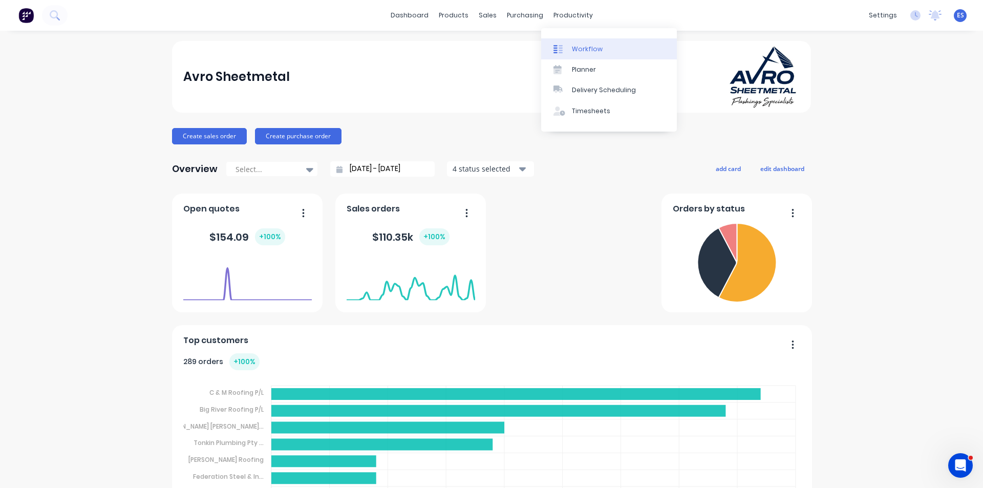
click at [572, 51] on div "Workflow" at bounding box center [587, 49] width 31 height 9
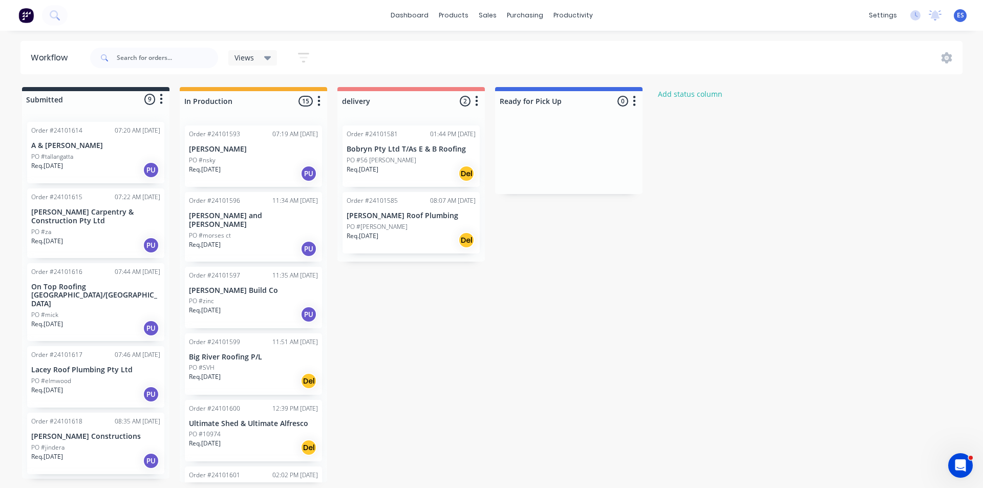
click at [33, 15] on img at bounding box center [25, 15] width 15 height 15
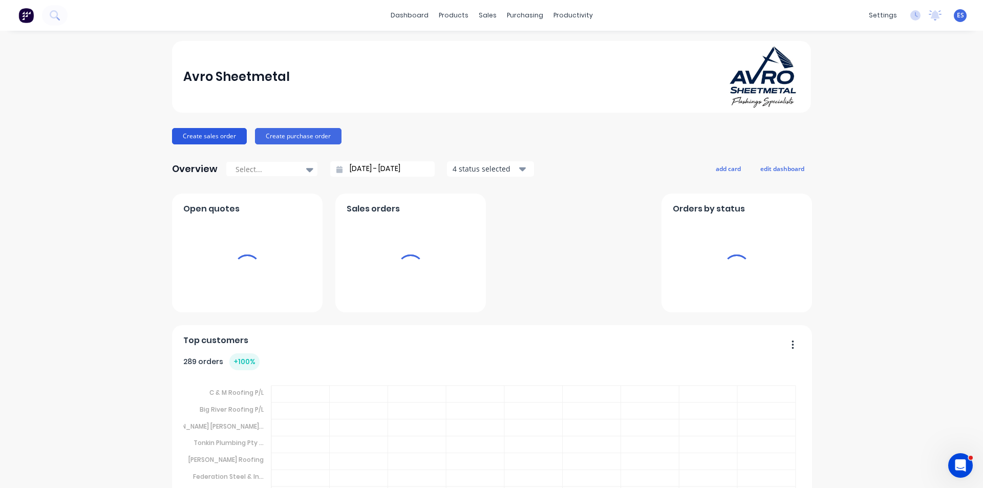
click at [224, 140] on button "Create sales order" at bounding box center [209, 136] width 75 height 16
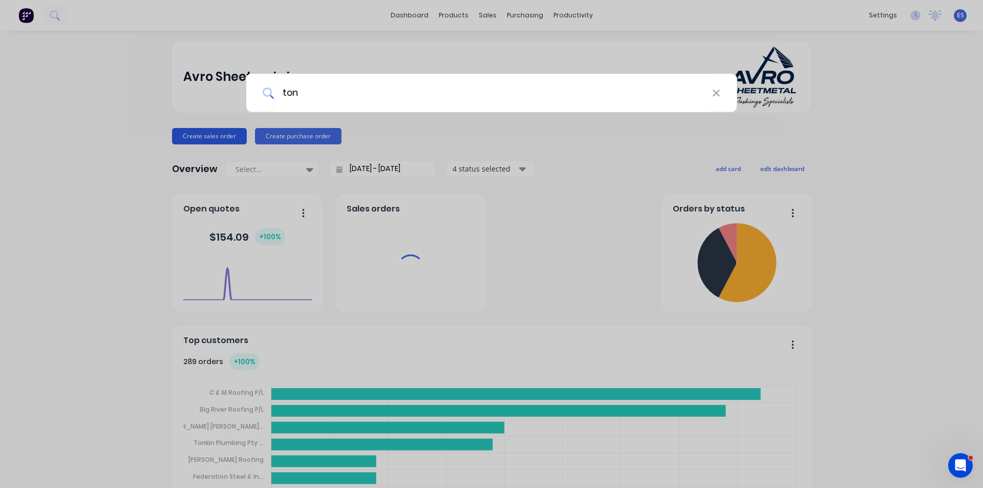
click at [357, 95] on input "ton" at bounding box center [493, 93] width 438 height 38
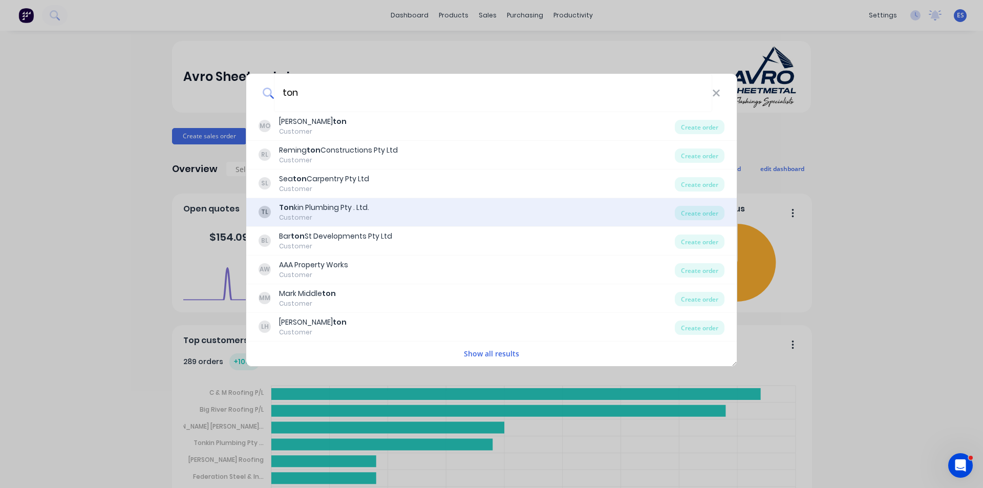
type input "ton"
click at [319, 212] on div "Ton kin Plumbing Pty . Ltd." at bounding box center [324, 207] width 90 height 11
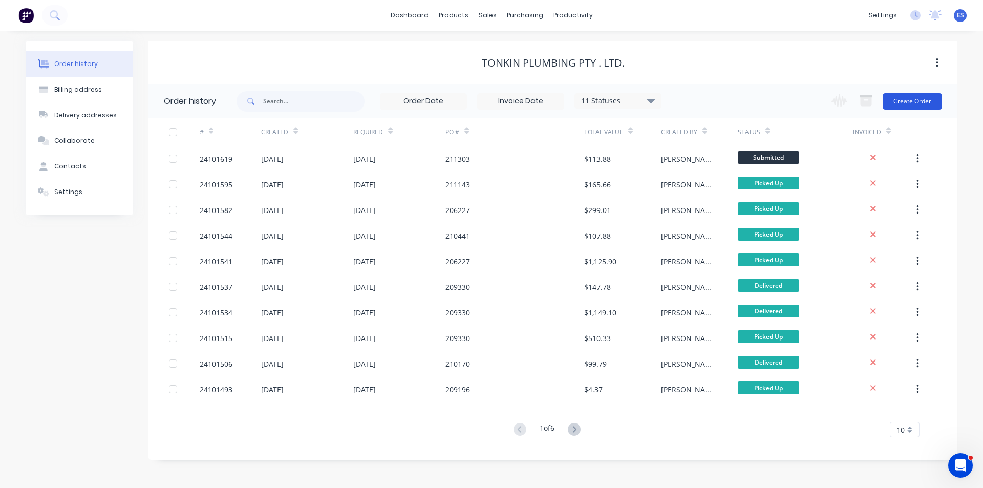
click at [903, 95] on button "Create Order" at bounding box center [911, 101] width 59 height 16
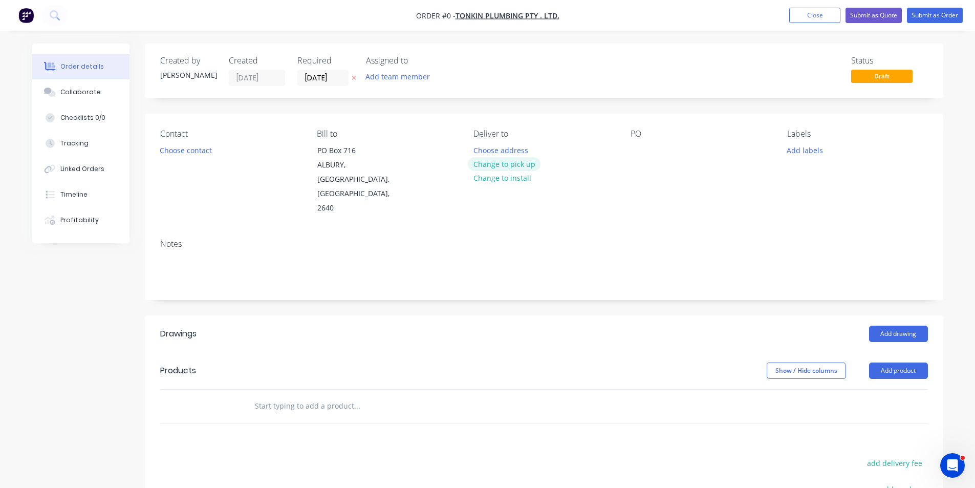
click at [511, 165] on button "Change to pick up" at bounding box center [504, 164] width 73 height 14
click at [172, 154] on button "Choose contact" at bounding box center [185, 150] width 63 height 14
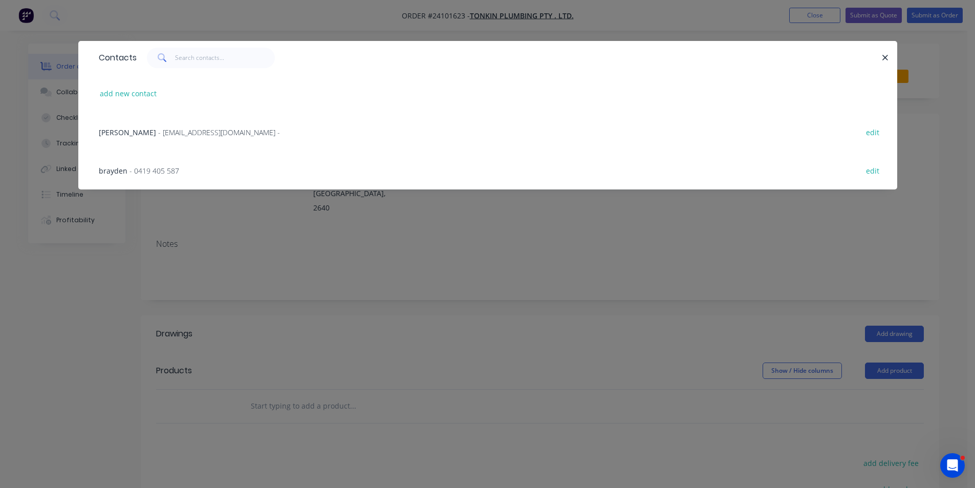
click at [183, 171] on div "brayden - 0419 405 587 edit" at bounding box center [488, 170] width 788 height 38
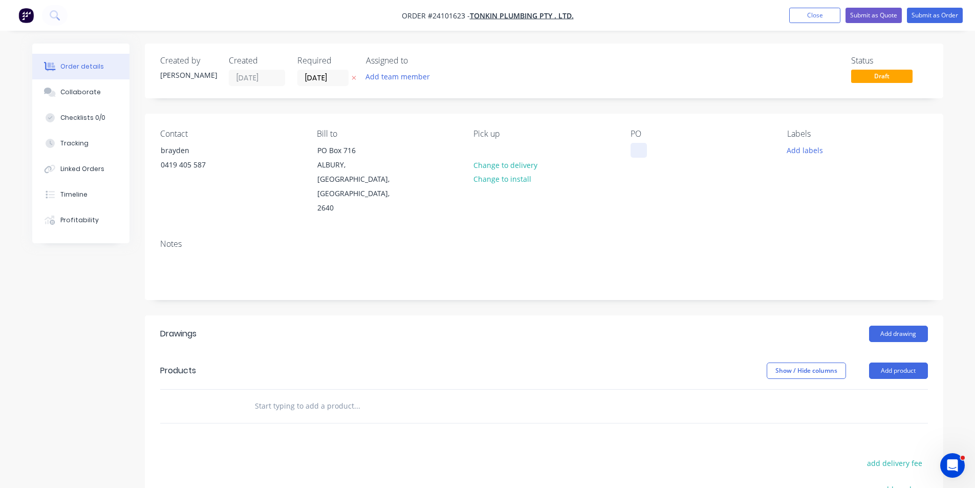
click at [633, 150] on div at bounding box center [639, 150] width 16 height 15
click at [917, 326] on button "Add drawing" at bounding box center [898, 334] width 59 height 16
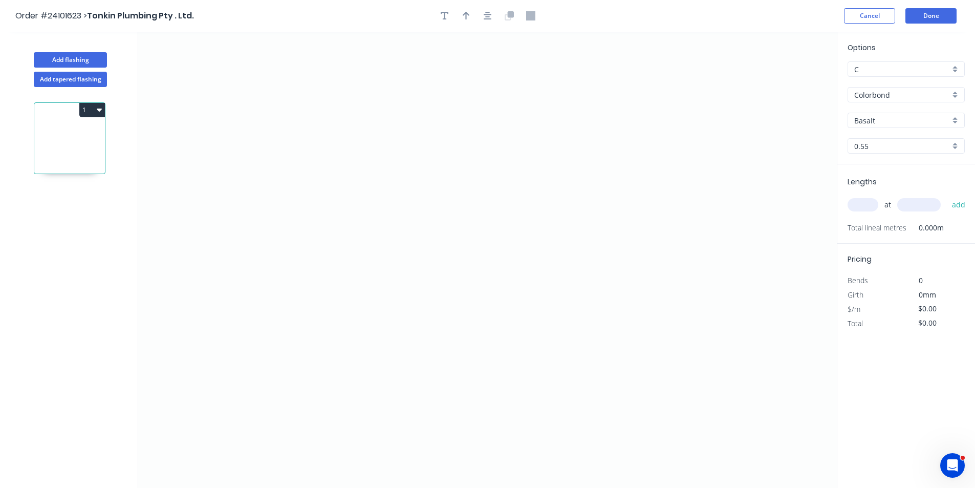
click at [874, 98] on input "Colorbond" at bounding box center [902, 95] width 96 height 11
click at [874, 169] on div "Zincalume" at bounding box center [906, 168] width 116 height 18
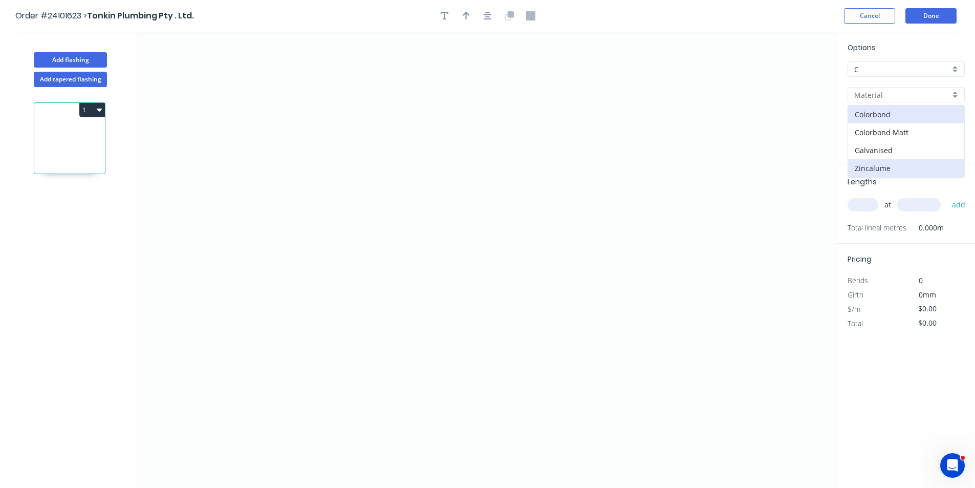
type input "Zincalume"
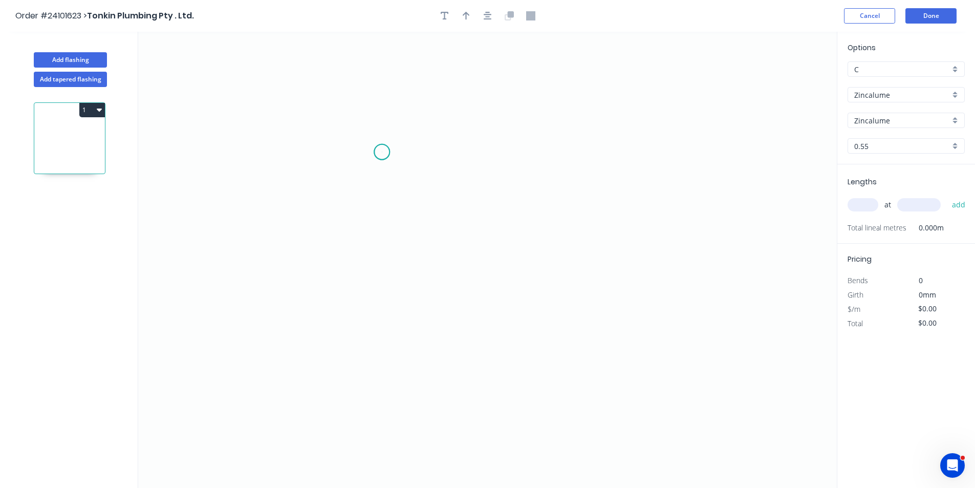
click at [382, 152] on icon "0" at bounding box center [487, 260] width 699 height 456
click at [371, 310] on icon "0" at bounding box center [487, 260] width 699 height 456
click at [652, 293] on icon "0 ?" at bounding box center [487, 260] width 699 height 456
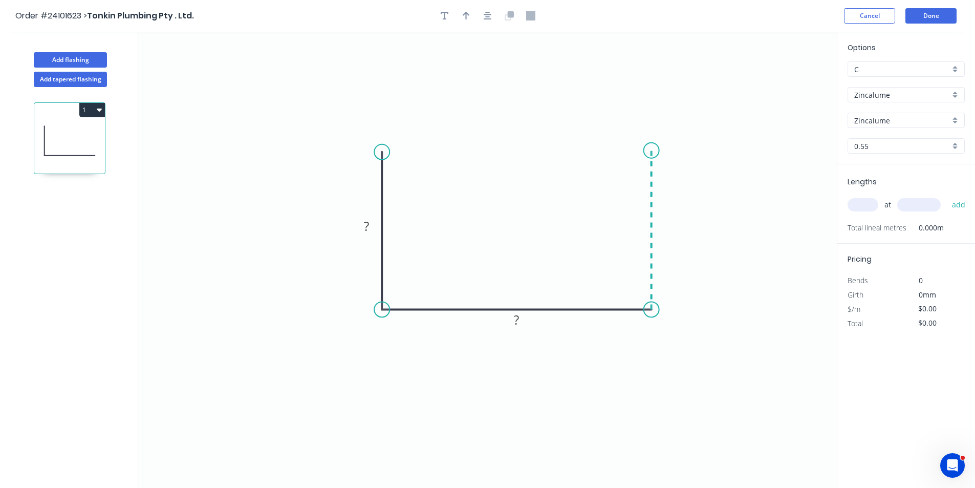
click at [646, 150] on icon "0 ? ?" at bounding box center [487, 260] width 699 height 456
click at [646, 150] on circle at bounding box center [651, 150] width 15 height 15
click at [674, 233] on rect at bounding box center [667, 226] width 20 height 14
click at [366, 226] on tspan "?" at bounding box center [366, 226] width 5 height 17
click at [519, 321] on tspan "?" at bounding box center [516, 319] width 5 height 17
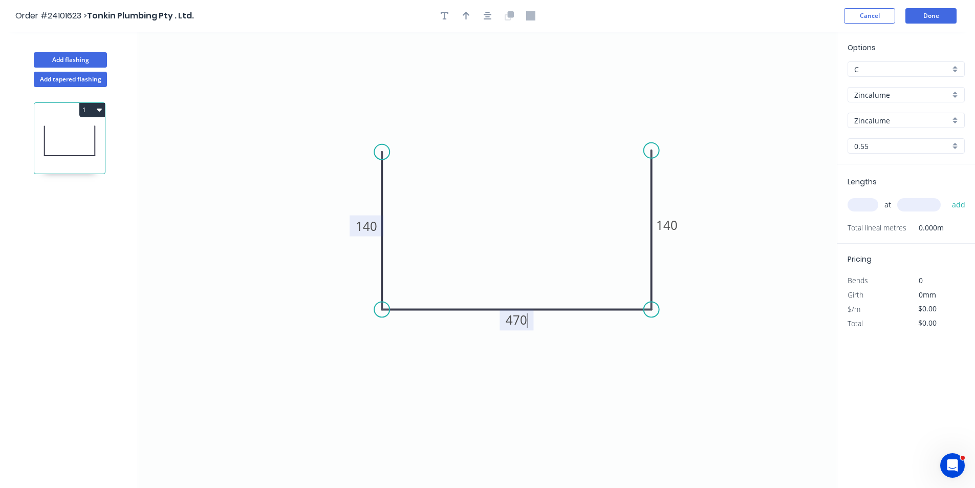
click at [874, 203] on input "text" at bounding box center [863, 204] width 31 height 13
type input "$29.08"
type input "2"
click at [916, 208] on input "text" at bounding box center [919, 204] width 44 height 13
type input "5200"
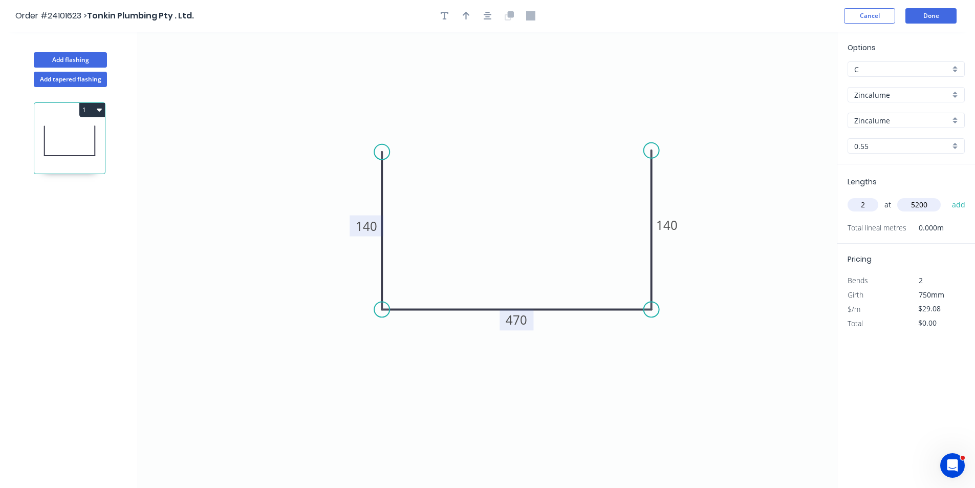
click at [947, 196] on button "add" at bounding box center [959, 204] width 24 height 17
type input "$302.43"
click at [76, 57] on button "Add flashing" at bounding box center [70, 59] width 73 height 15
type input "$0.00"
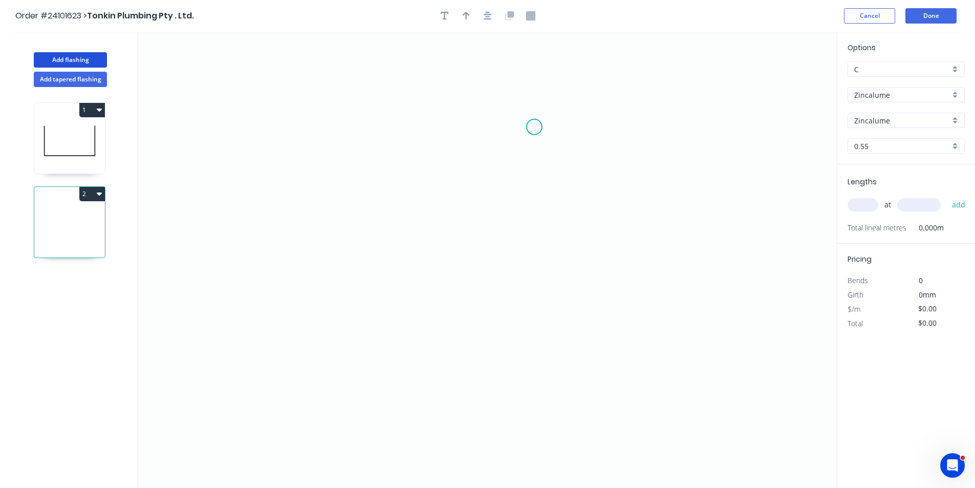
click at [534, 127] on icon "0" at bounding box center [487, 260] width 699 height 456
click at [421, 128] on icon "0" at bounding box center [487, 260] width 699 height 456
click at [420, 287] on icon "0 ?" at bounding box center [487, 260] width 699 height 456
click at [420, 287] on circle at bounding box center [420, 286] width 15 height 15
click at [409, 201] on rect at bounding box center [405, 203] width 20 height 14
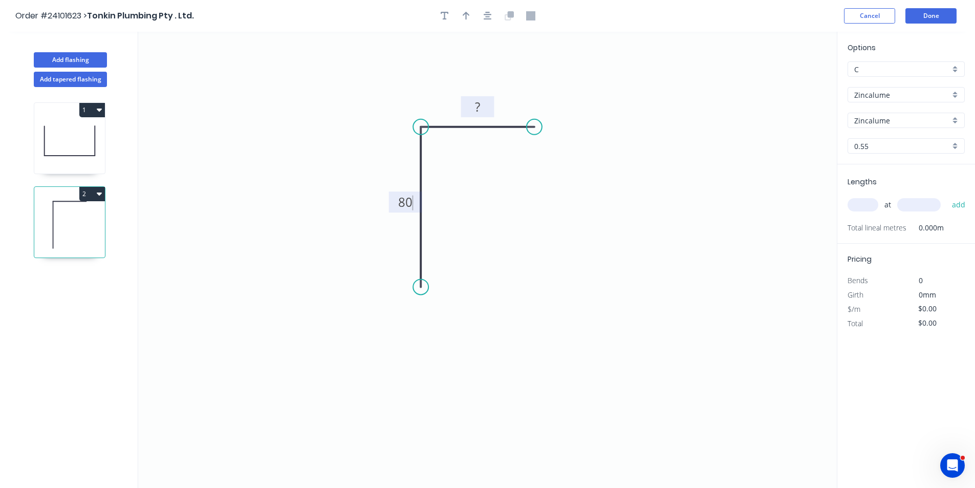
click at [485, 105] on rect at bounding box center [477, 107] width 20 height 14
click at [873, 208] on input "text" at bounding box center [863, 204] width 31 height 13
type input "$6.74"
type input "2"
click at [904, 202] on input "text" at bounding box center [919, 204] width 44 height 13
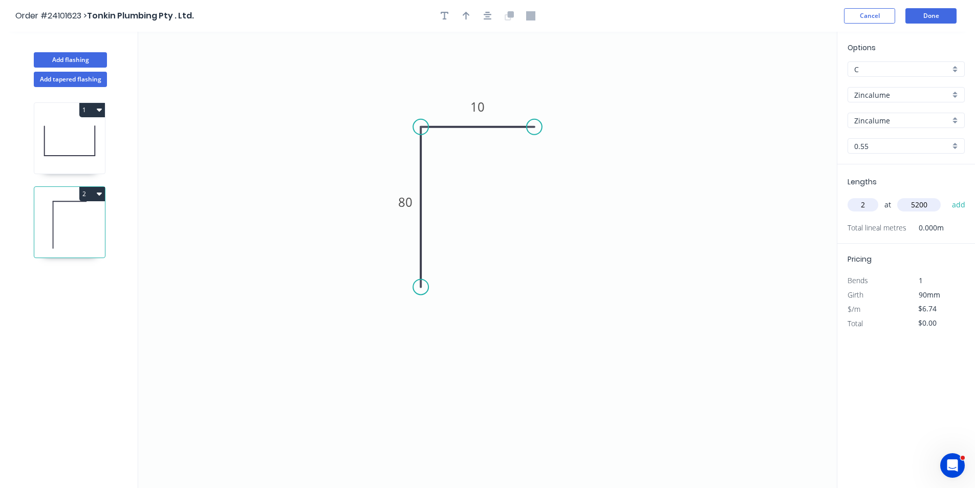
type input "5200"
click at [947, 196] on button "add" at bounding box center [959, 204] width 24 height 17
type input "$70.10"
click at [925, 10] on button "Done" at bounding box center [930, 15] width 51 height 15
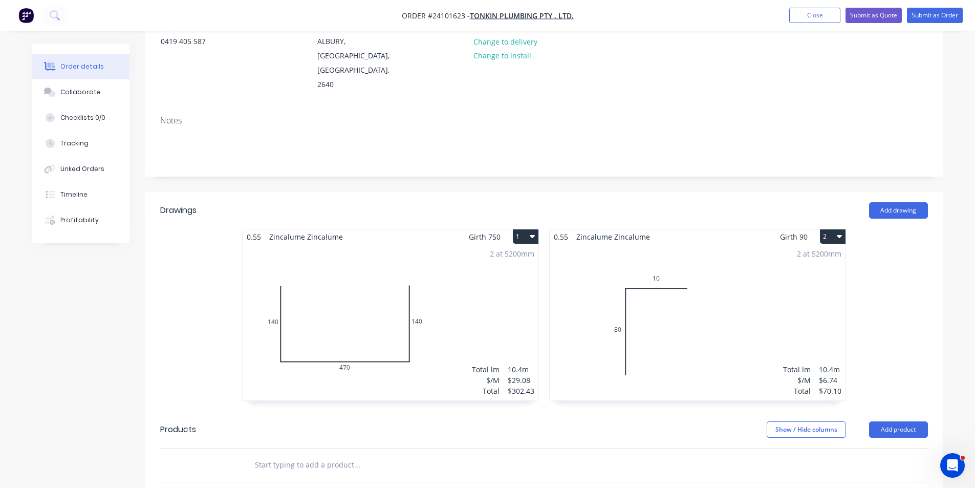
scroll to position [43, 0]
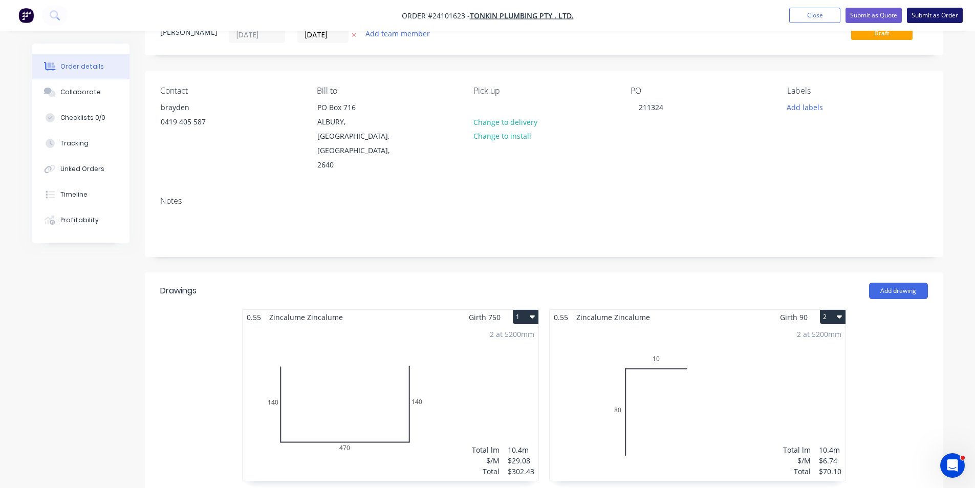
click at [937, 18] on button "Submit as Order" at bounding box center [935, 15] width 56 height 15
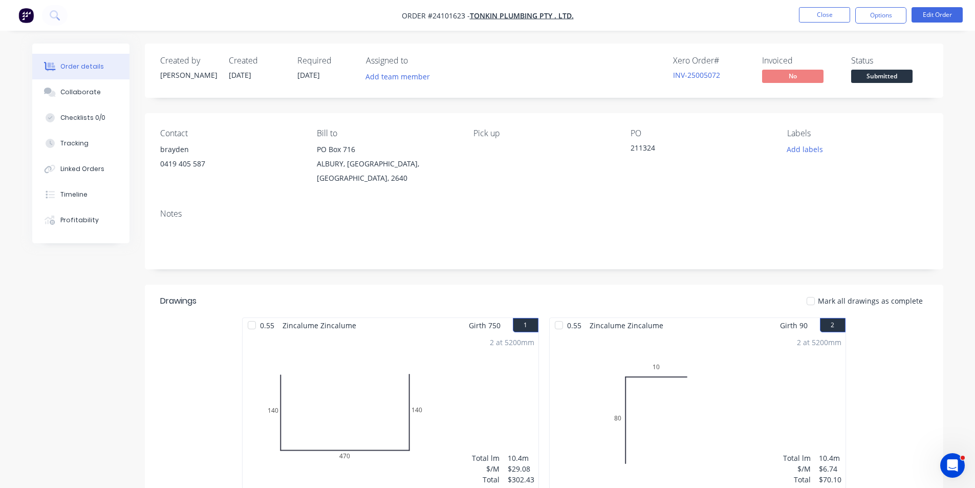
click at [26, 17] on img "button" at bounding box center [25, 15] width 15 height 15
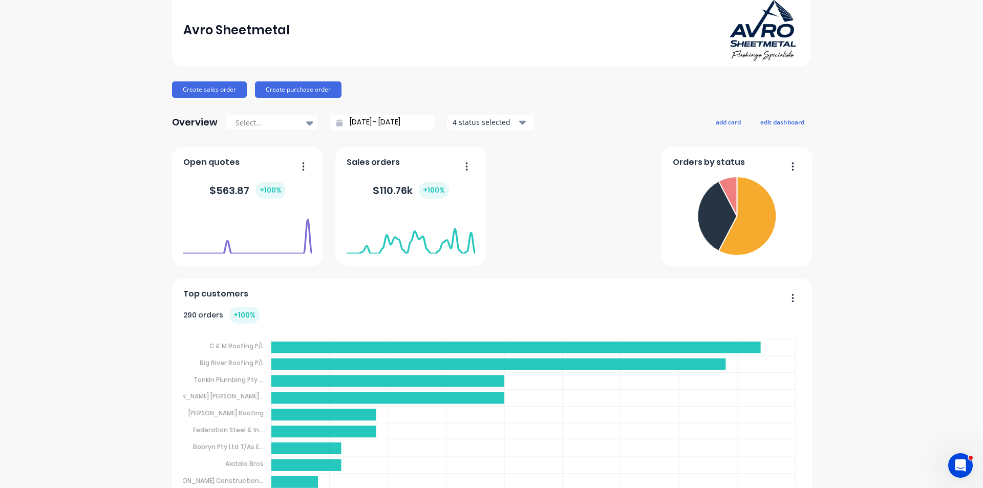
scroll to position [205, 0]
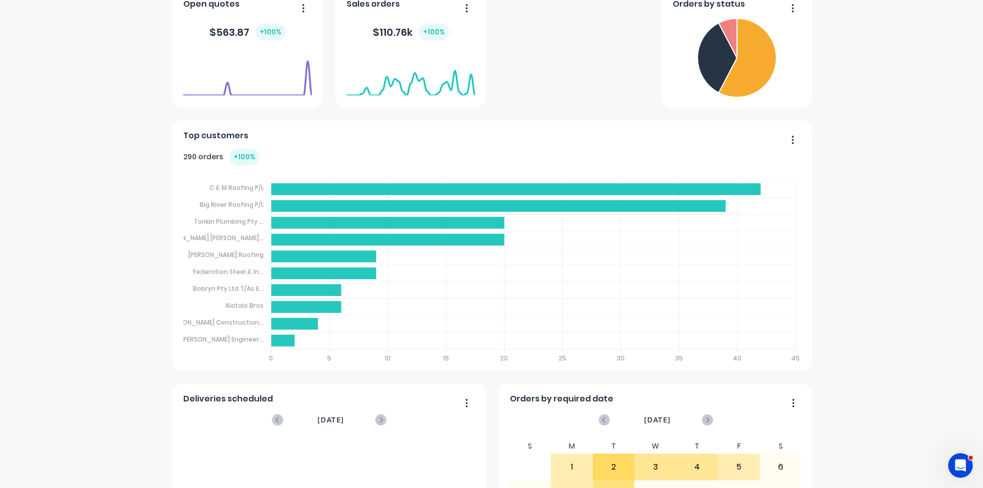
click at [528, 158] on div "290 orders + 100 %" at bounding box center [492, 156] width 618 height 17
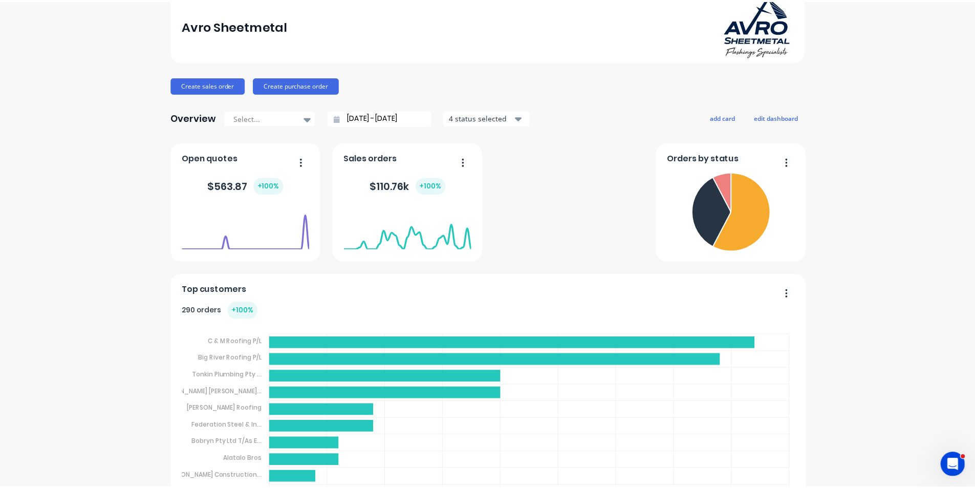
scroll to position [0, 0]
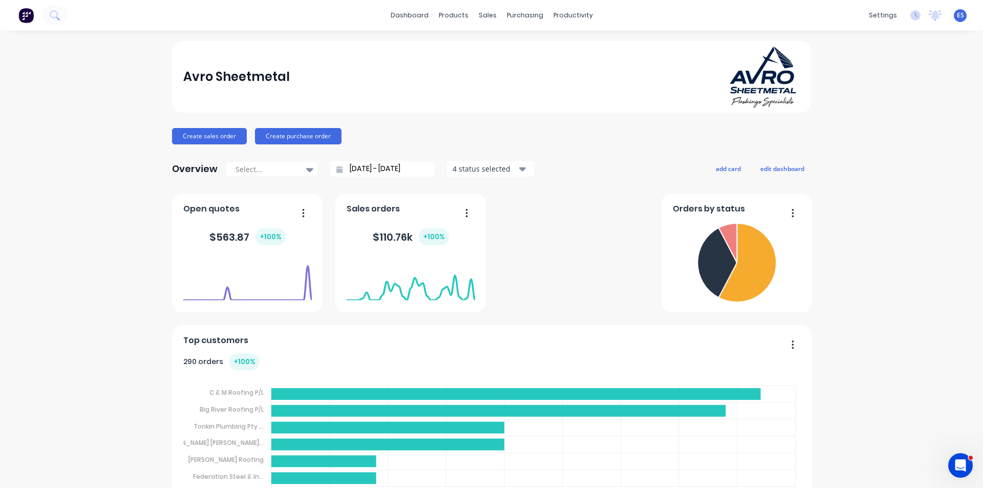
click at [25, 17] on img at bounding box center [25, 15] width 15 height 15
click at [499, 45] on link "Sales Orders" at bounding box center [538, 48] width 136 height 20
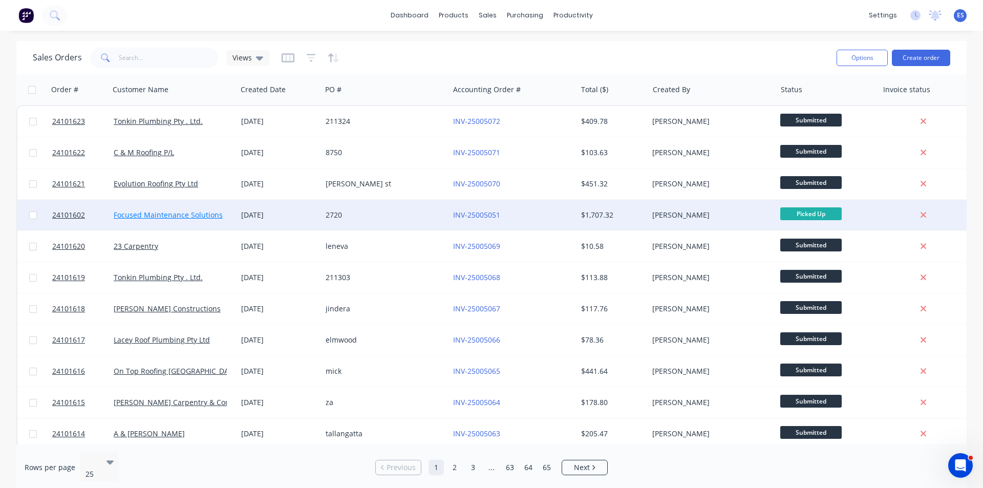
click at [164, 213] on link "Focused Maintenance Solutions" at bounding box center [168, 215] width 109 height 10
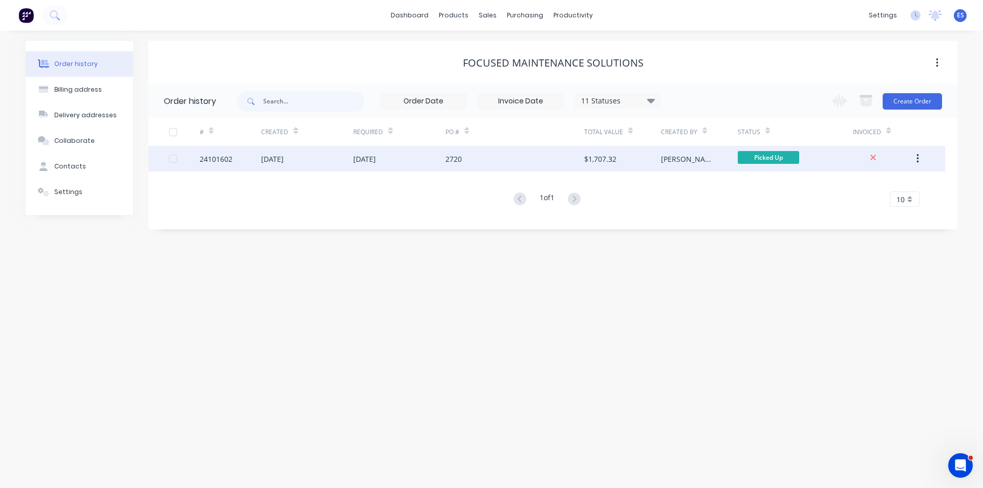
click at [501, 158] on div "2720" at bounding box center [514, 159] width 138 height 26
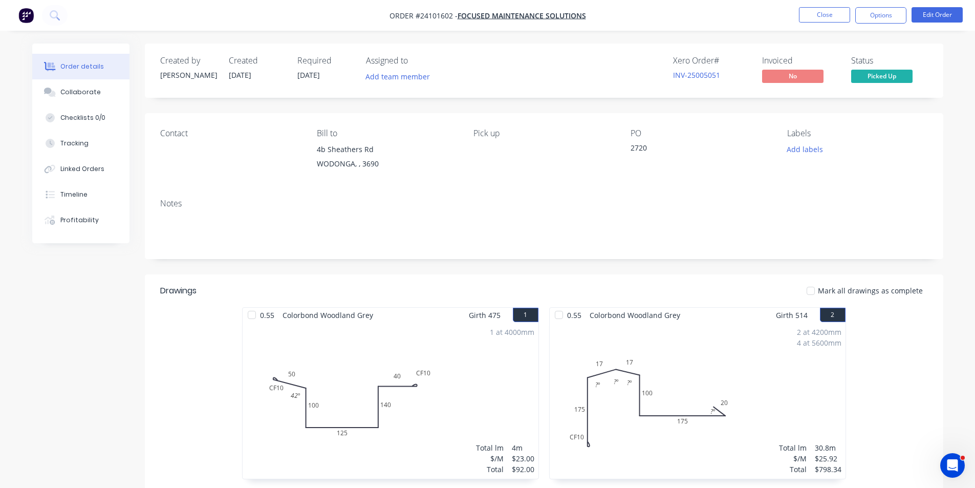
click at [940, 7] on nav "Order #24101602 - Focused Maintenance Solutions Close Options Edit Order" at bounding box center [487, 15] width 975 height 31
click at [939, 19] on button "Edit Order" at bounding box center [937, 14] width 51 height 15
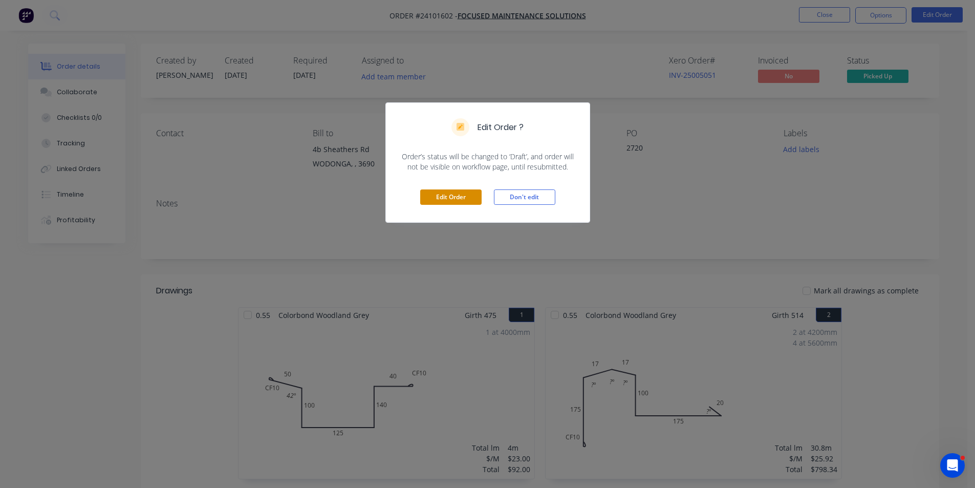
click at [456, 191] on button "Edit Order" at bounding box center [450, 196] width 61 height 15
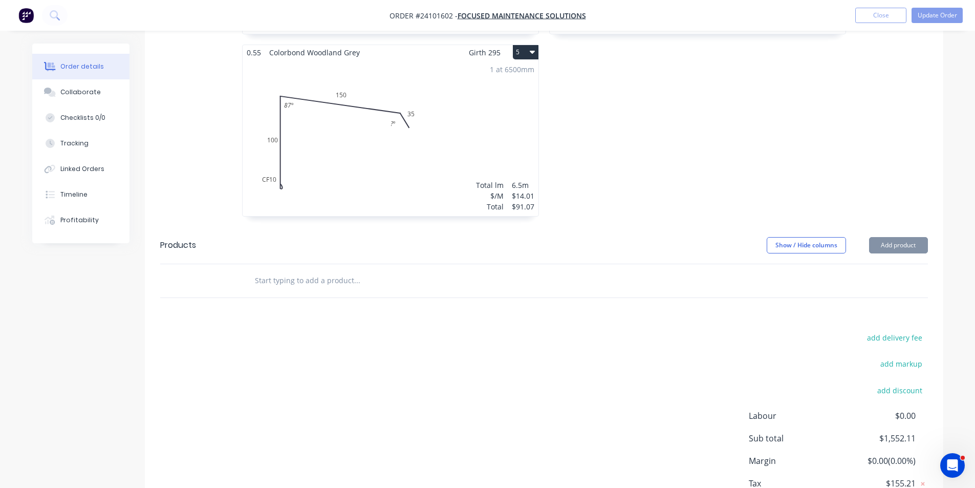
scroll to position [703, 0]
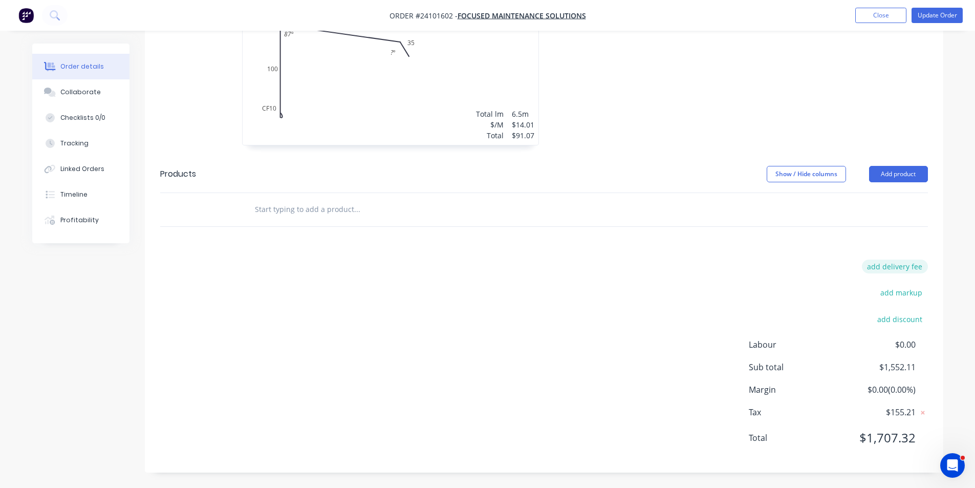
click at [907, 267] on button "add delivery fee" at bounding box center [895, 267] width 66 height 14
type input "60"
click input "submit" at bounding box center [0, 0] width 0 height 0
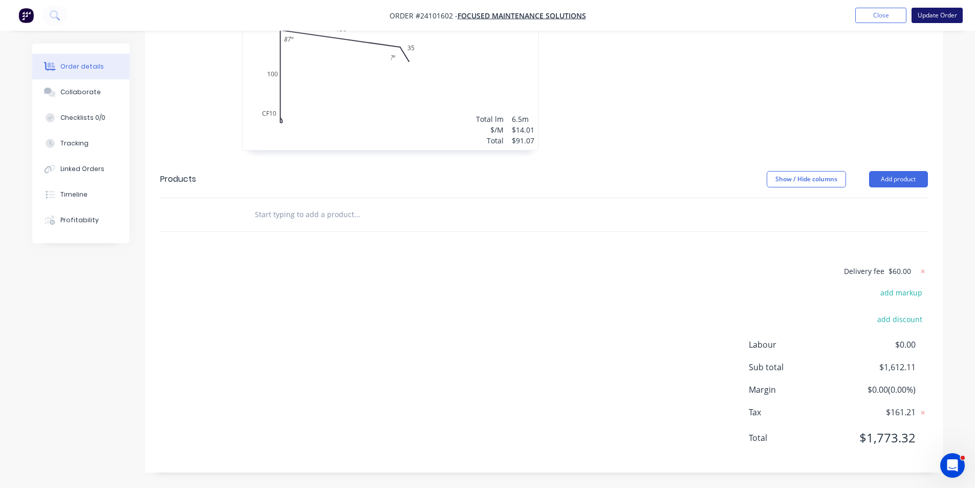
click at [935, 16] on button "Update Order" at bounding box center [937, 15] width 51 height 15
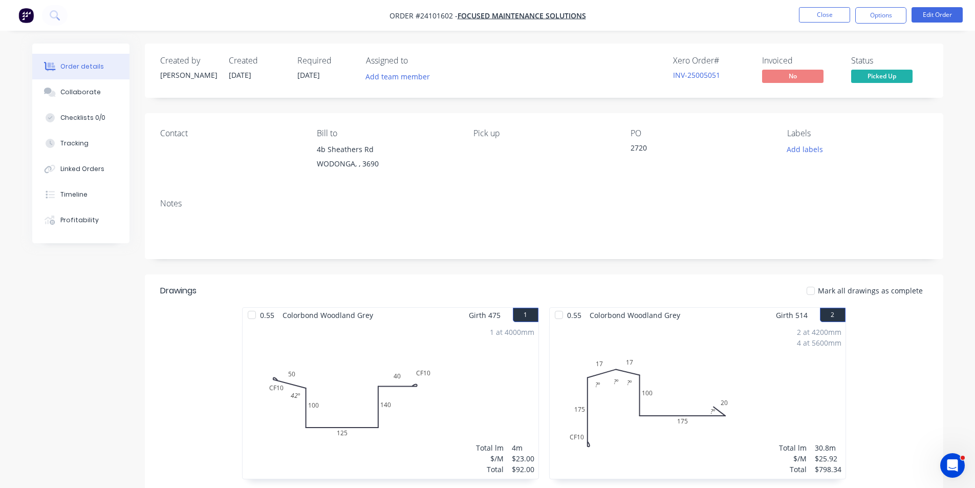
click at [32, 19] on img "button" at bounding box center [25, 15] width 15 height 15
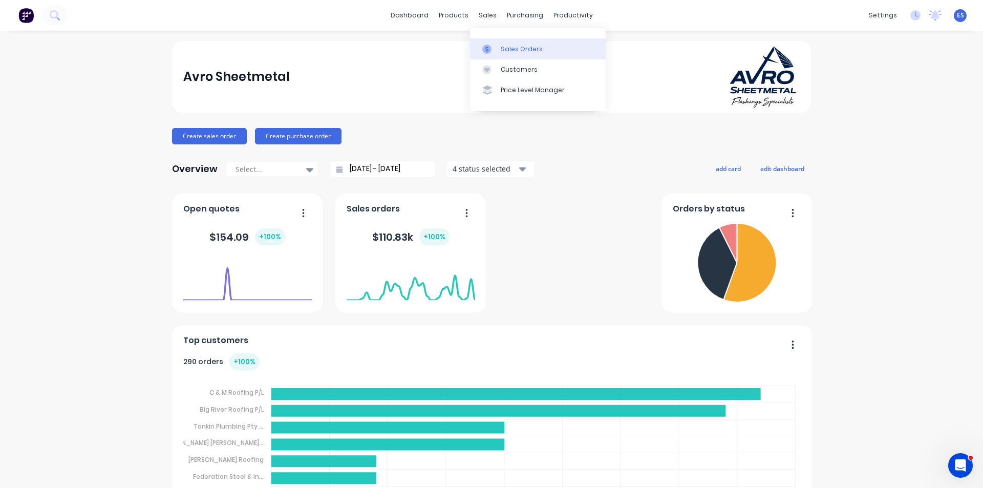
click at [517, 46] on div "Sales Orders" at bounding box center [522, 49] width 42 height 9
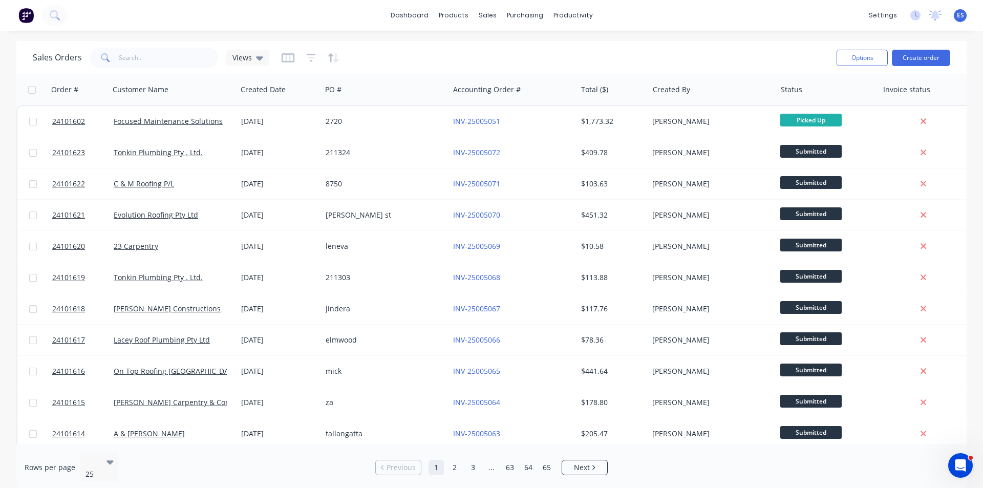
click at [23, 9] on img at bounding box center [25, 15] width 15 height 15
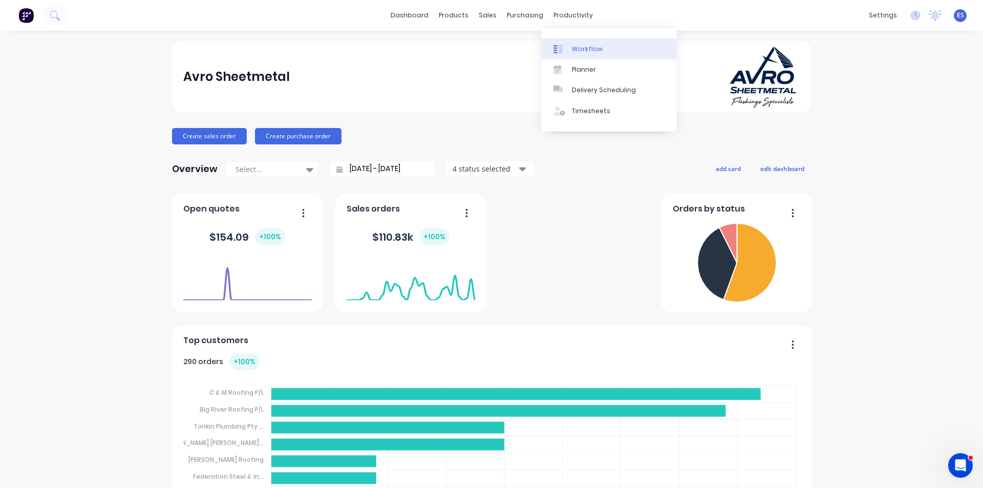
click at [575, 45] on div "Workflow" at bounding box center [587, 49] width 31 height 9
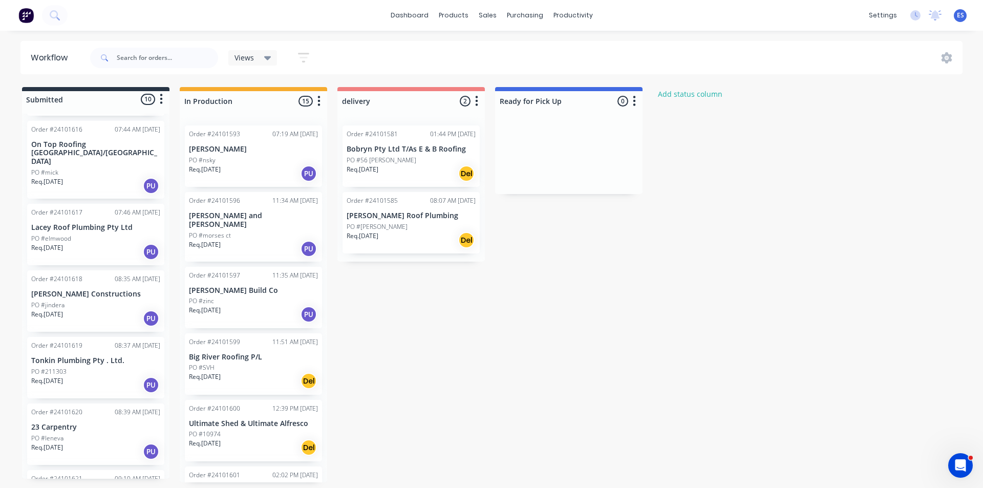
scroll to position [256, 0]
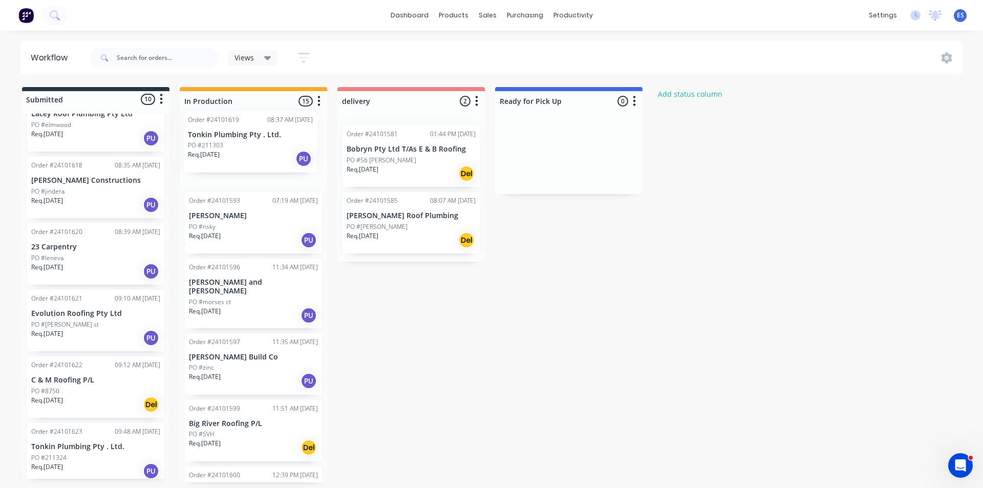
drag, startPoint x: 74, startPoint y: 256, endPoint x: 233, endPoint y: 160, distance: 186.0
click at [233, 160] on div "Submitted 10 Status colour #273444 hex #273444 Save Cancel Summaries Total orde…" at bounding box center [474, 284] width 965 height 395
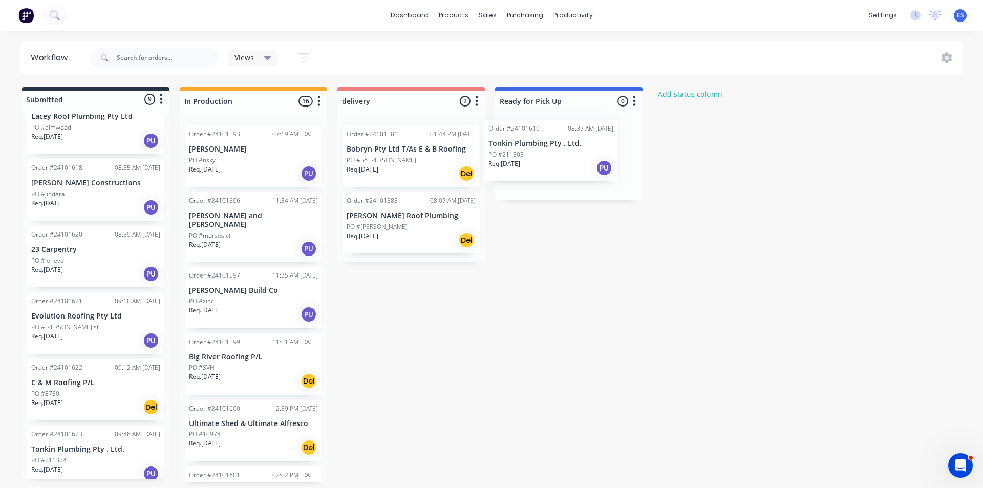
drag, startPoint x: 244, startPoint y: 175, endPoint x: 547, endPoint y: 168, distance: 303.6
click at [547, 168] on div "Submitted 9 Status colour #273444 hex #273444 Save Cancel Summaries Total order…" at bounding box center [474, 284] width 965 height 395
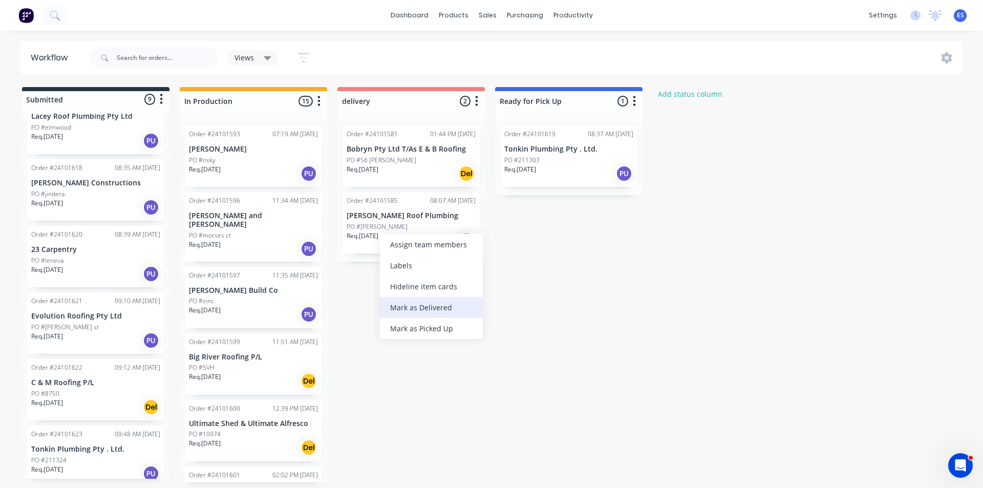
click at [427, 306] on div "Mark as Delivered" at bounding box center [431, 307] width 103 height 21
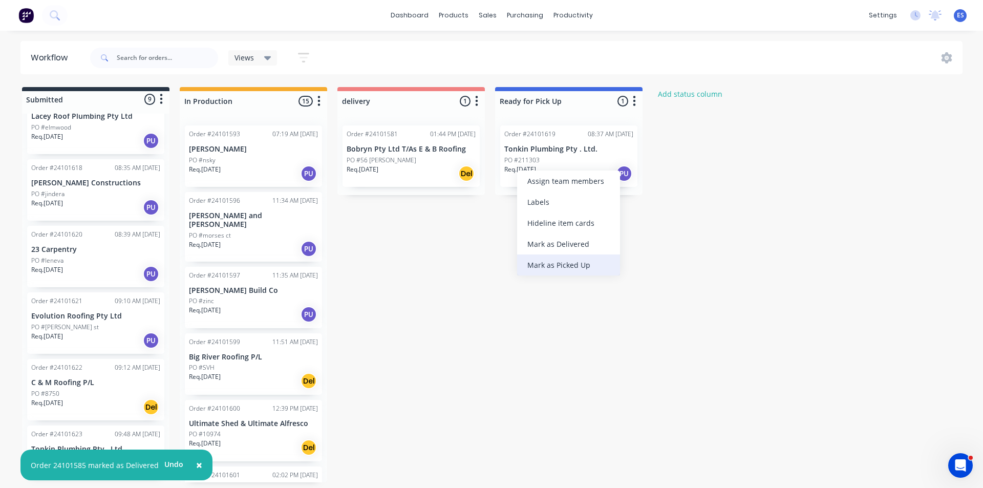
click at [552, 267] on div "Mark as Picked Up" at bounding box center [568, 264] width 103 height 21
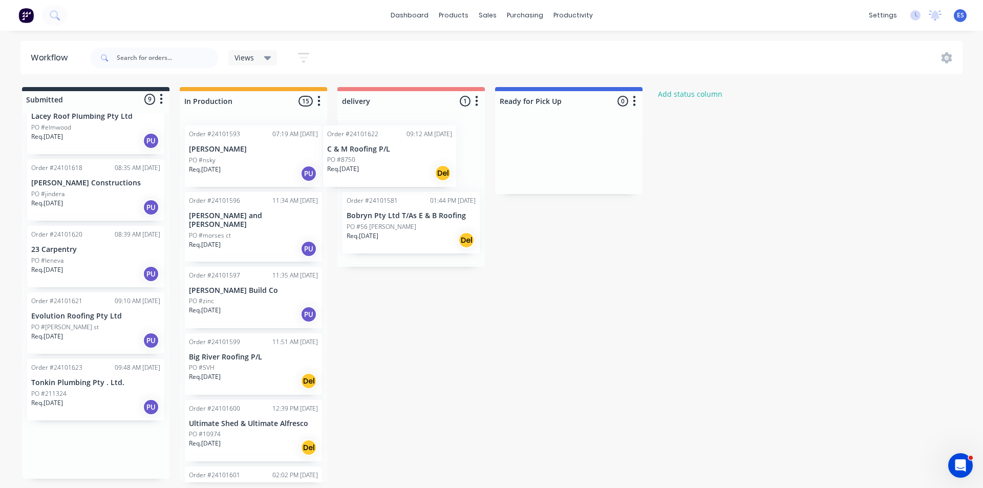
drag, startPoint x: 80, startPoint y: 386, endPoint x: 386, endPoint y: 166, distance: 377.7
click at [386, 166] on div "Submitted 9 Status colour #273444 hex #273444 Save Cancel Summaries Total order…" at bounding box center [474, 284] width 965 height 395
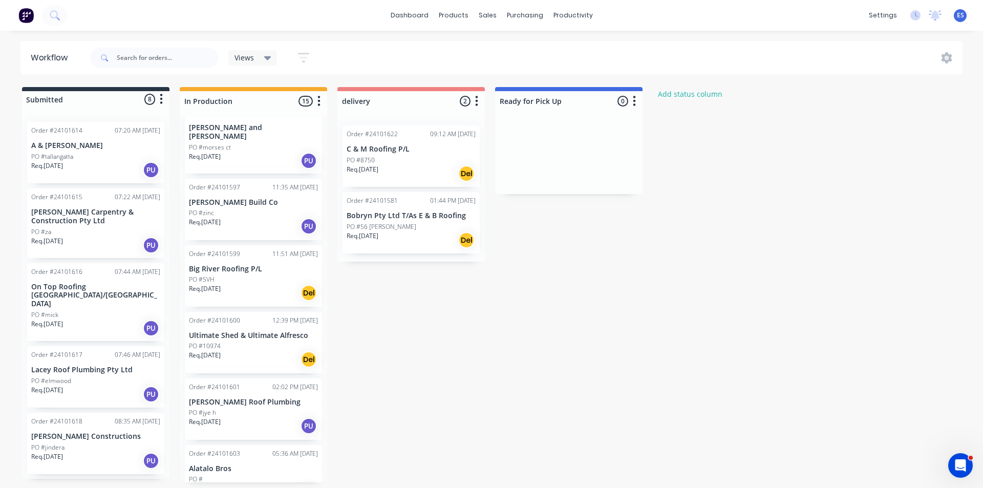
scroll to position [0, 0]
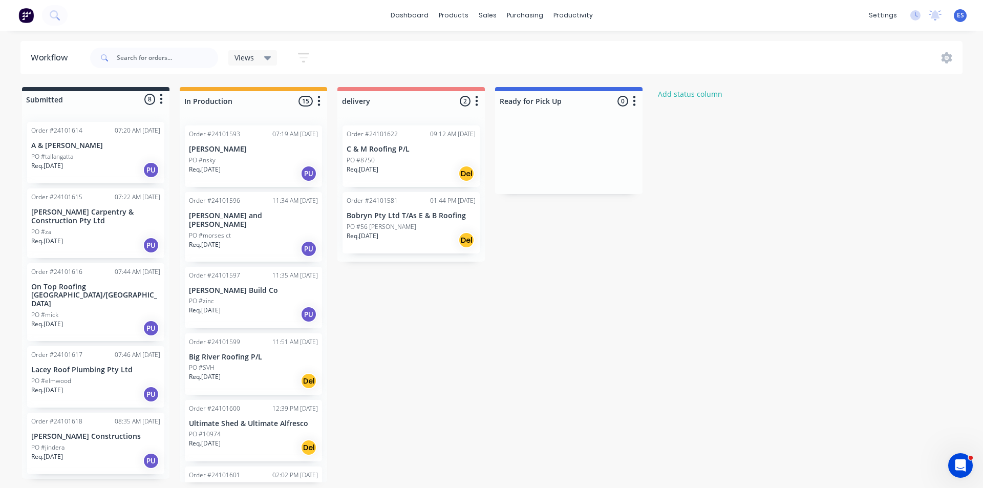
click at [30, 15] on img at bounding box center [25, 15] width 15 height 15
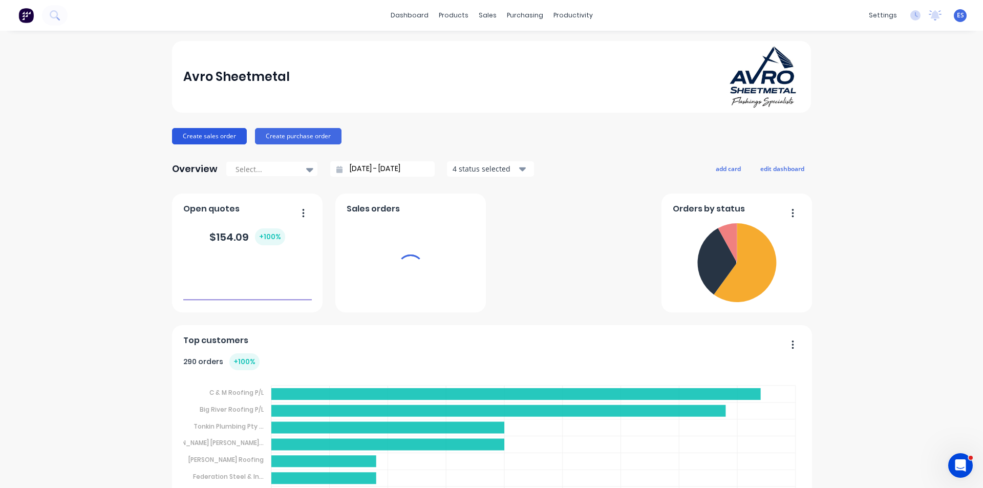
click at [210, 136] on button "Create sales order" at bounding box center [209, 136] width 75 height 16
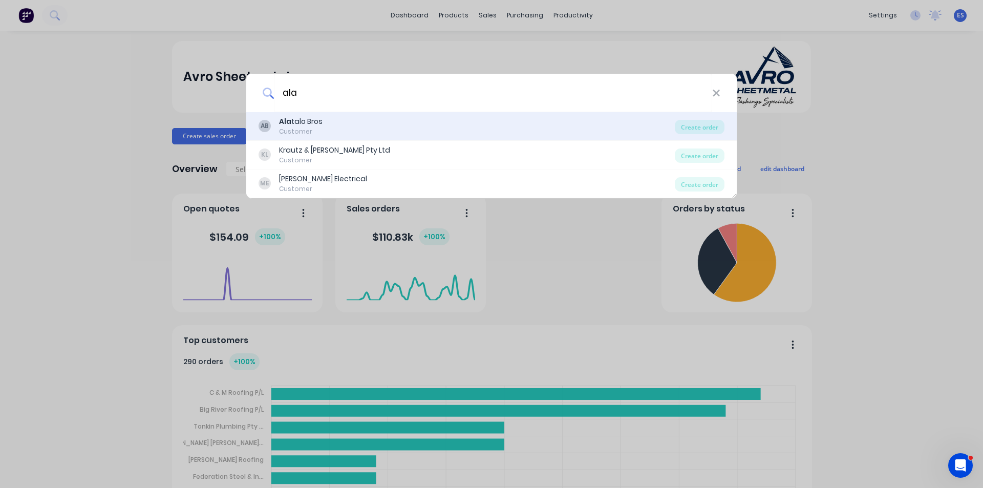
type input "ala"
click at [314, 123] on div "Ala talo Bros" at bounding box center [301, 121] width 44 height 11
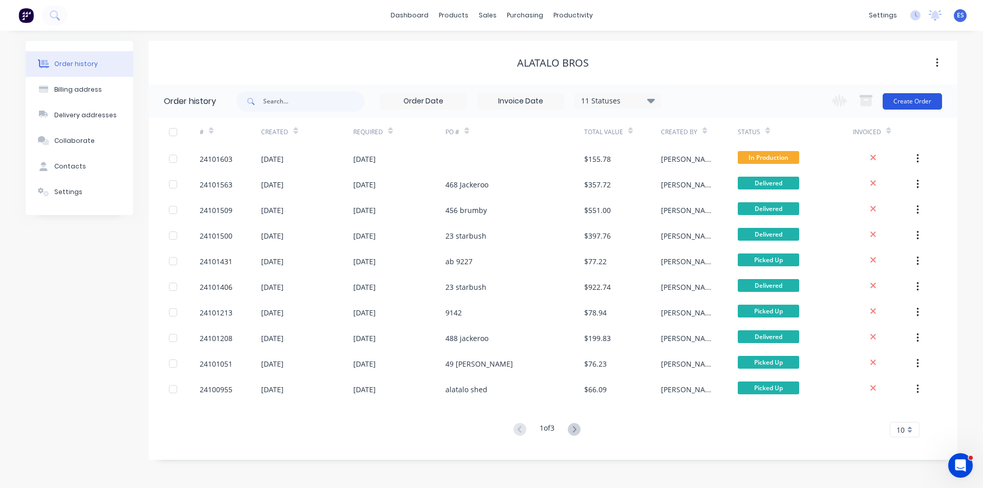
click at [909, 101] on button "Create Order" at bounding box center [911, 101] width 59 height 16
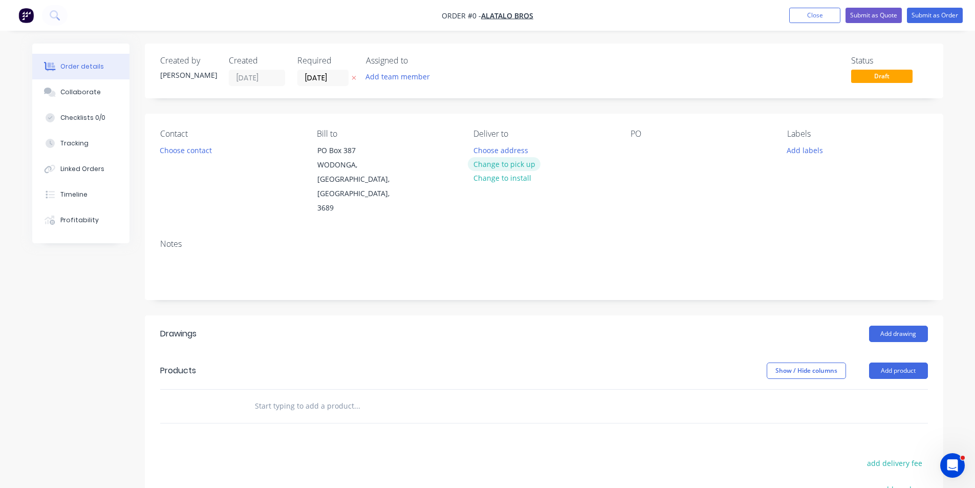
click at [518, 163] on button "Change to pick up" at bounding box center [504, 164] width 73 height 14
click at [644, 147] on div at bounding box center [639, 150] width 16 height 15
click at [915, 326] on button "Add drawing" at bounding box center [898, 334] width 59 height 16
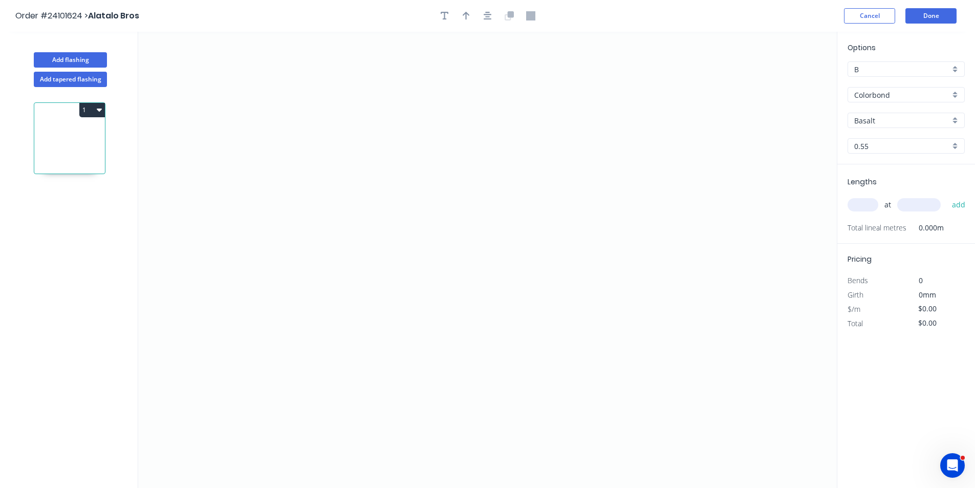
click at [884, 125] on input "Basalt" at bounding box center [902, 120] width 96 height 11
click at [883, 145] on div "Monument" at bounding box center [906, 140] width 116 height 18
type input "Monument"
click at [372, 124] on icon "0" at bounding box center [487, 260] width 699 height 456
click at [374, 223] on icon "0" at bounding box center [487, 260] width 699 height 456
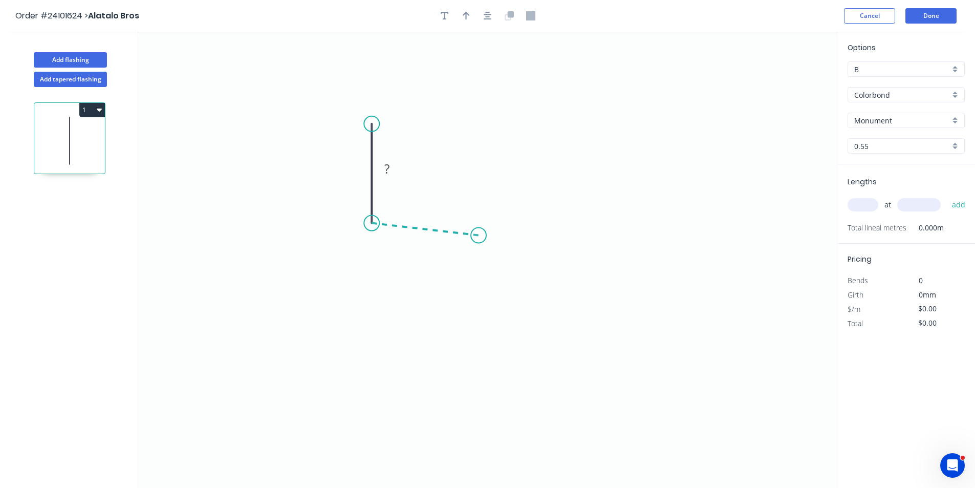
click at [479, 235] on icon "0 ?" at bounding box center [487, 260] width 699 height 456
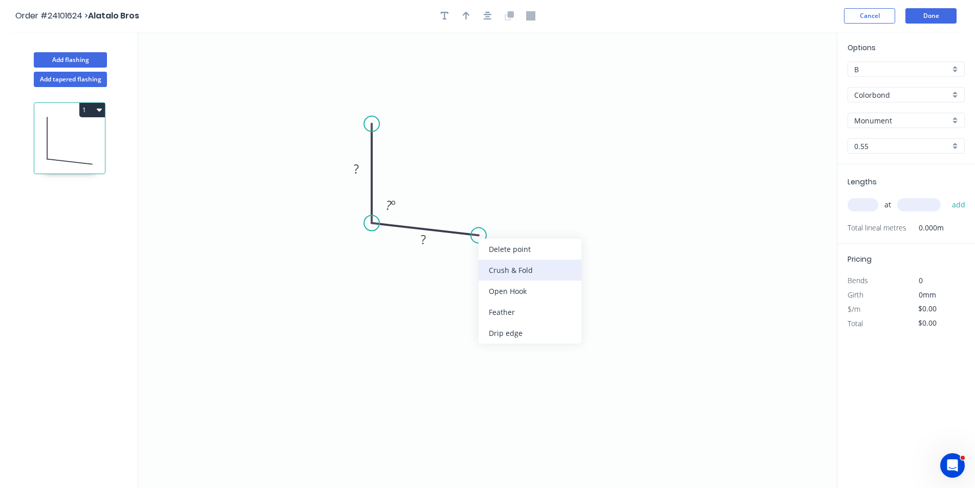
click at [494, 271] on div "Crush & Fold" at bounding box center [530, 270] width 103 height 21
click at [493, 267] on div "Flip bend" at bounding box center [533, 270] width 103 height 21
click at [416, 238] on rect at bounding box center [423, 240] width 20 height 14
click at [364, 171] on rect at bounding box center [356, 169] width 20 height 14
type input "$7.80"
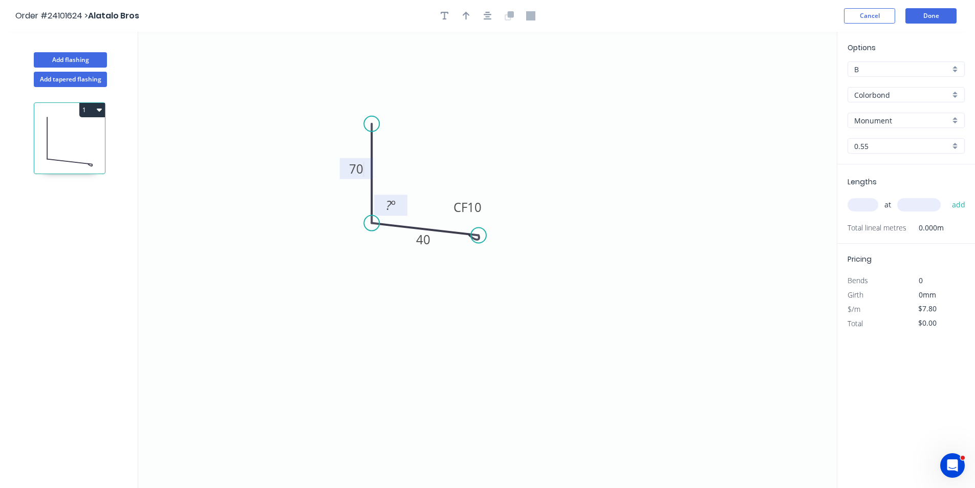
click at [394, 207] on tspan "º" at bounding box center [393, 205] width 5 height 17
click at [863, 203] on input "text" at bounding box center [863, 204] width 31 height 13
type input "1"
click at [910, 204] on input "text" at bounding box center [919, 204] width 44 height 13
type input "4000"
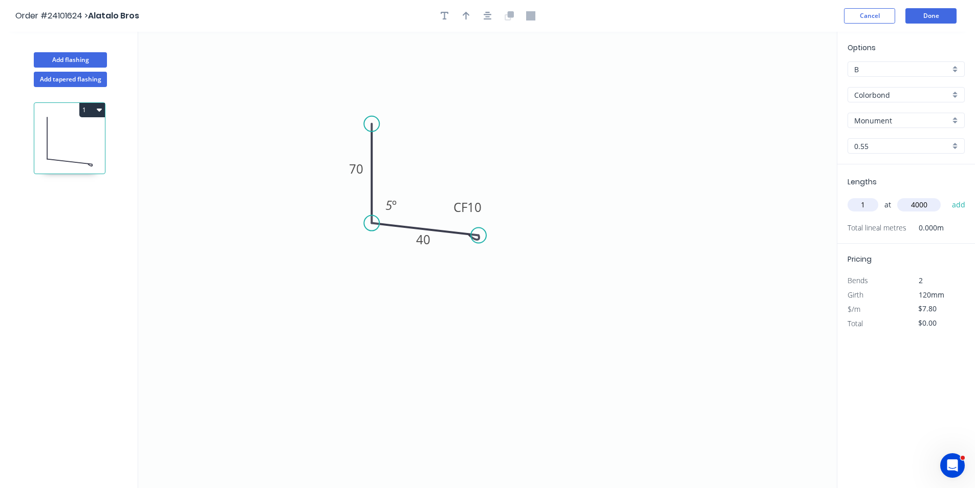
click at [947, 196] on button "add" at bounding box center [959, 204] width 24 height 17
type input "$31.20"
type input "1"
click at [910, 204] on input "text" at bounding box center [919, 204] width 44 height 13
type input "1300"
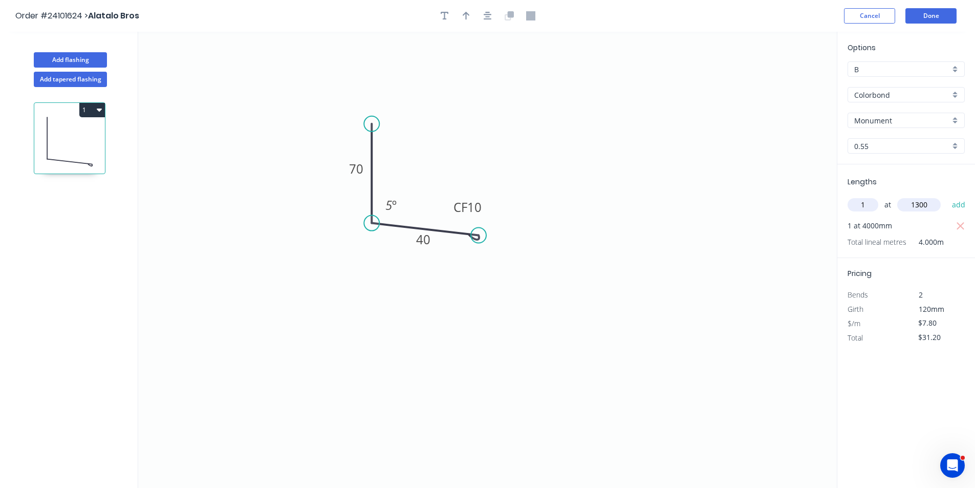
click at [947, 196] on button "add" at bounding box center [959, 204] width 24 height 17
type input "$41.34"
click at [82, 58] on button "Add flashing" at bounding box center [70, 59] width 73 height 15
type input "$0.00"
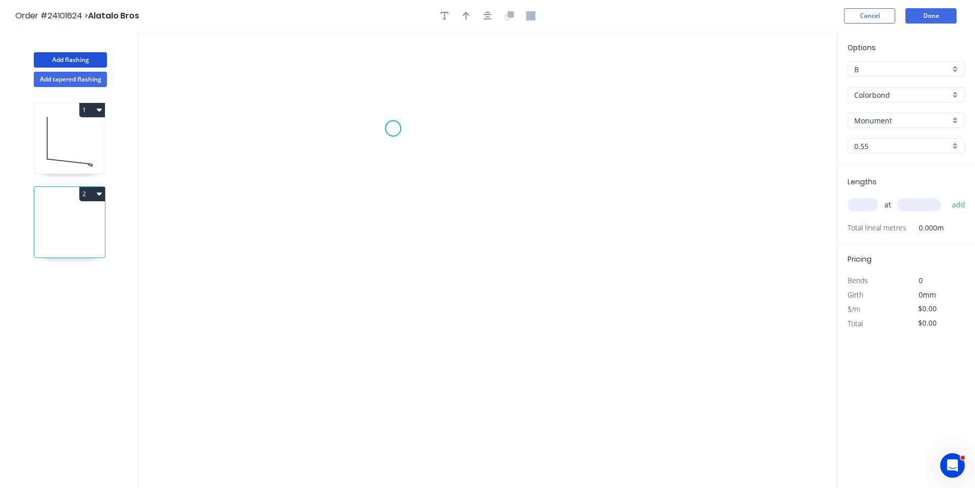
click at [393, 128] on icon "0" at bounding box center [487, 260] width 699 height 456
click at [395, 251] on icon "0" at bounding box center [487, 260] width 699 height 456
click at [571, 246] on icon "0 ?" at bounding box center [487, 260] width 699 height 456
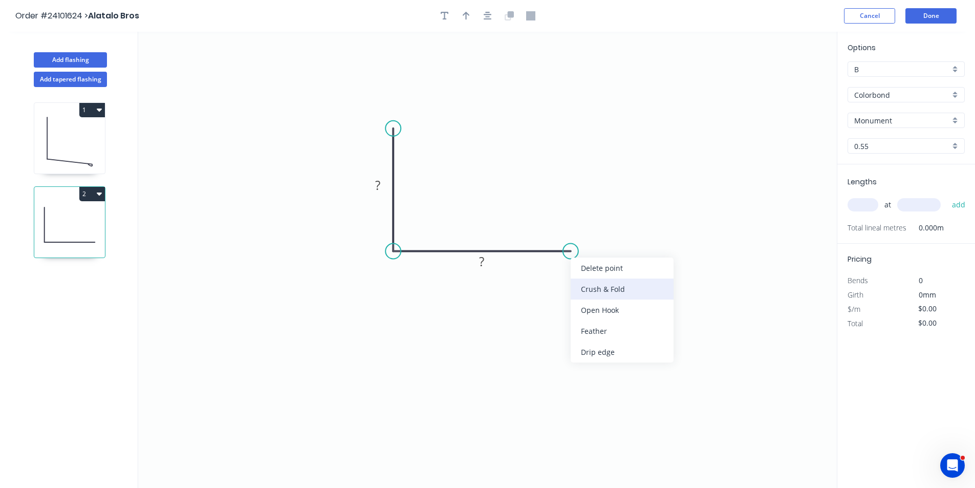
click at [583, 291] on div "Crush & Fold" at bounding box center [622, 288] width 103 height 21
click at [601, 292] on div "Flip bend" at bounding box center [617, 290] width 103 height 21
click at [567, 224] on tspan "10" at bounding box center [564, 224] width 14 height 17
click at [488, 262] on rect at bounding box center [482, 262] width 20 height 14
click at [375, 184] on rect at bounding box center [378, 186] width 20 height 14
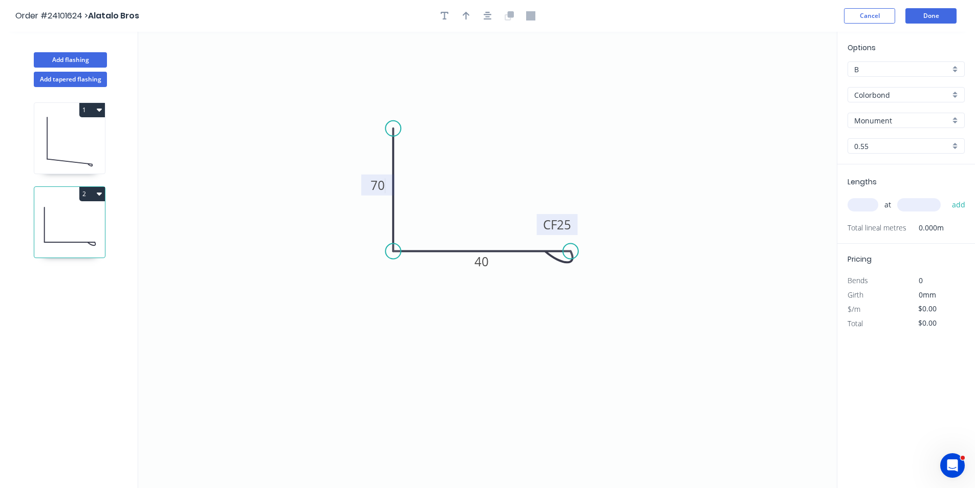
click at [867, 207] on input "text" at bounding box center [863, 204] width 31 height 13
type input "$7.80"
type input "1"
click at [921, 203] on input "text" at bounding box center [919, 204] width 44 height 13
type input "2800"
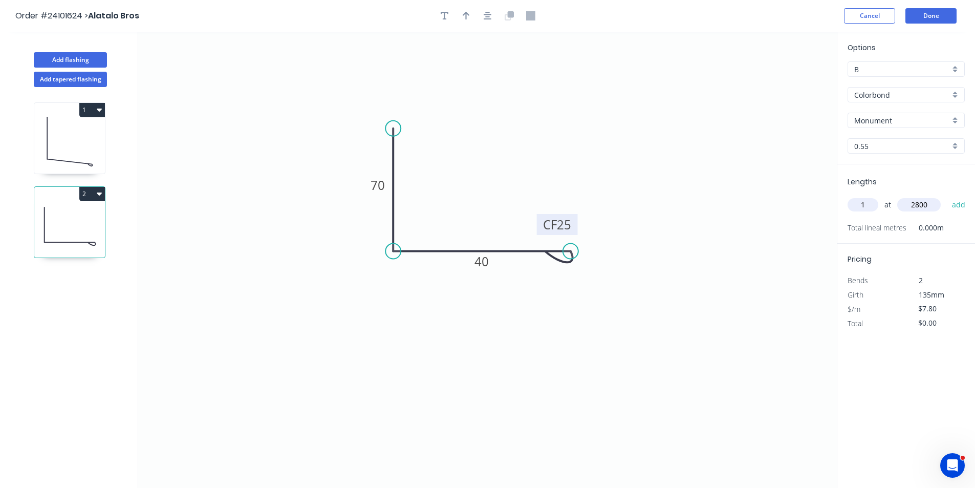
click at [947, 196] on button "add" at bounding box center [959, 204] width 24 height 17
type input "$21.84"
click at [933, 20] on button "Done" at bounding box center [930, 15] width 51 height 15
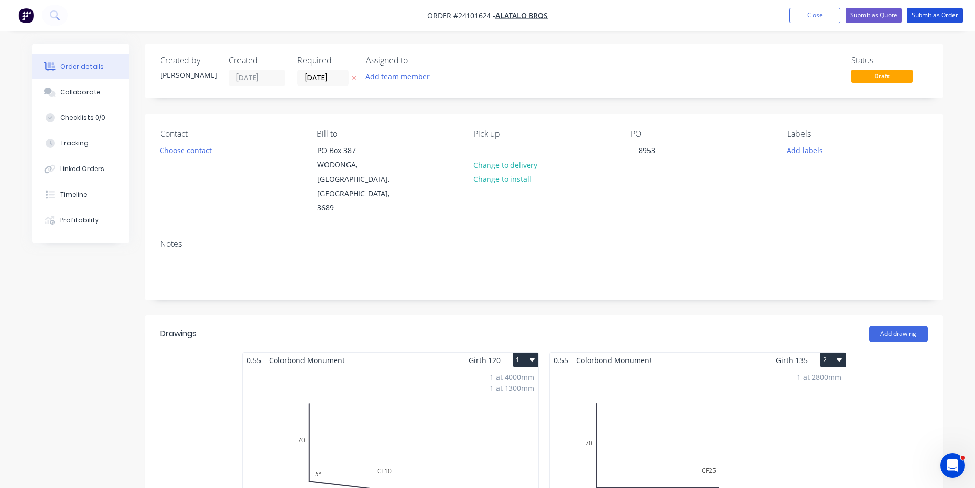
click at [933, 20] on button "Submit as Order" at bounding box center [935, 15] width 56 height 15
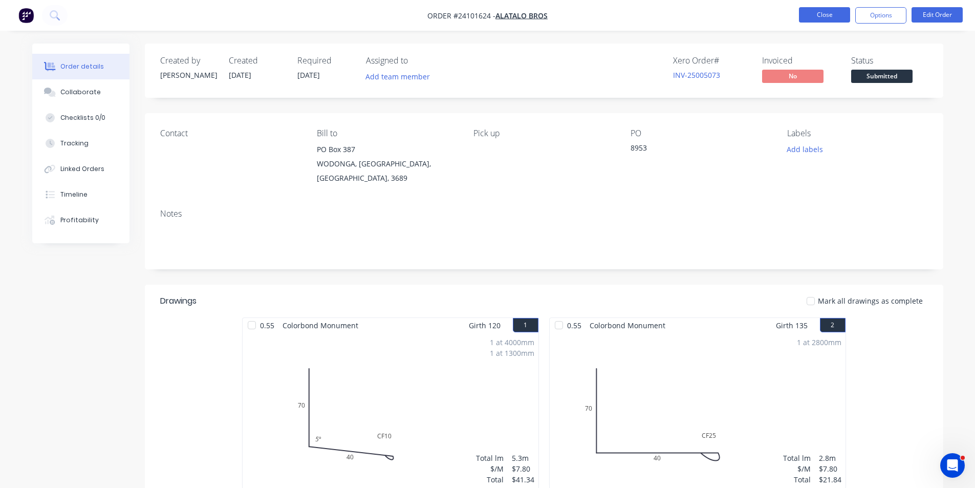
click at [834, 14] on button "Close" at bounding box center [824, 14] width 51 height 15
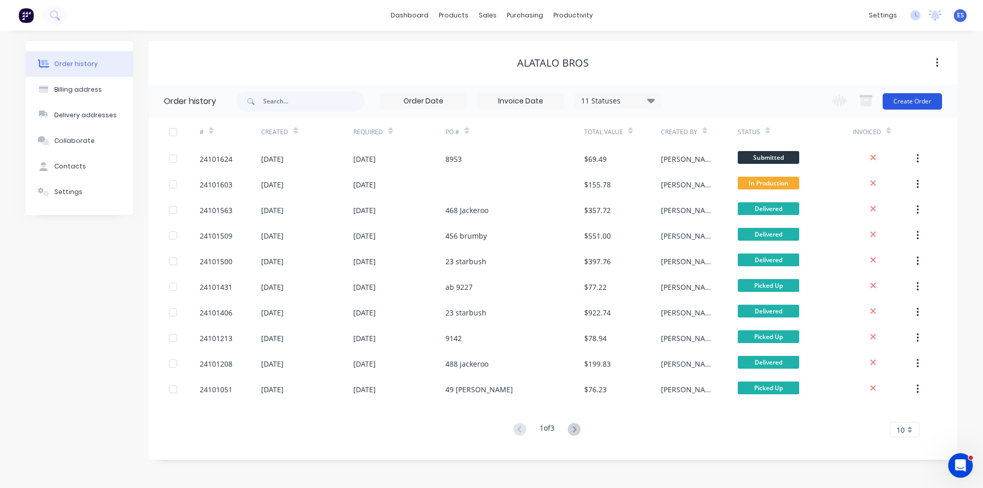
click at [896, 107] on button "Create Order" at bounding box center [911, 101] width 59 height 16
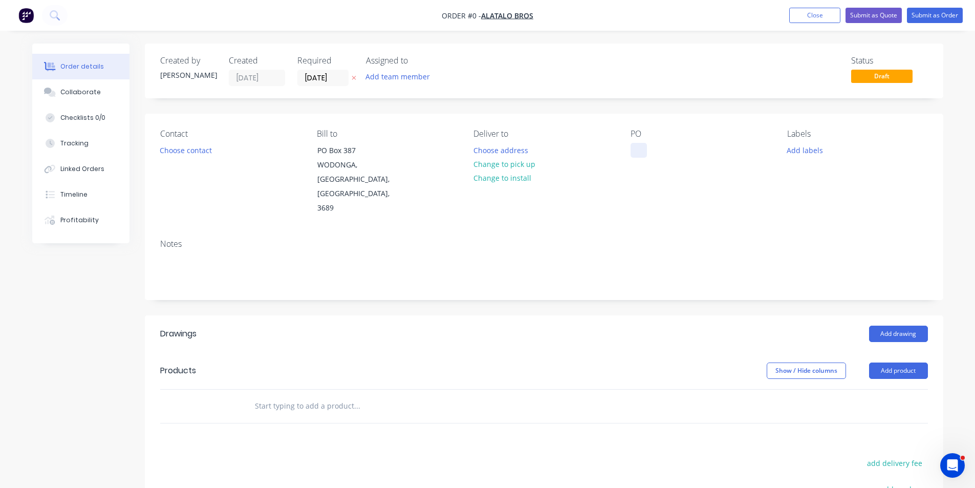
click at [643, 144] on div at bounding box center [639, 150] width 16 height 15
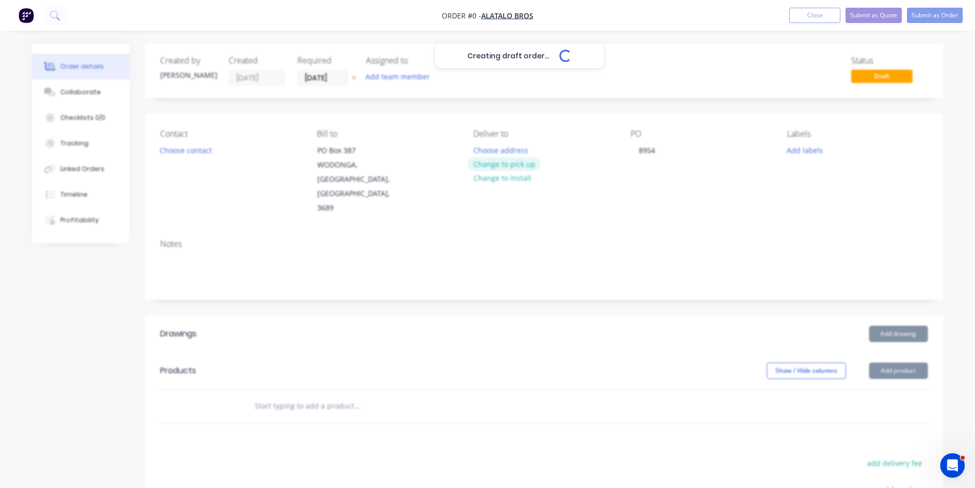
click at [510, 159] on div "Creating draft order... Loading... Order details Collaborate Checklists 0/0 Tra…" at bounding box center [488, 364] width 932 height 641
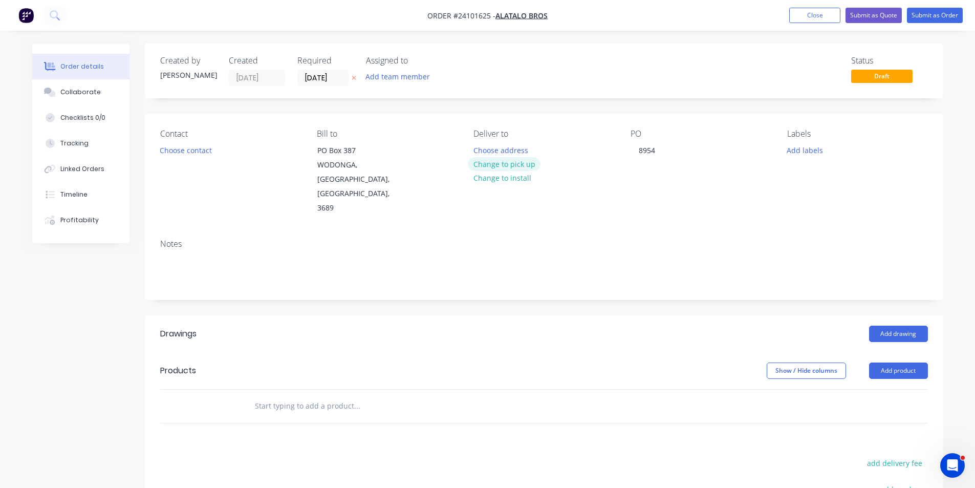
click at [509, 161] on button "Change to pick up" at bounding box center [504, 164] width 73 height 14
click at [896, 326] on button "Add drawing" at bounding box center [898, 334] width 59 height 16
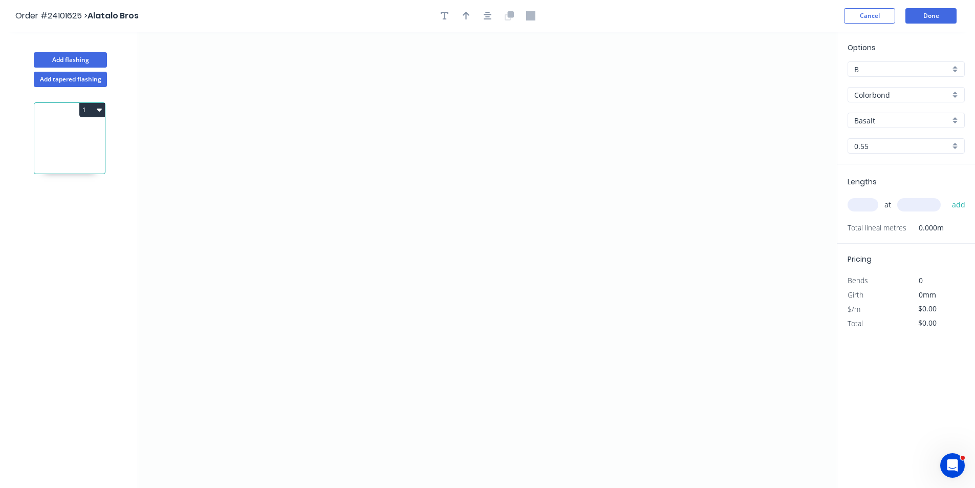
click at [879, 118] on input "Basalt" at bounding box center [902, 120] width 96 height 11
click at [879, 140] on div "Monument" at bounding box center [906, 140] width 116 height 18
type input "Monument"
click at [381, 112] on icon "0" at bounding box center [487, 260] width 699 height 456
click at [387, 235] on icon "0" at bounding box center [487, 260] width 699 height 456
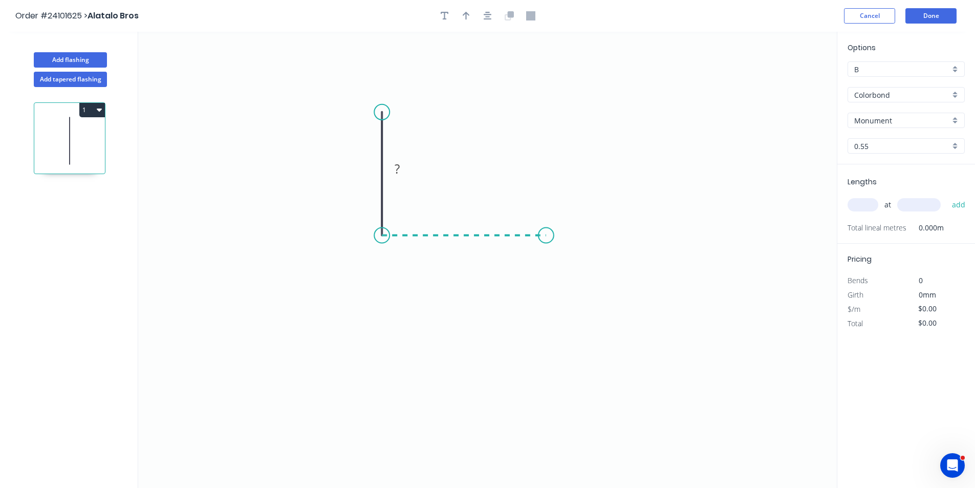
click at [546, 237] on icon "0 ?" at bounding box center [487, 260] width 699 height 456
click at [570, 260] on icon "0 ? ?" at bounding box center [487, 260] width 699 height 456
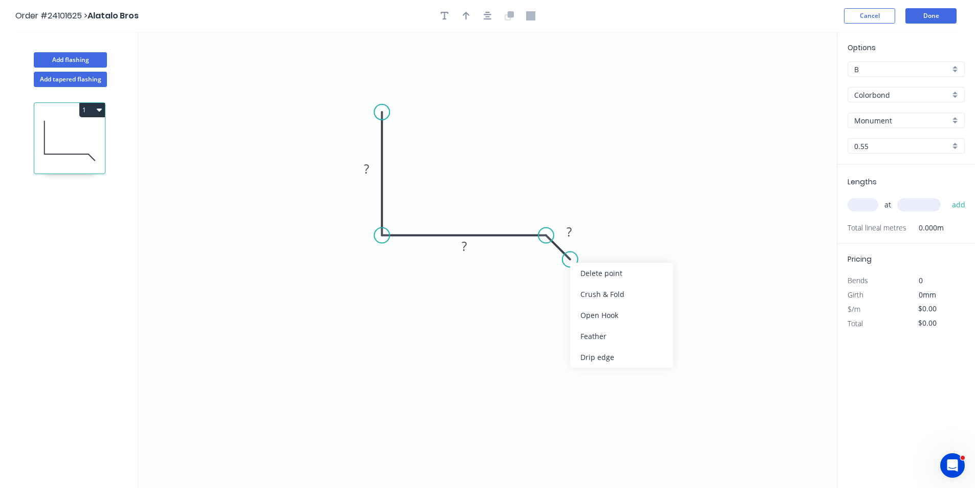
drag, startPoint x: 585, startPoint y: 291, endPoint x: 579, endPoint y: 286, distance: 6.9
click at [584, 291] on div "Crush & Fold" at bounding box center [621, 294] width 103 height 21
click at [589, 295] on div "Flip bend" at bounding box center [621, 297] width 103 height 21
drag, startPoint x: 585, startPoint y: 223, endPoint x: 561, endPoint y: 261, distance: 45.0
click at [561, 261] on rect at bounding box center [551, 258] width 33 height 21
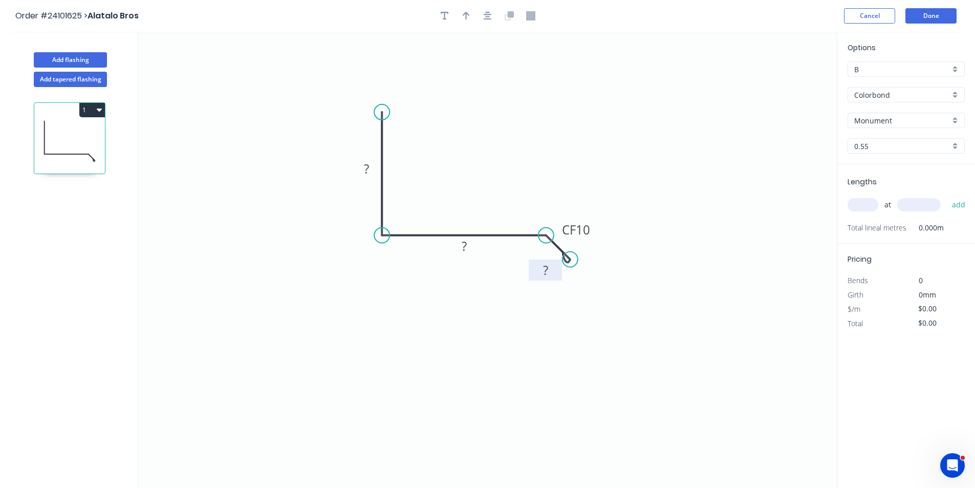
click at [550, 269] on rect at bounding box center [545, 271] width 20 height 14
click at [474, 252] on rect at bounding box center [464, 247] width 20 height 14
click at [372, 177] on rect at bounding box center [366, 169] width 20 height 14
type input "$8.75"
click at [464, 250] on tspan "40" at bounding box center [464, 245] width 14 height 17
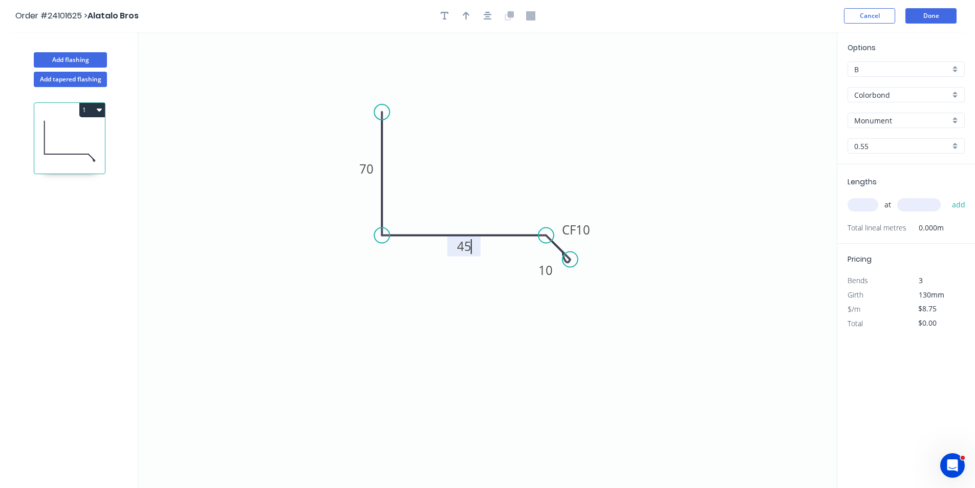
click at [865, 203] on input "text" at bounding box center [863, 204] width 31 height 13
type input "1"
click at [931, 209] on input "text" at bounding box center [919, 204] width 44 height 13
type input "5400"
click at [947, 196] on button "add" at bounding box center [959, 204] width 24 height 17
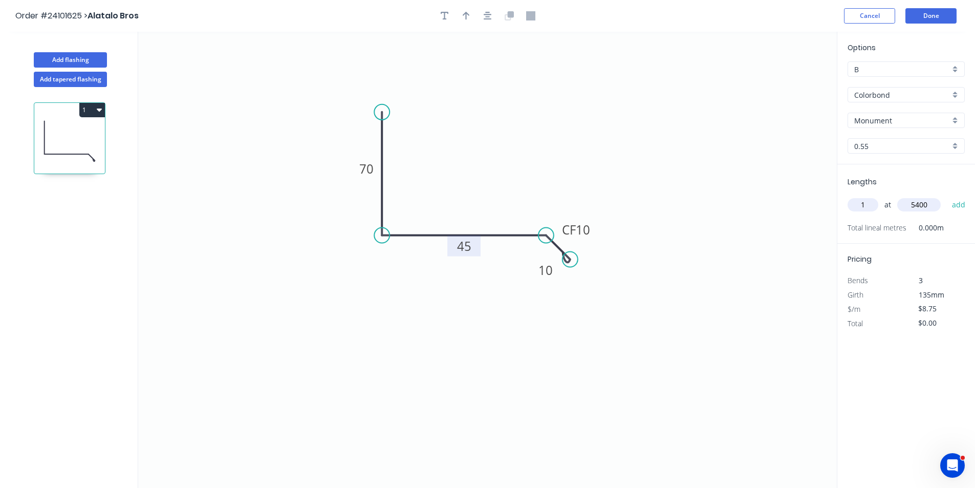
type input "$47.25"
click at [928, 15] on button "Done" at bounding box center [930, 15] width 51 height 15
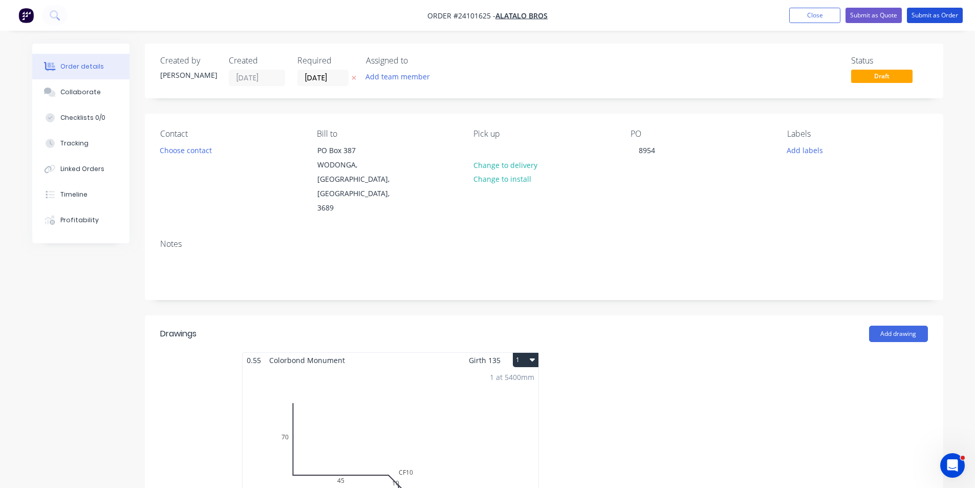
click at [928, 15] on button "Submit as Order" at bounding box center [935, 15] width 56 height 15
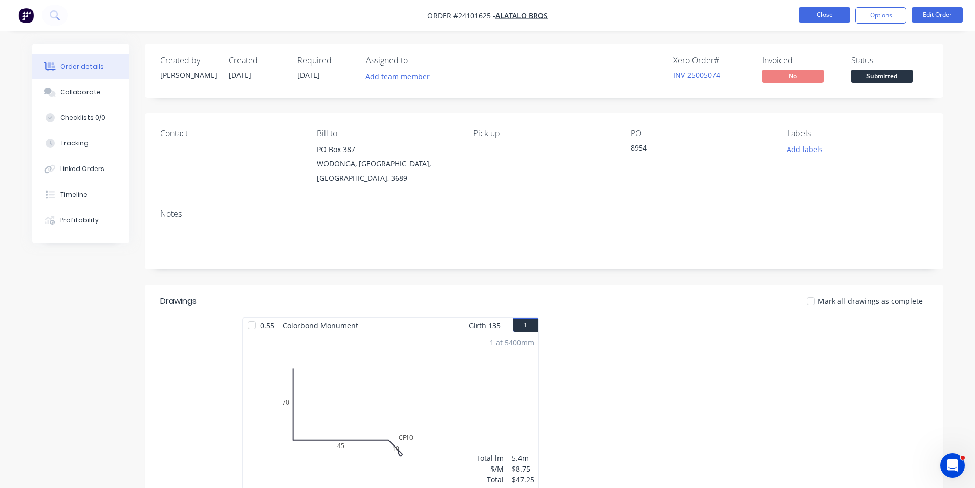
click at [818, 12] on button "Close" at bounding box center [824, 14] width 51 height 15
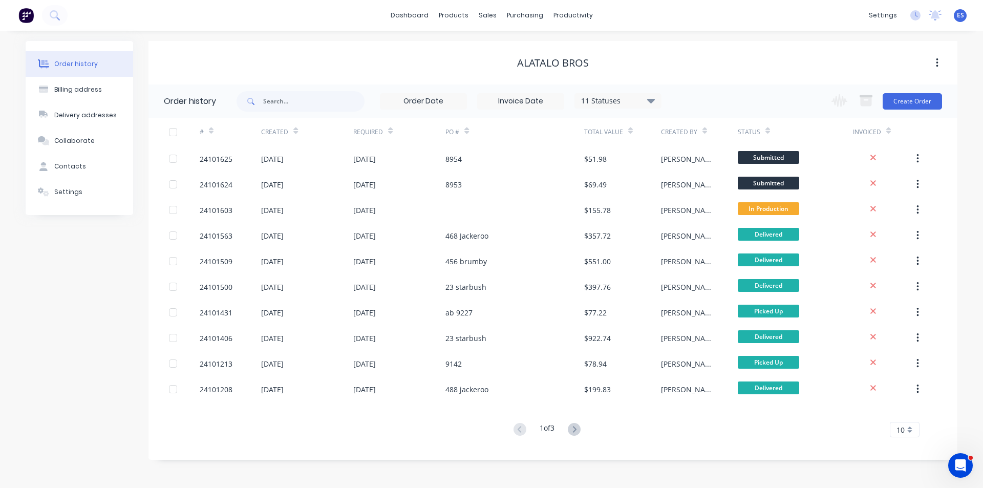
click at [30, 19] on img at bounding box center [25, 15] width 15 height 15
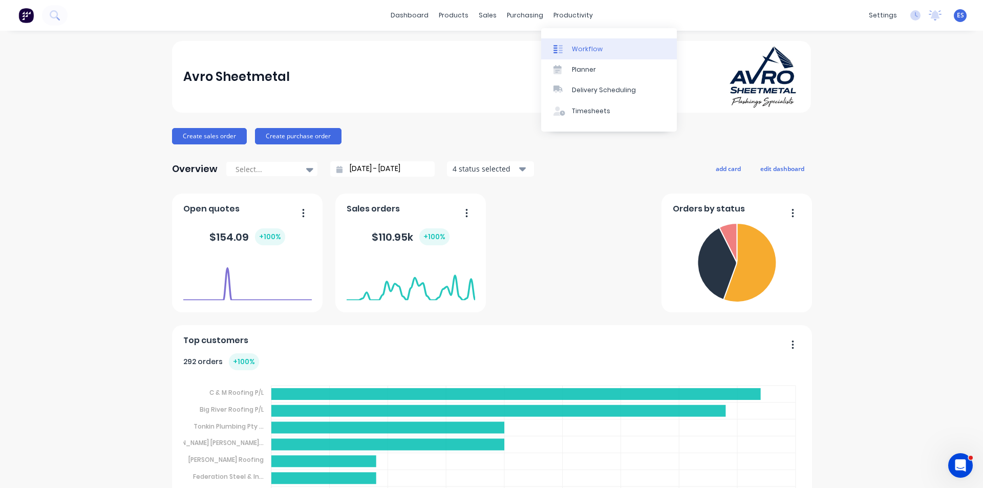
click at [580, 54] on link "Workflow" at bounding box center [609, 48] width 136 height 20
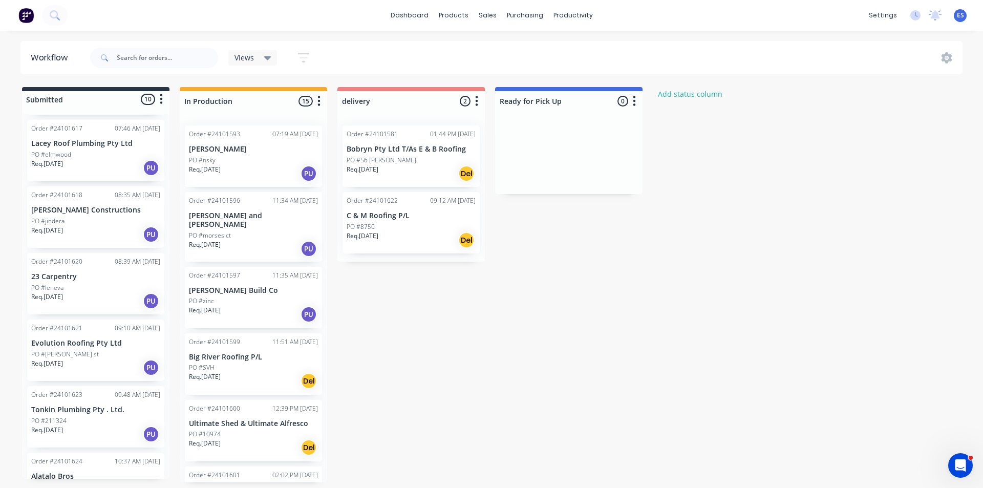
scroll to position [218, 0]
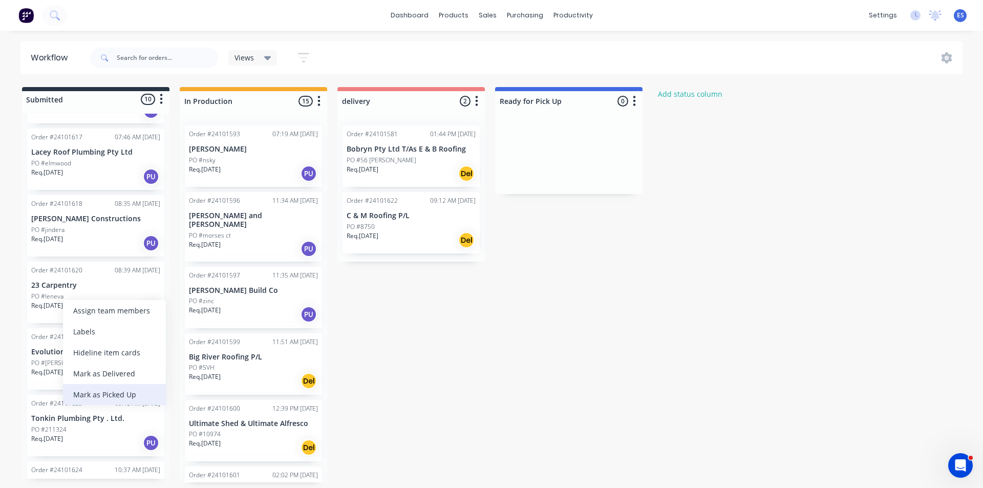
click at [102, 395] on div "Mark as Picked Up" at bounding box center [114, 394] width 103 height 21
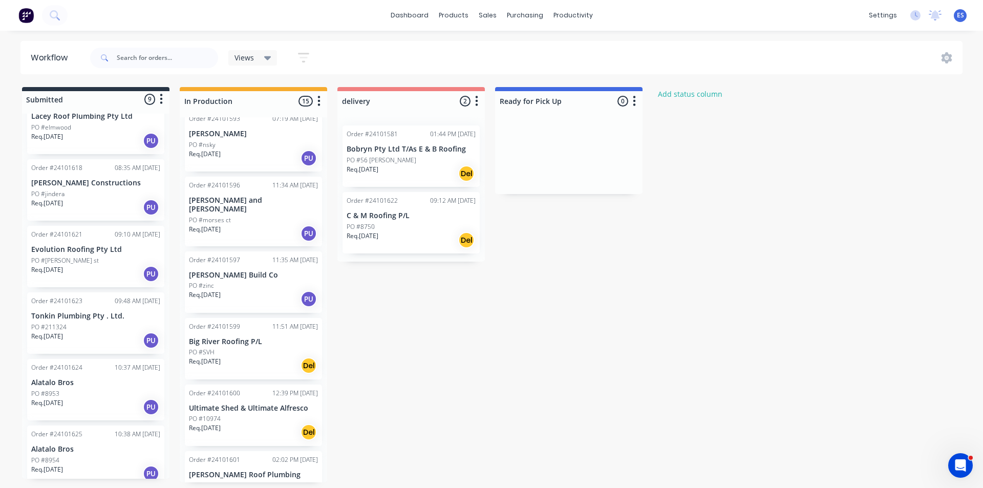
scroll to position [0, 0]
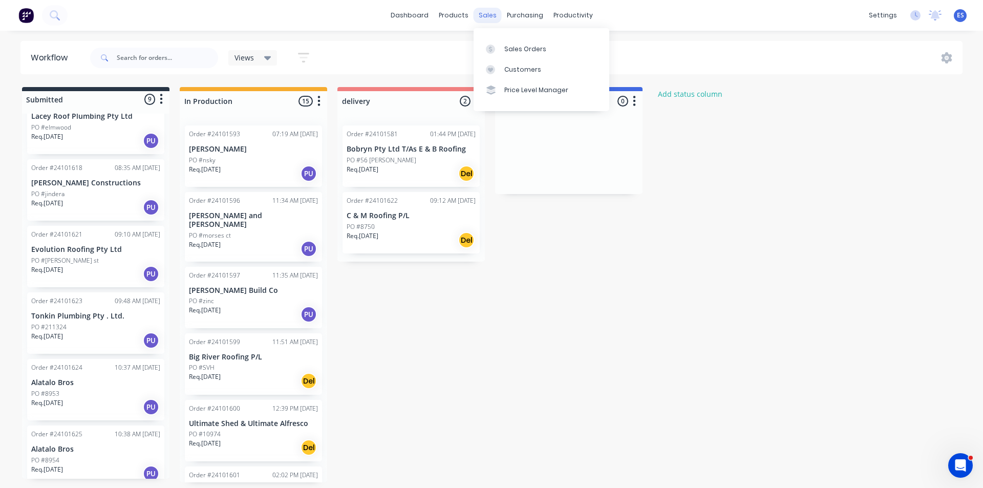
click at [486, 16] on div "sales" at bounding box center [487, 15] width 28 height 15
click at [511, 48] on div "Sales Orders" at bounding box center [525, 49] width 42 height 9
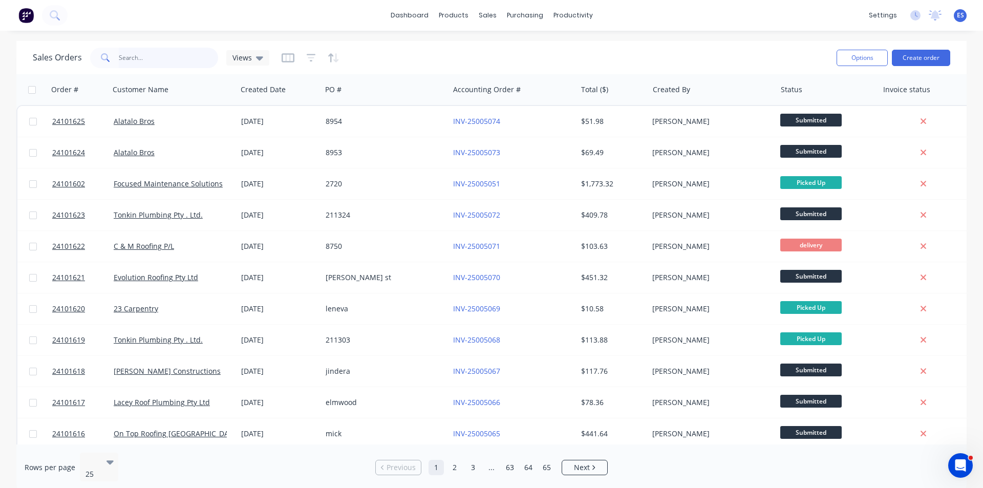
click at [155, 59] on input "text" at bounding box center [169, 58] width 100 height 20
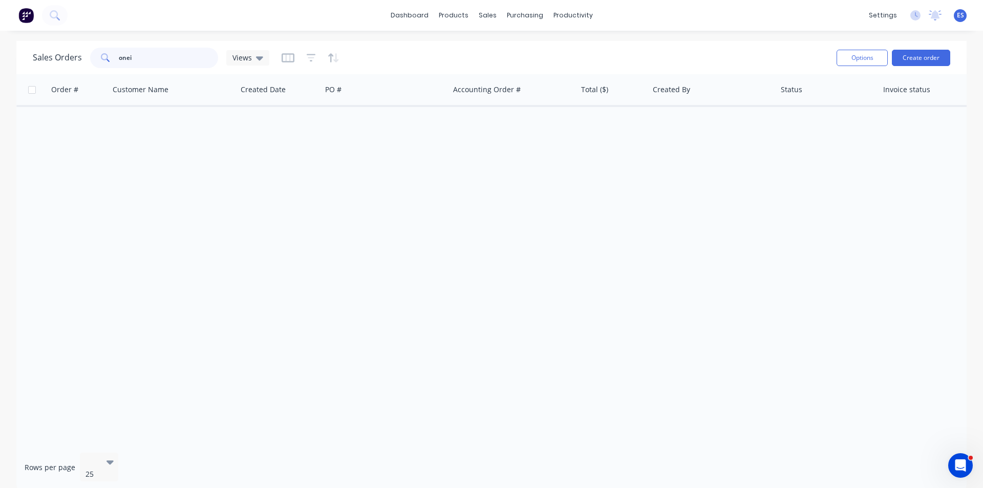
click at [152, 58] on input "onei" at bounding box center [169, 58] width 100 height 20
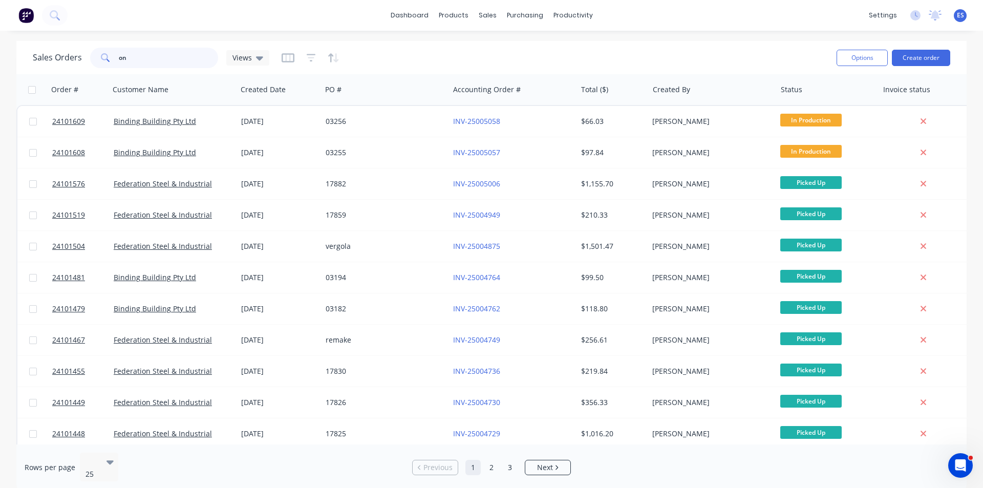
type input "o"
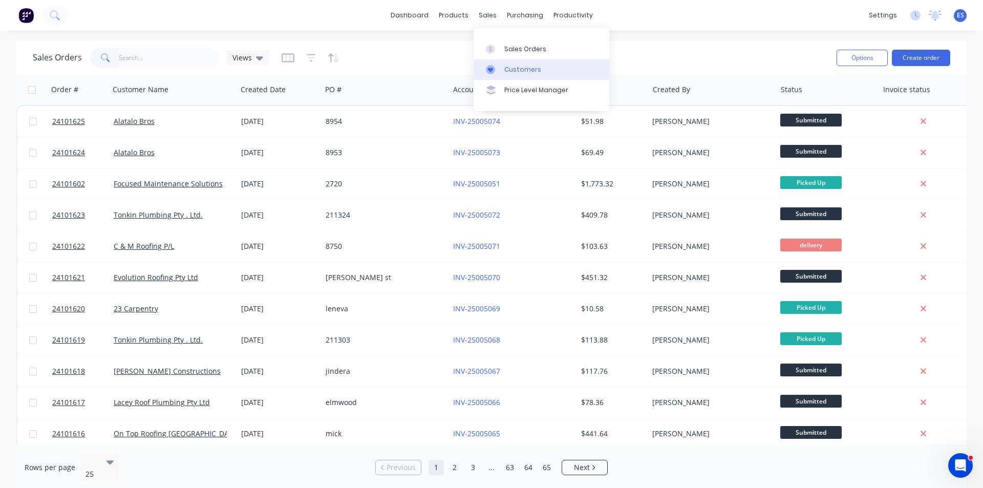
click at [504, 72] on div "Customers" at bounding box center [522, 69] width 37 height 9
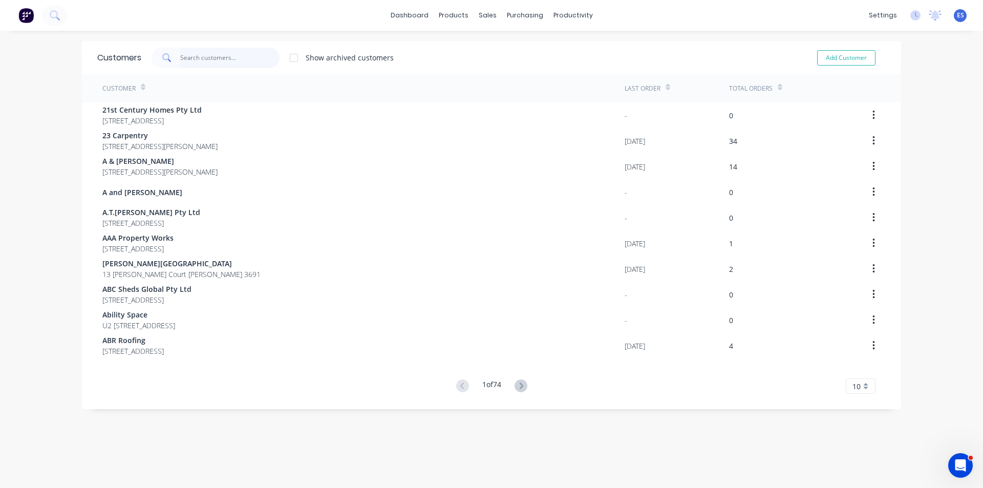
click at [196, 53] on input "text" at bounding box center [230, 58] width 100 height 20
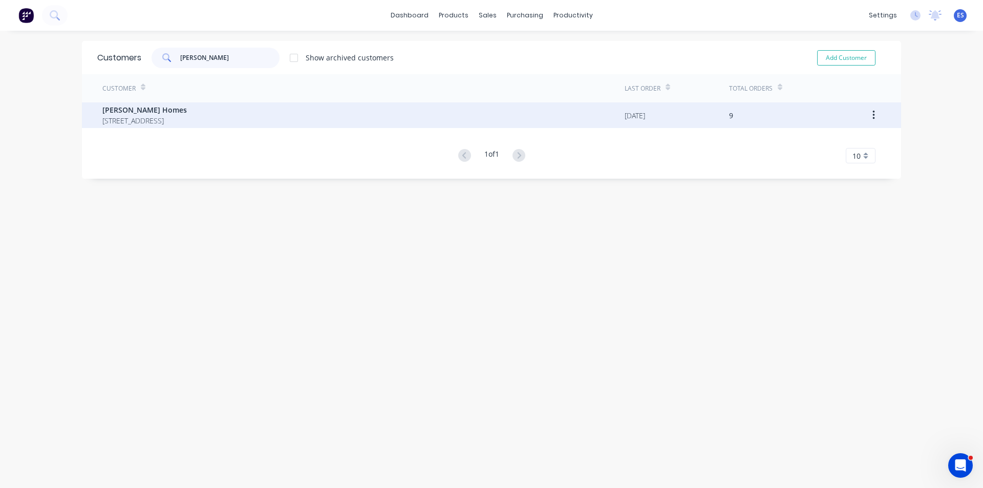
type input "[PERSON_NAME]"
click at [148, 120] on span "[STREET_ADDRESS]" at bounding box center [144, 120] width 84 height 11
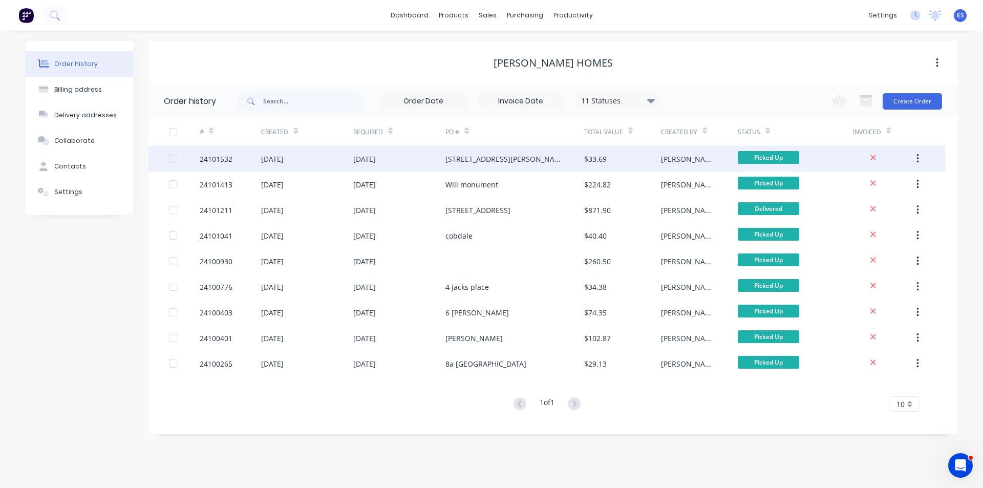
click at [443, 158] on div "[DATE]" at bounding box center [399, 159] width 92 height 26
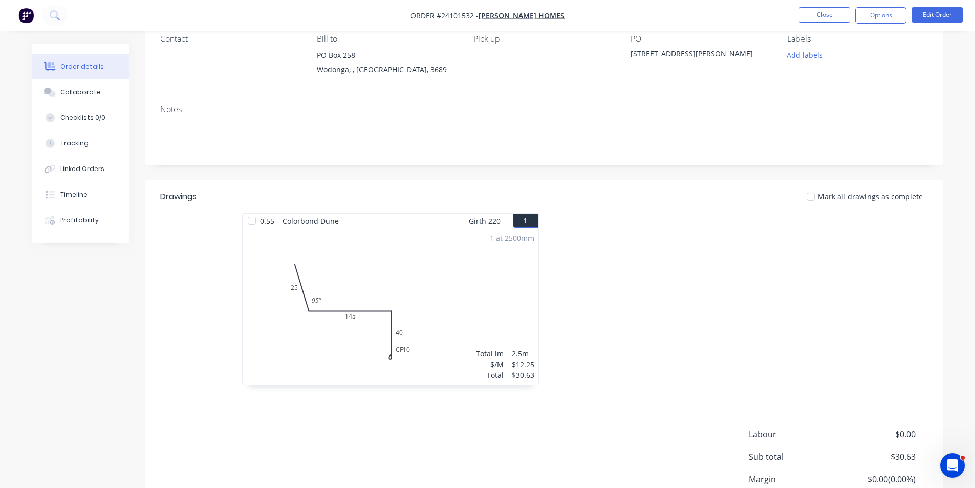
scroll to position [102, 0]
